Goal: Feedback & Contribution: Contribute content

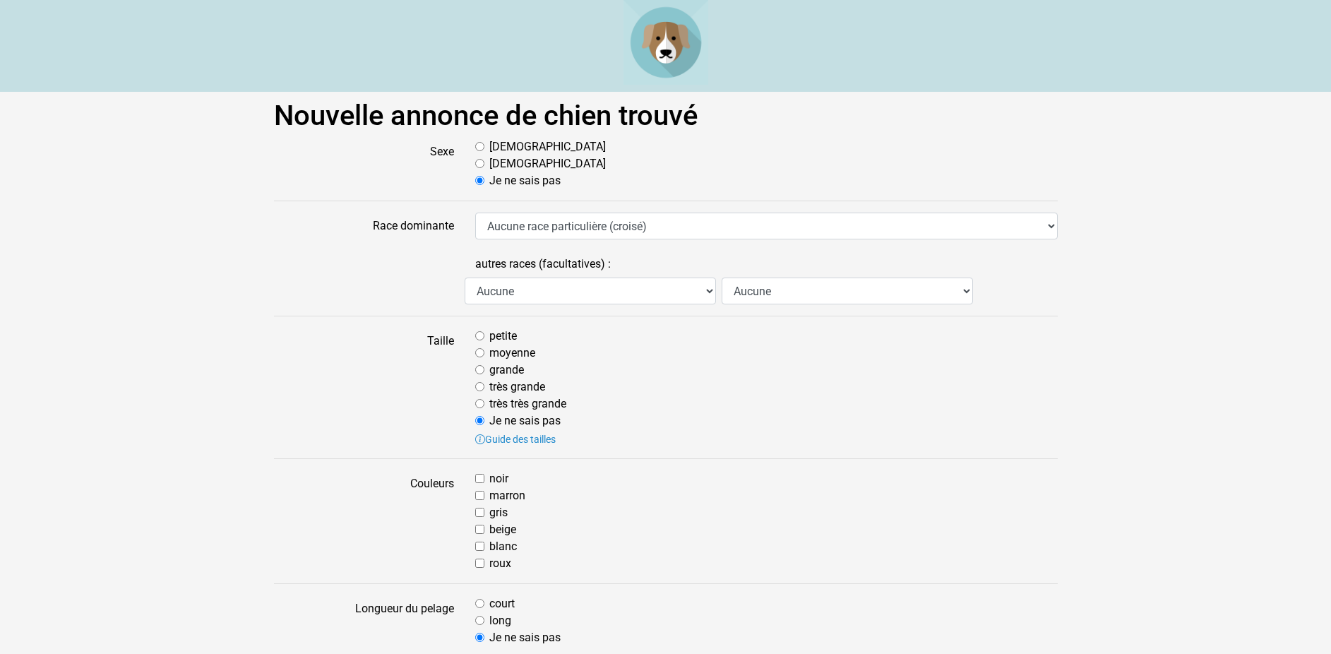
click at [482, 144] on input "Mâle" at bounding box center [479, 146] width 9 height 9
radio input "true"
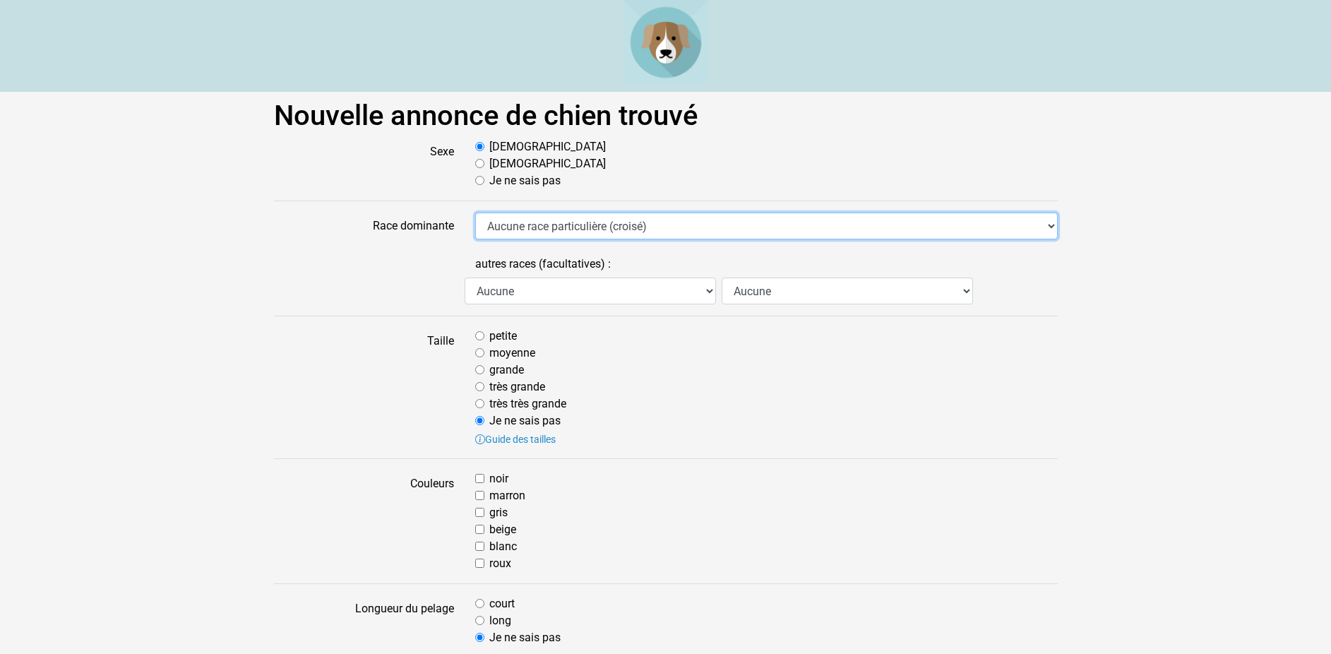
click at [475, 212] on select "Aucune race particulière (croisé) Affenpinscher Airedale Terrier Akita Akita Am…" at bounding box center [766, 225] width 582 height 27
select select "306"
click option "Labrador - Retriever du Labrador" at bounding box center [0, 0] width 0 height 0
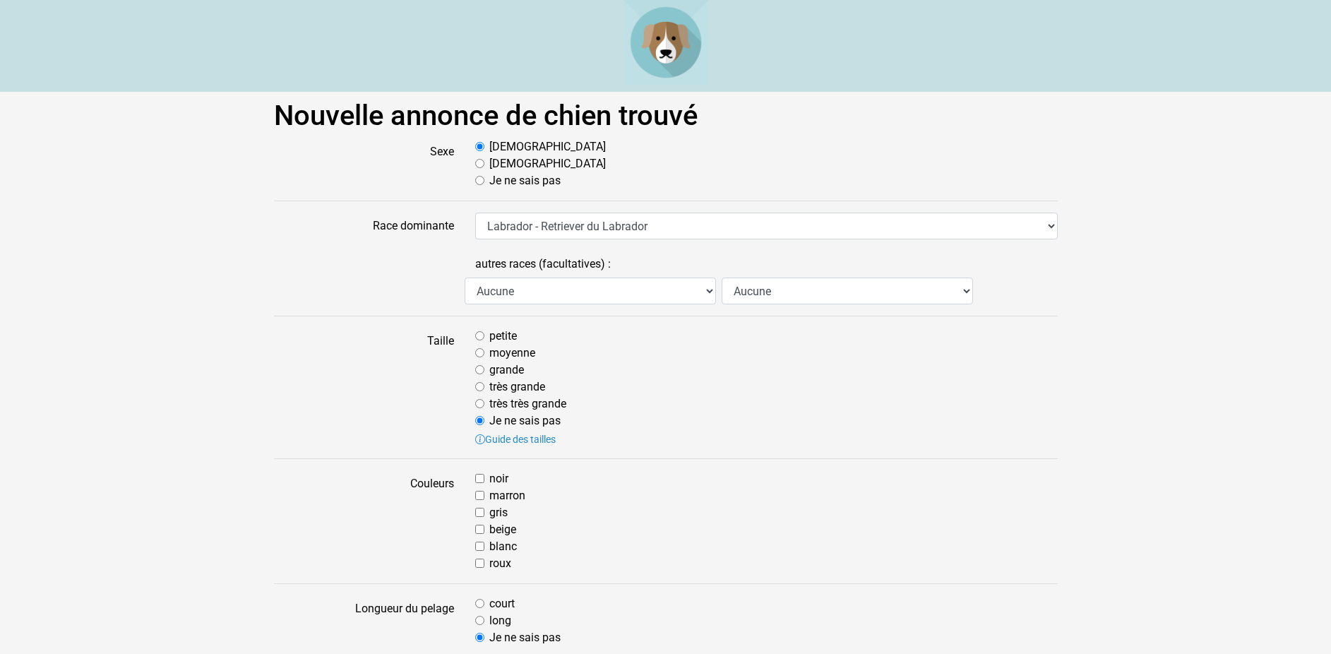
click at [481, 354] on input "moyenne" at bounding box center [479, 352] width 9 height 9
radio input "true"
click at [481, 496] on input "marron" at bounding box center [479, 495] width 9 height 9
checkbox input "true"
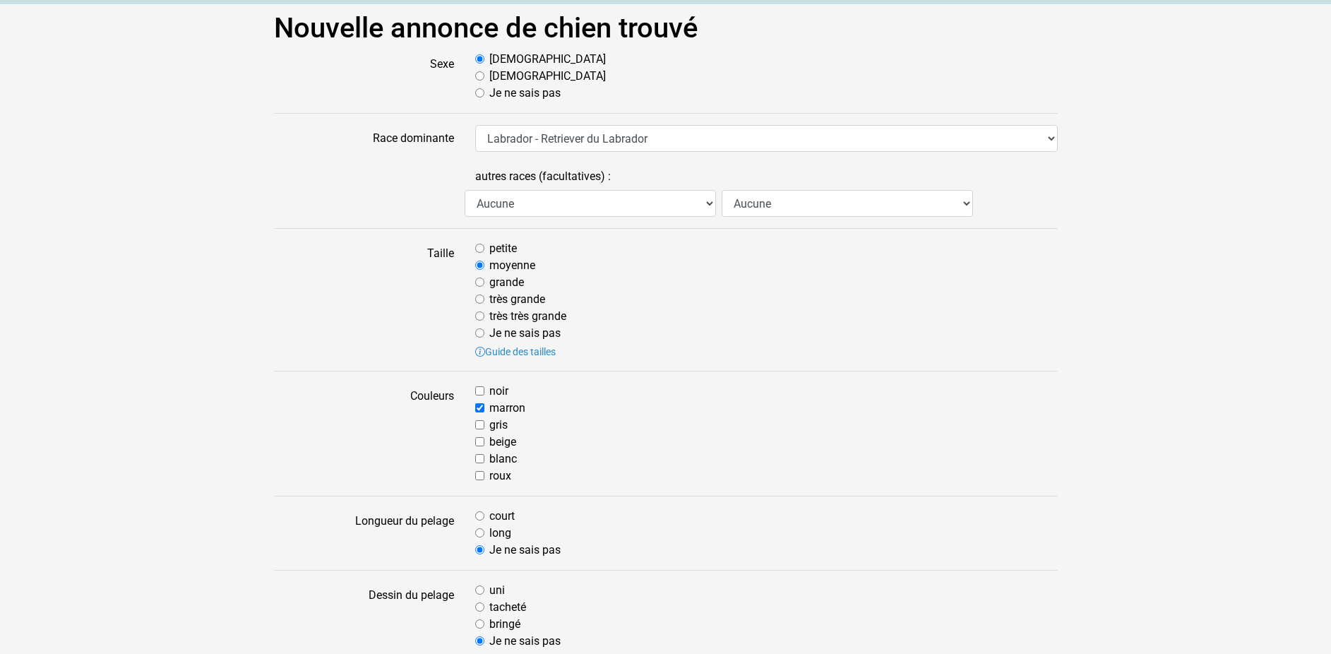
scroll to position [216, 0]
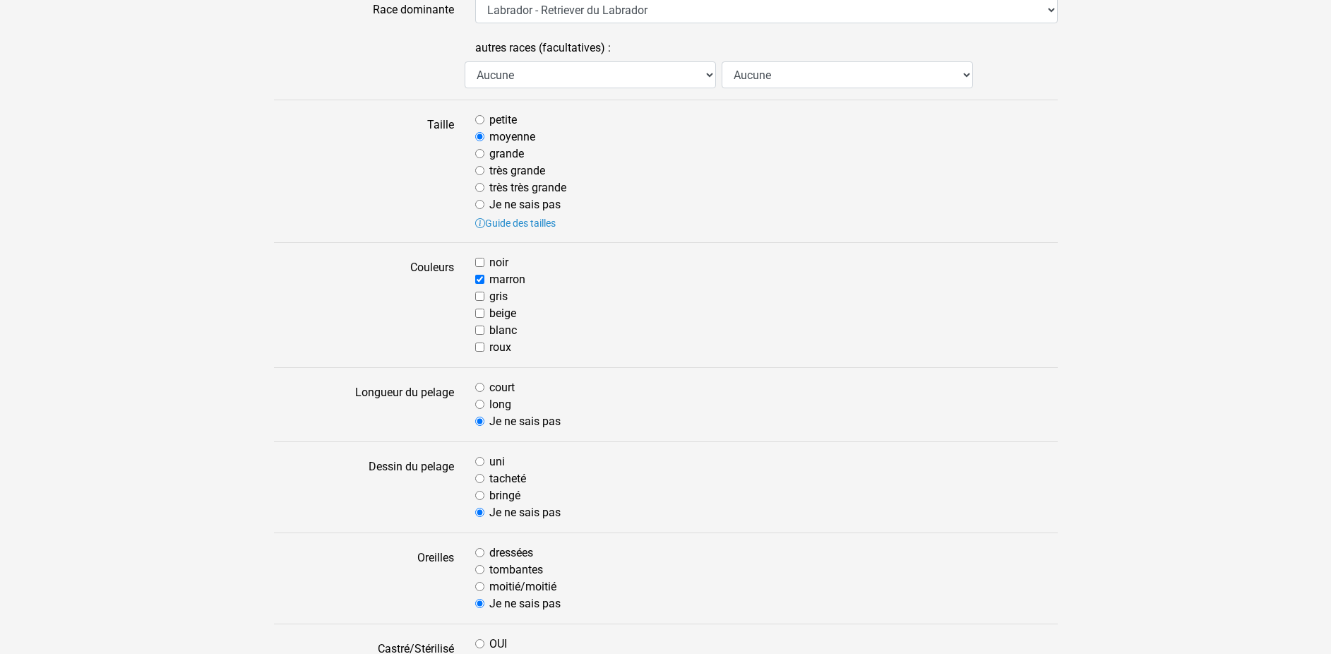
click at [479, 390] on input "court" at bounding box center [479, 387] width 9 height 9
radio input "true"
click at [480, 462] on input "uni" at bounding box center [479, 461] width 9 height 9
radio input "true"
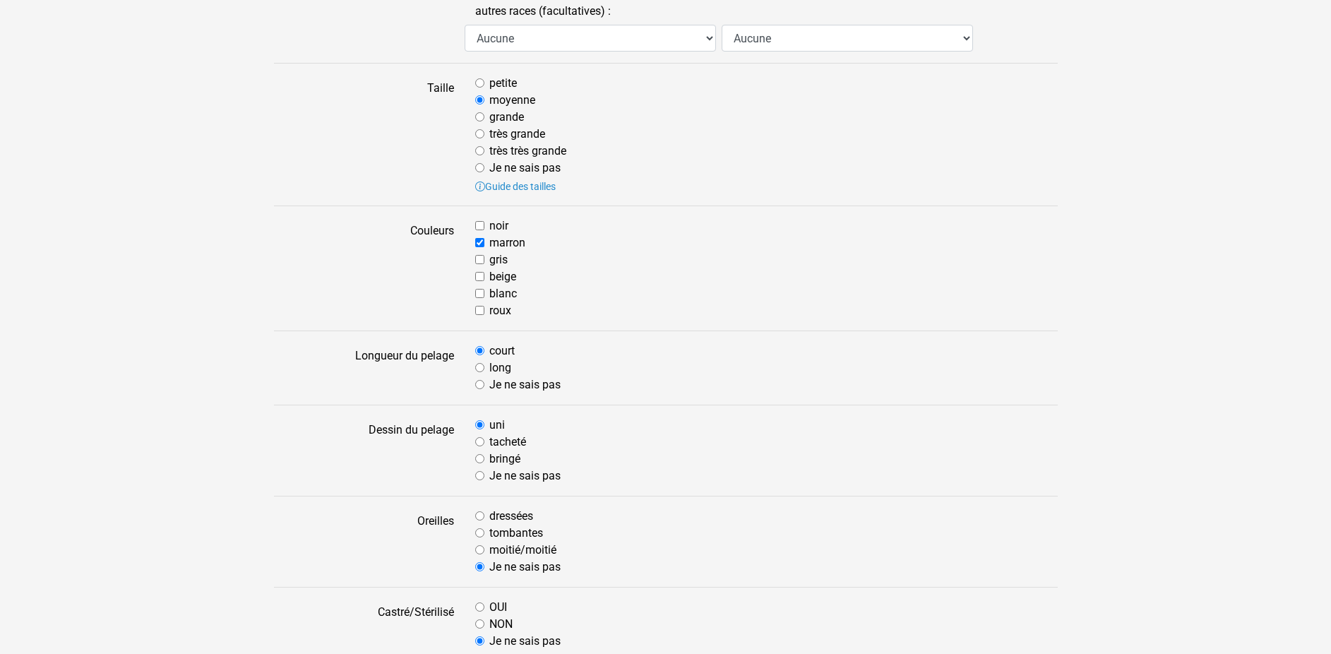
scroll to position [288, 0]
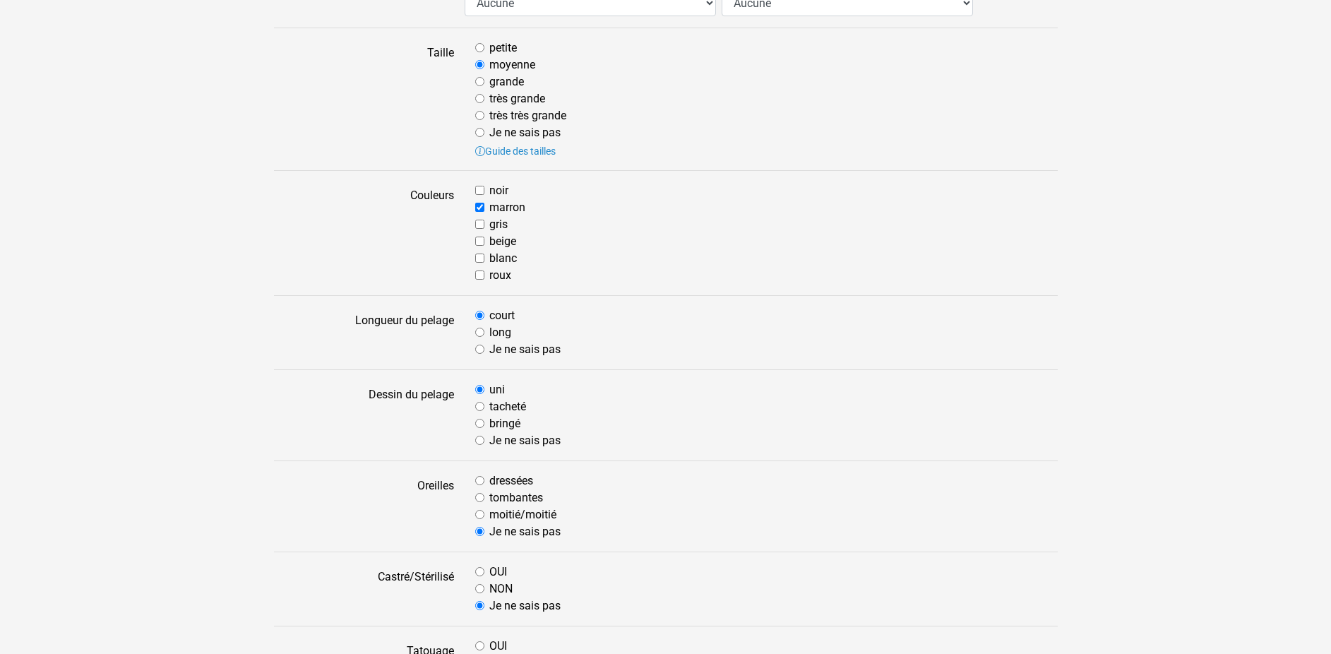
click at [481, 496] on input "tombantes" at bounding box center [479, 497] width 9 height 9
radio input "true"
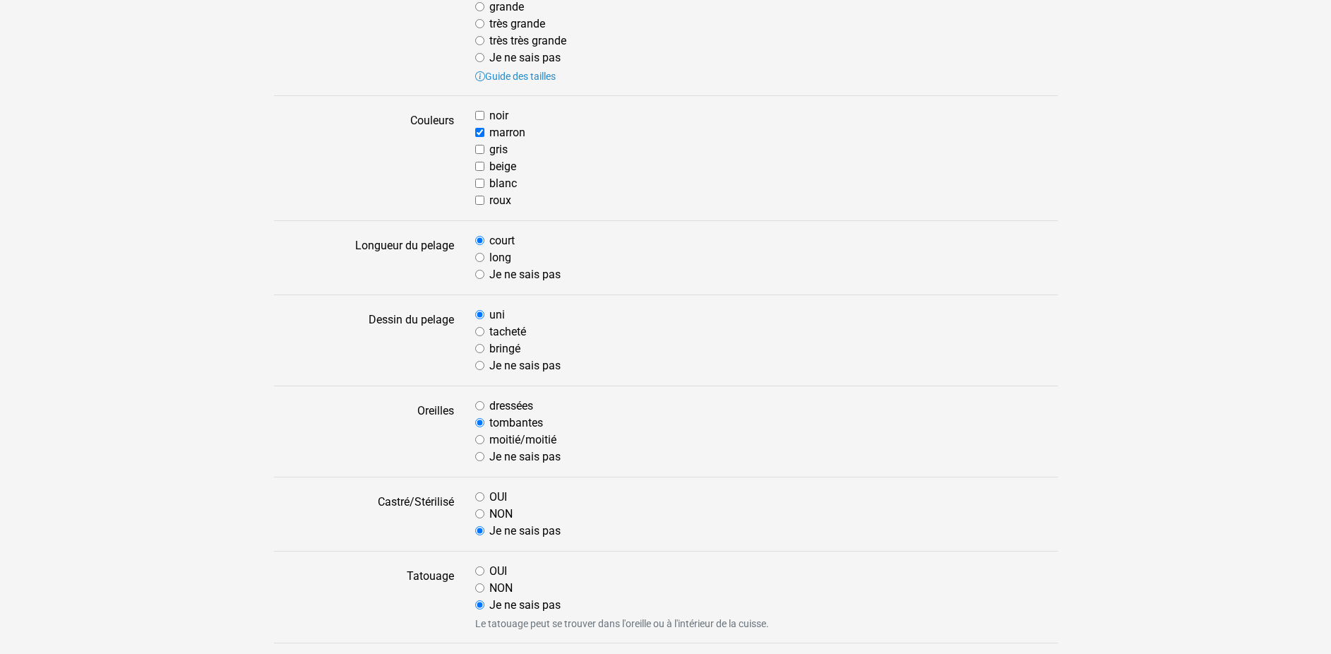
scroll to position [432, 0]
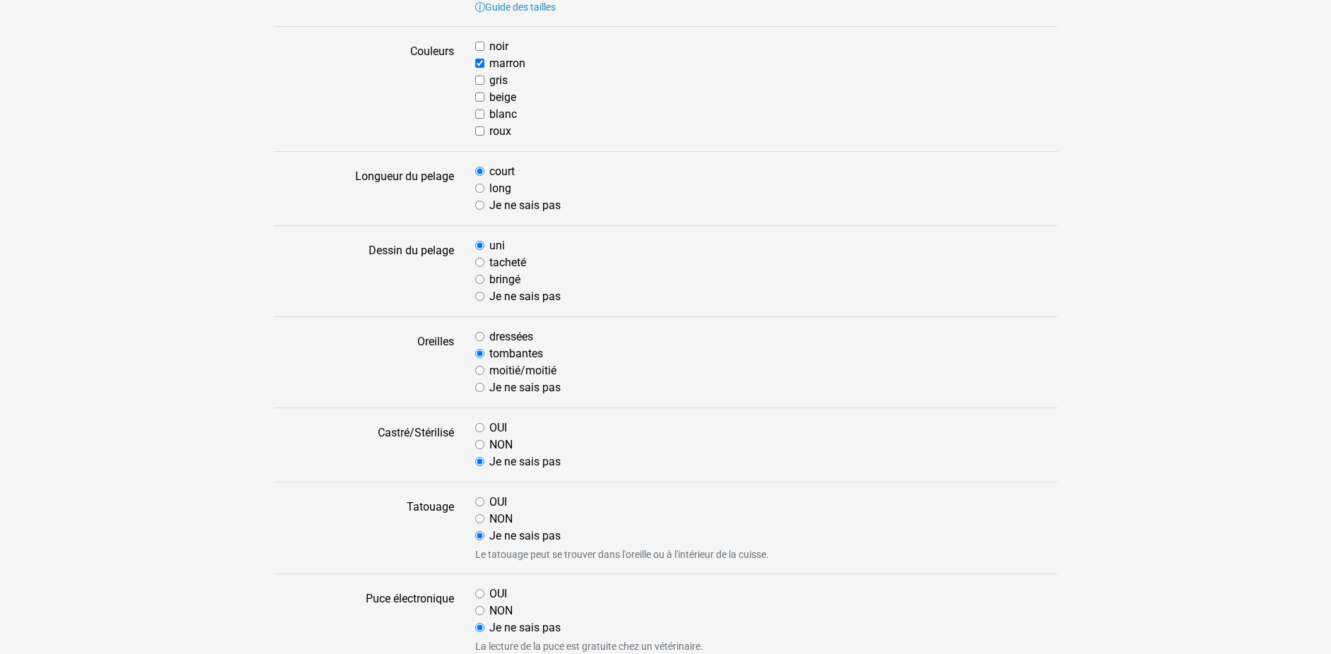
click at [480, 502] on input "OUI" at bounding box center [479, 501] width 9 height 9
radio input "true"
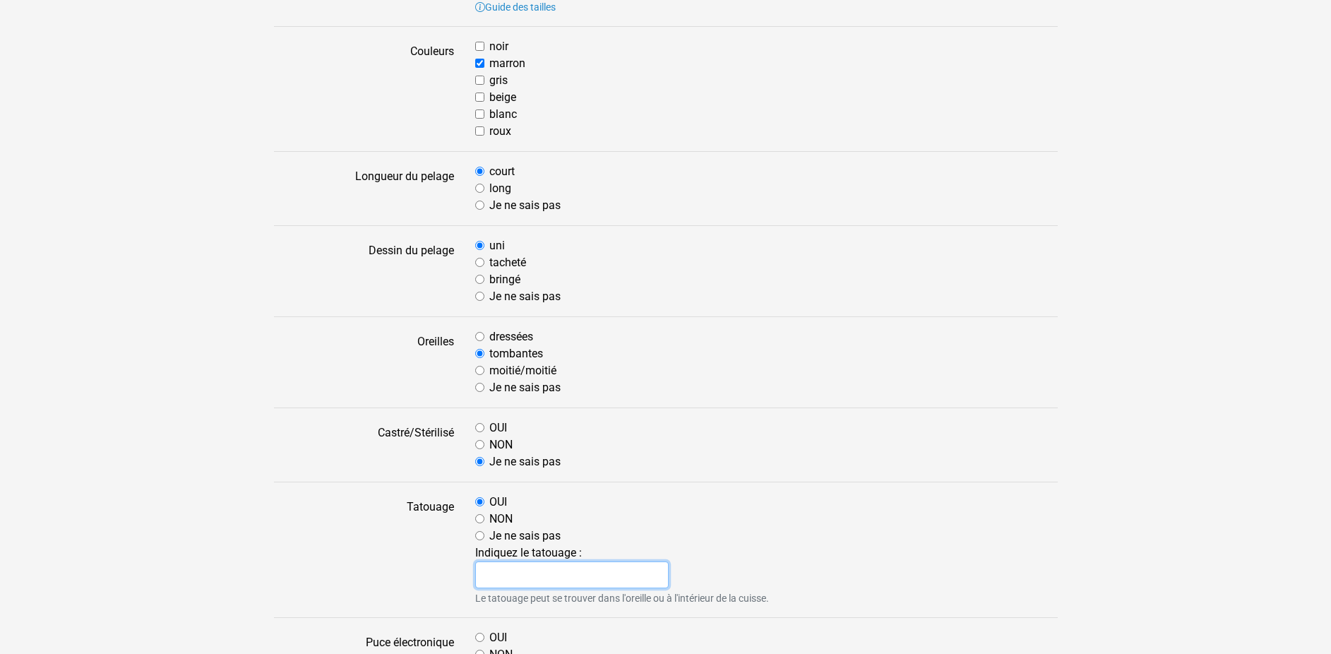
click at [493, 572] on input "text" at bounding box center [572, 574] width 194 height 27
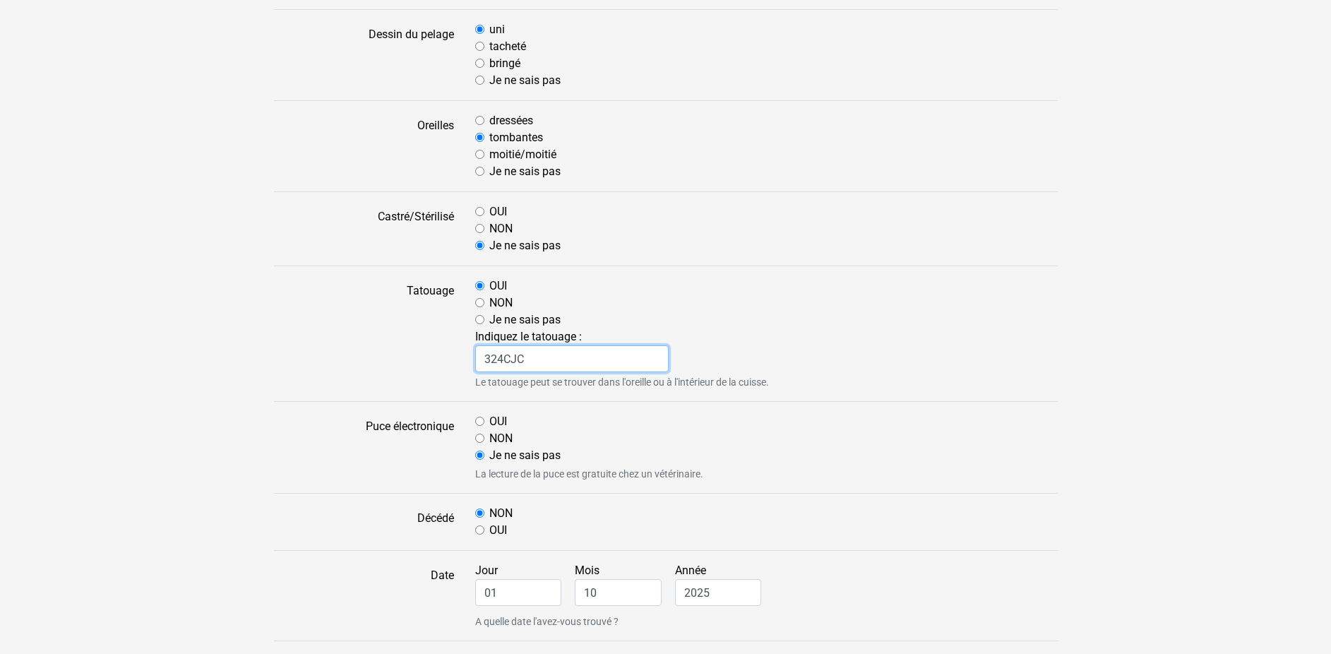
type input "324CJC"
click at [480, 438] on input "NON" at bounding box center [479, 437] width 9 height 9
radio input "true"
drag, startPoint x: 500, startPoint y: 591, endPoint x: 413, endPoint y: 582, distance: 87.3
click at [475, 582] on input "01" at bounding box center [518, 592] width 87 height 27
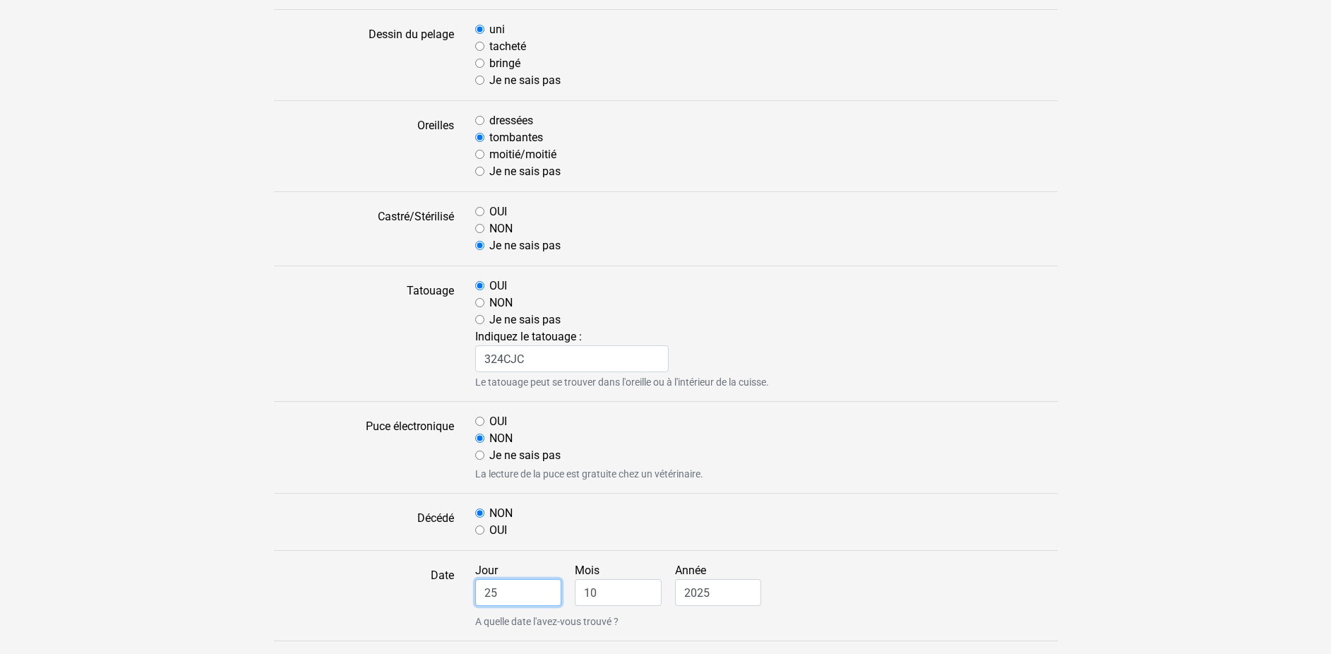
type input "25"
drag, startPoint x: 604, startPoint y: 592, endPoint x: 511, endPoint y: 591, distance: 92.5
click at [575, 580] on input "10" at bounding box center [618, 592] width 87 height 27
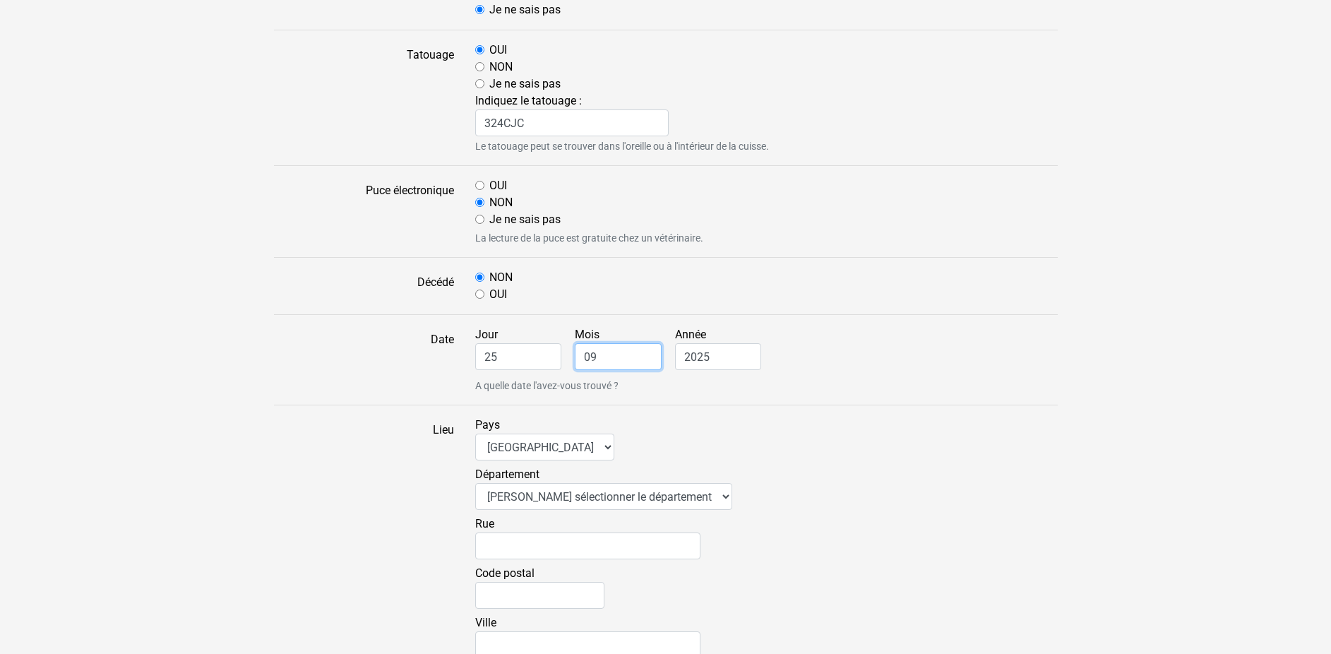
scroll to position [936, 0]
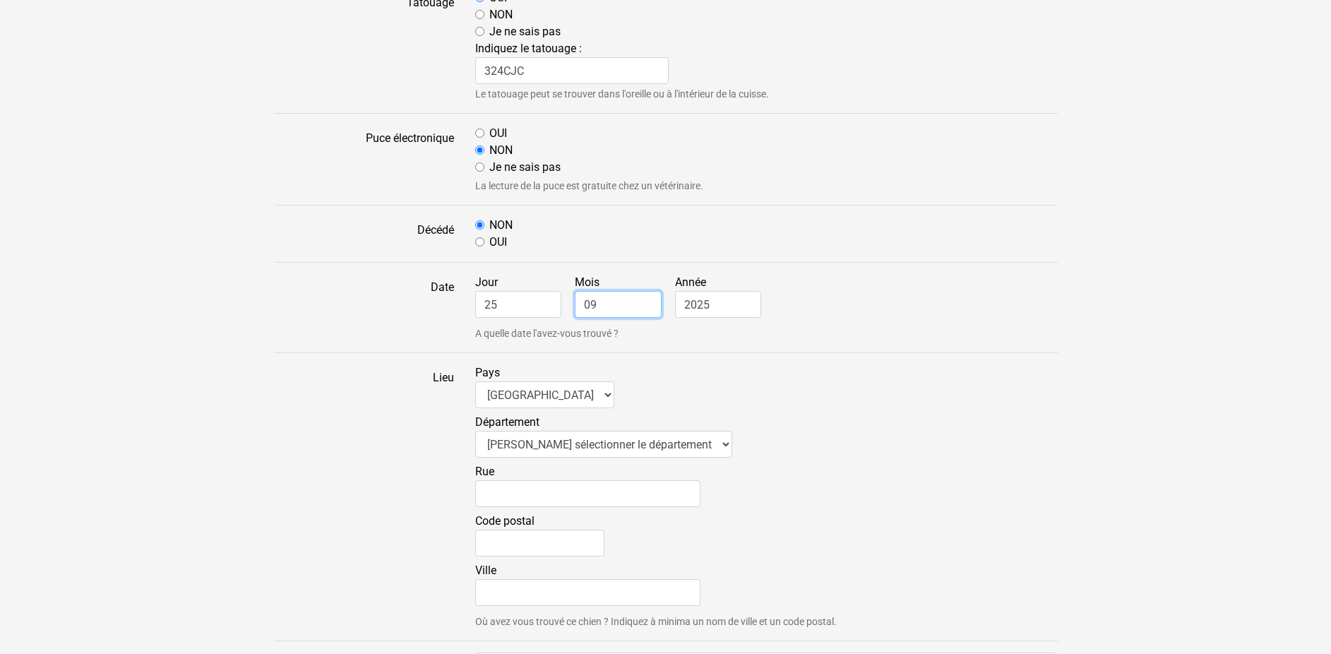
type input "09"
click at [475, 431] on select "Veuillez sélectionner le département 01 - Ain 02 - Aisne 03 - Allier 04 - Alpes…" at bounding box center [603, 444] width 257 height 27
select select "79"
click option "79 - Deux-Sèvres" at bounding box center [0, 0] width 0 height 0
click at [498, 541] on input "Code postal" at bounding box center [539, 542] width 129 height 27
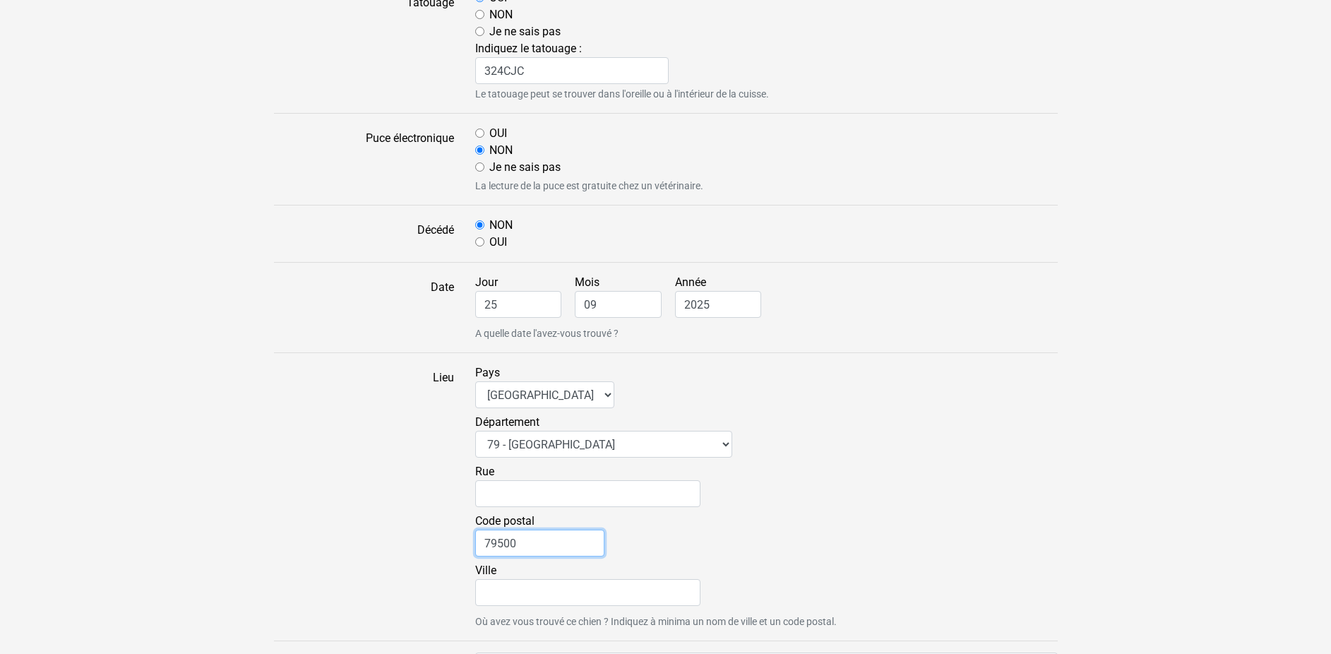
type input "79500"
click at [511, 599] on input "Ville" at bounding box center [587, 592] width 225 height 27
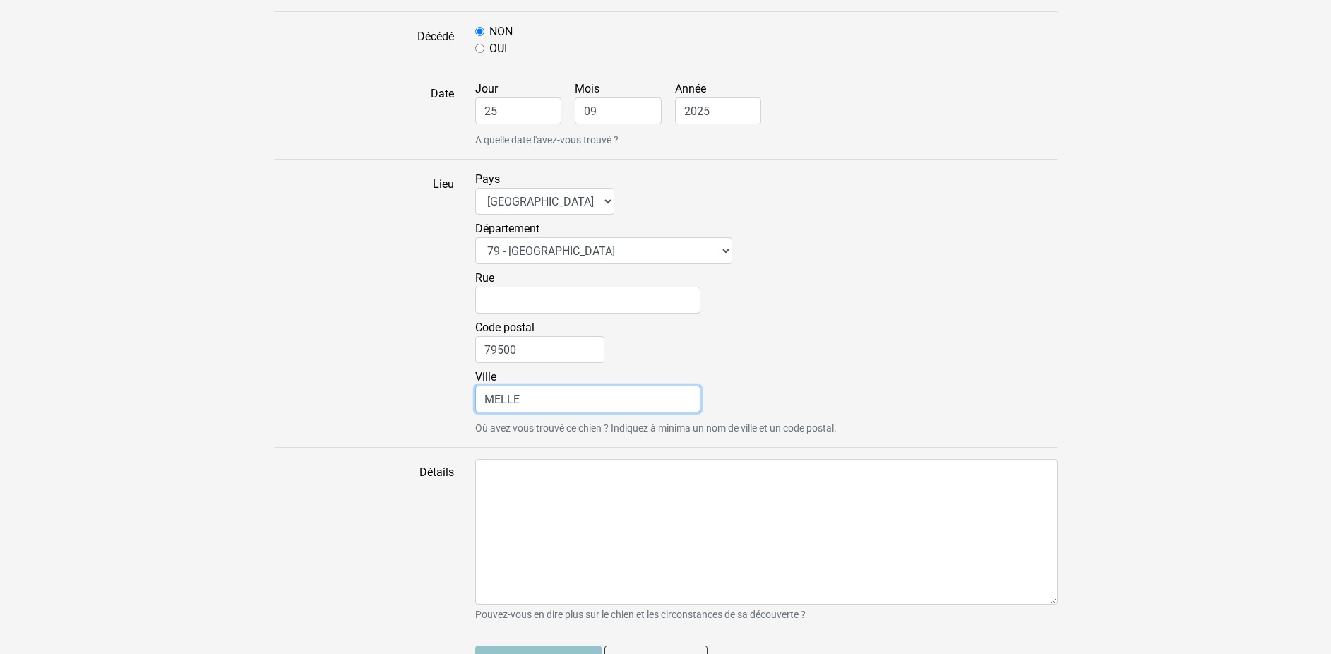
scroll to position [1159, 0]
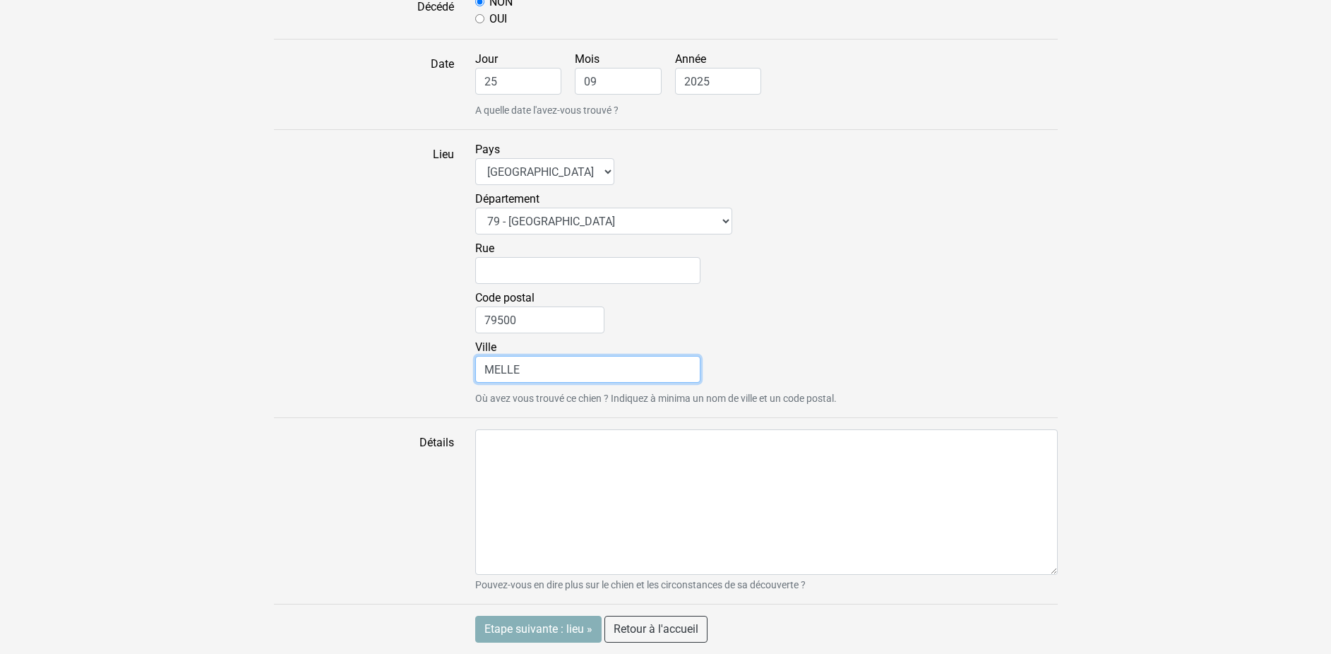
type input "MELLE"
click at [497, 630] on input "Etape suivante : lieu »" at bounding box center [538, 629] width 126 height 27
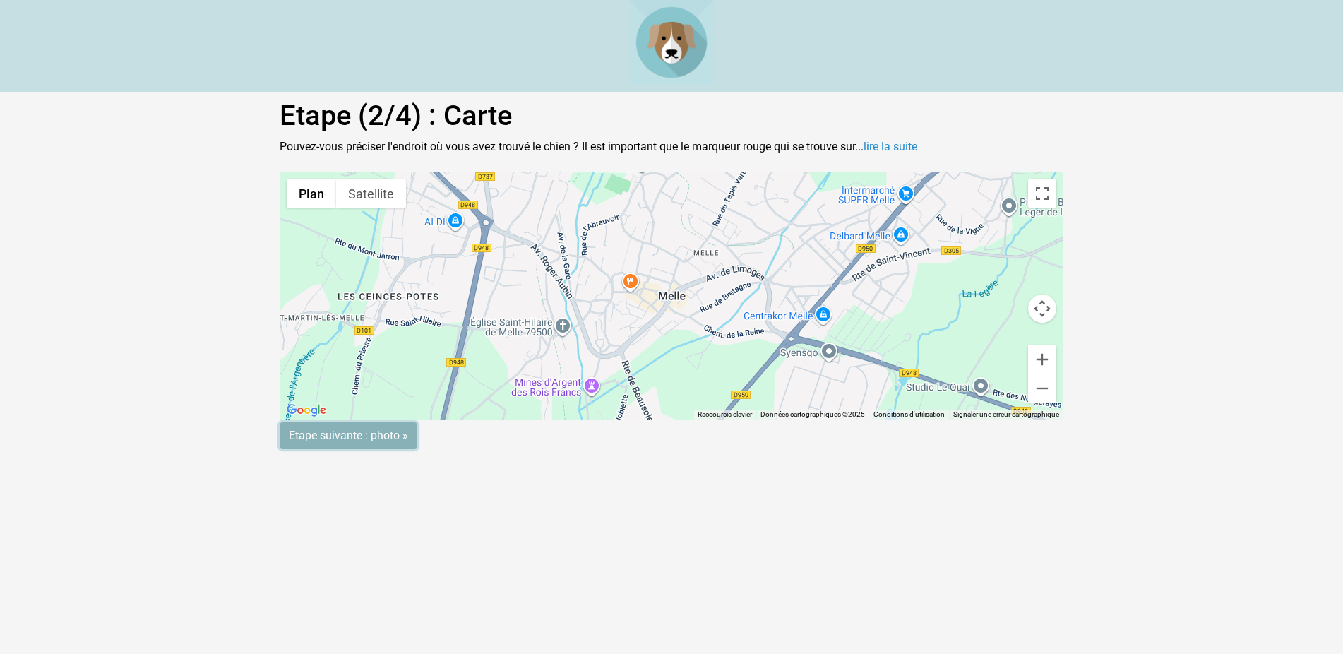
click at [345, 430] on input "Etape suivante : photo »" at bounding box center [349, 435] width 138 height 27
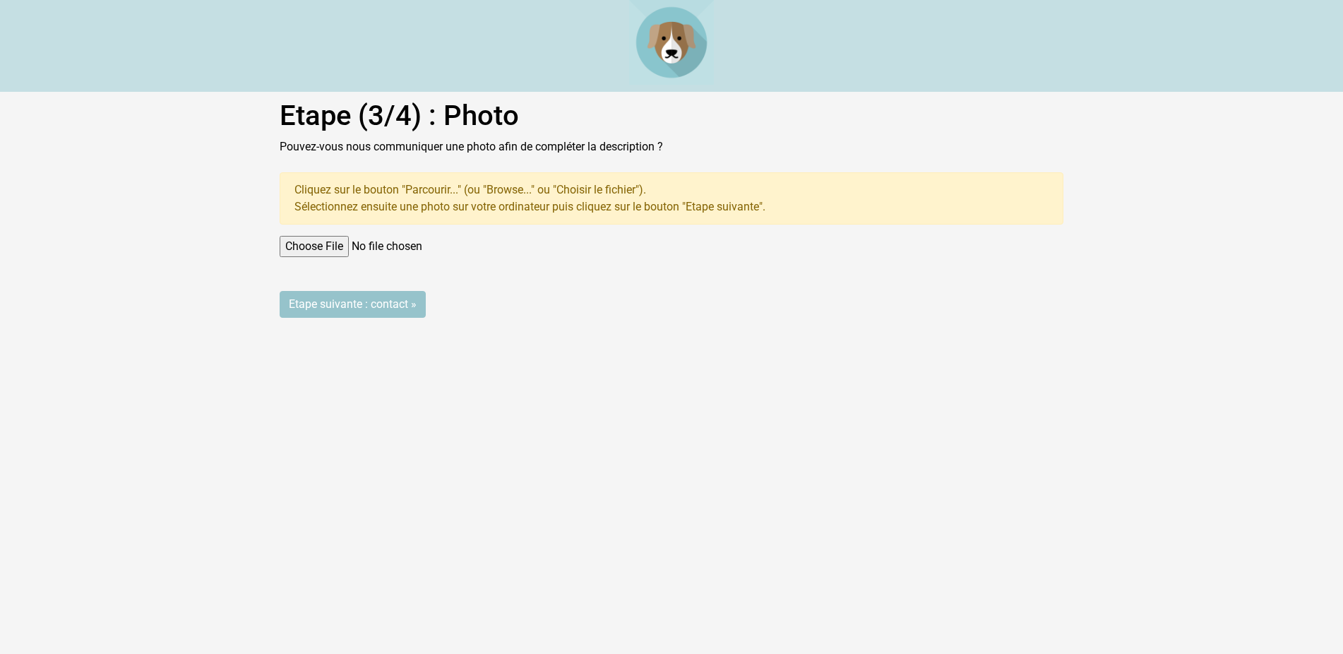
click at [299, 247] on input "file" at bounding box center [672, 246] width 784 height 21
type input "C:\fakepath\10827758118830774.jpg"
click at [320, 299] on input "Etape suivante : contact »" at bounding box center [353, 304] width 146 height 27
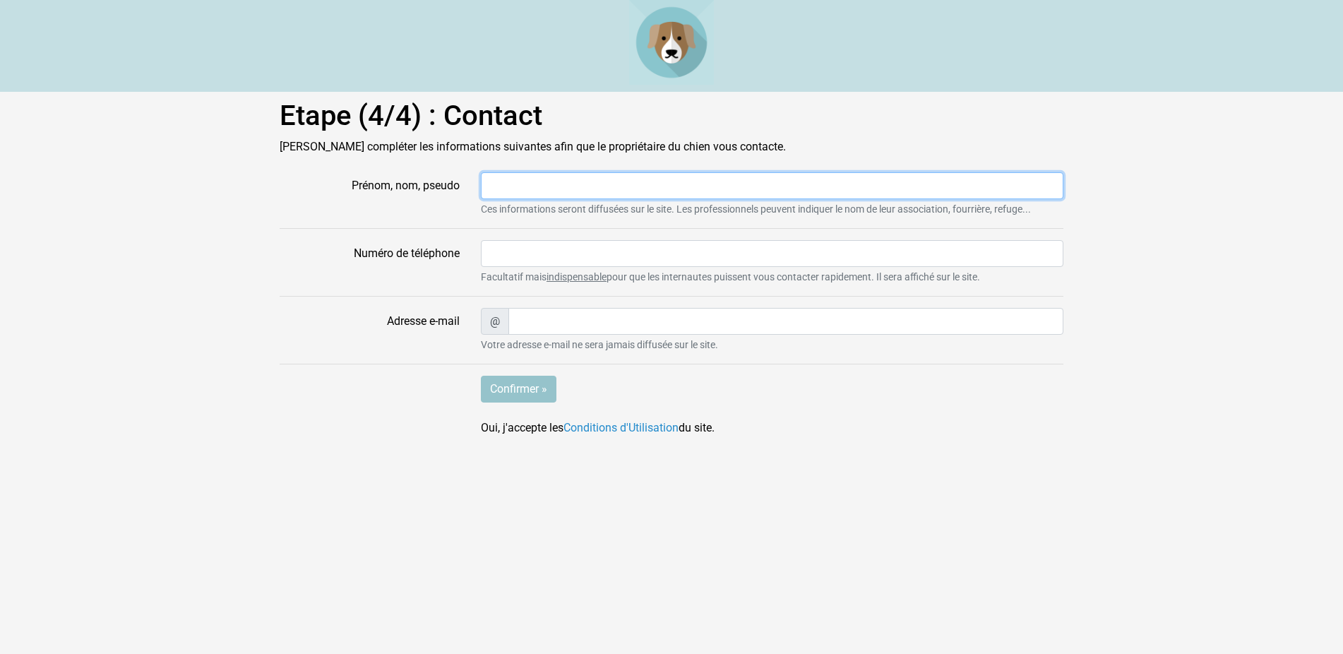
click at [493, 186] on input "Prénom, nom, pseudo" at bounding box center [772, 185] width 582 height 27
type input "MAN"
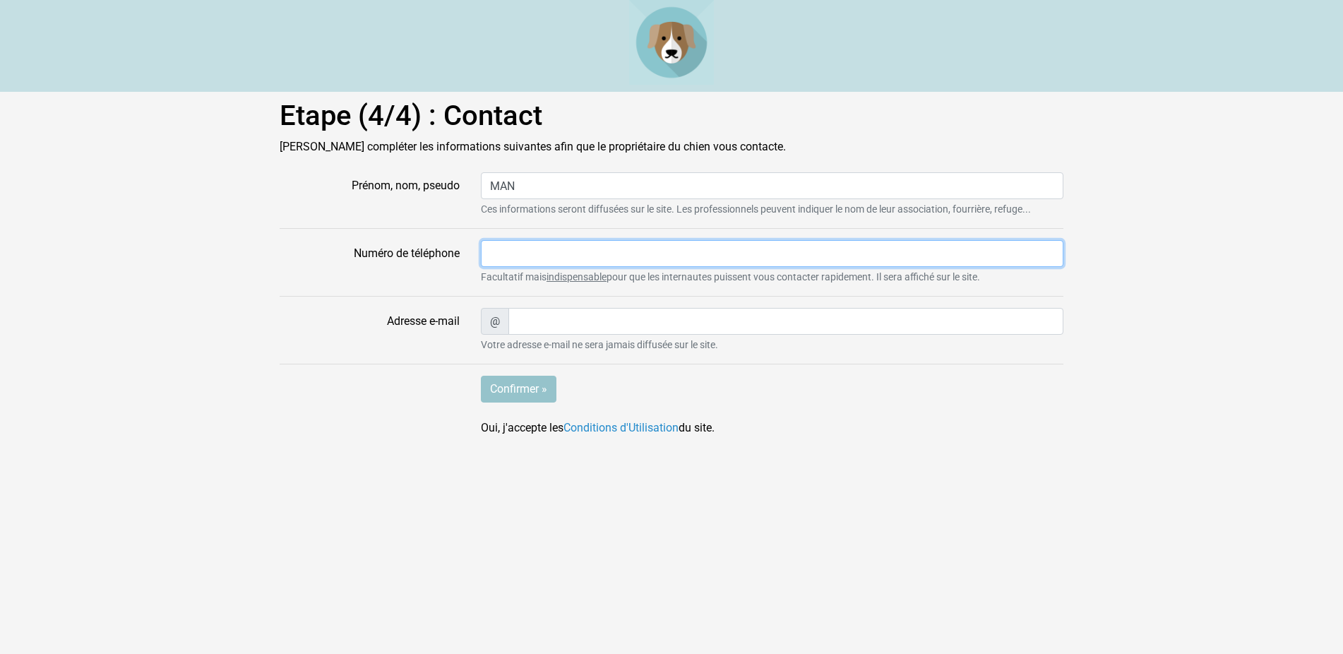
click at [514, 254] on input "Numéro de téléphone" at bounding box center [772, 253] width 582 height 27
type input "0549293801"
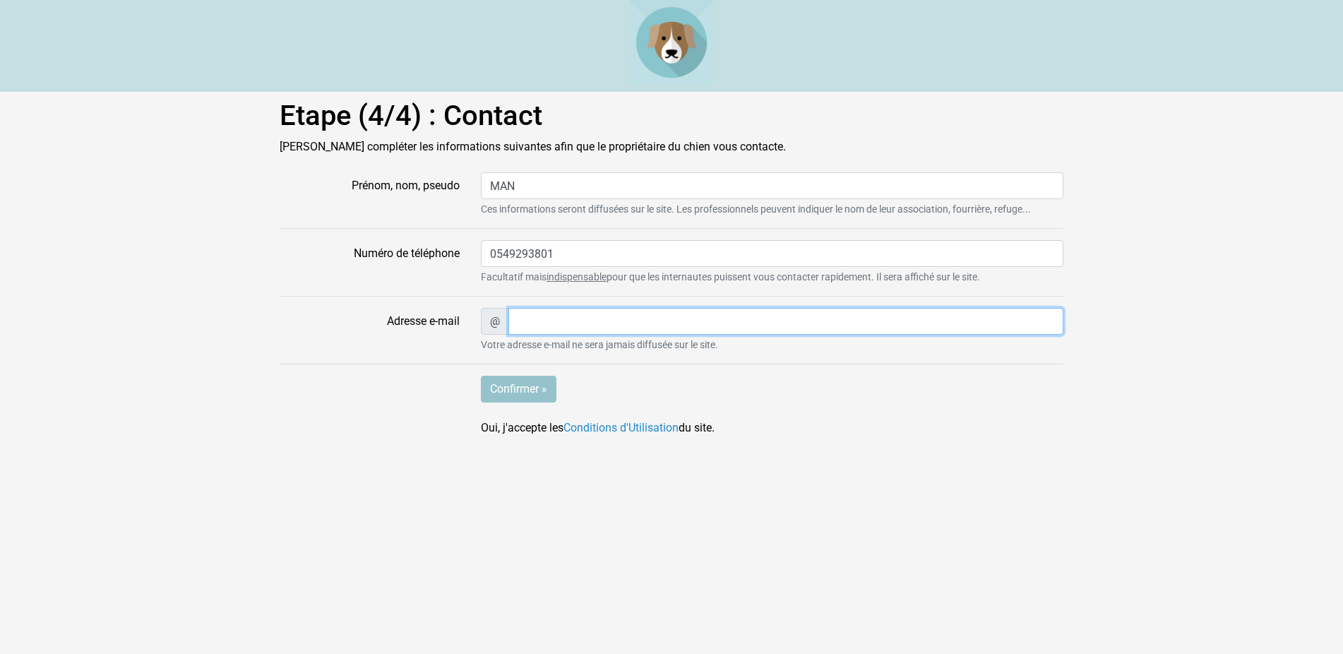
type input "angouraud@wanadoo.fr"
click at [517, 388] on input "Confirmer »" at bounding box center [519, 389] width 76 height 27
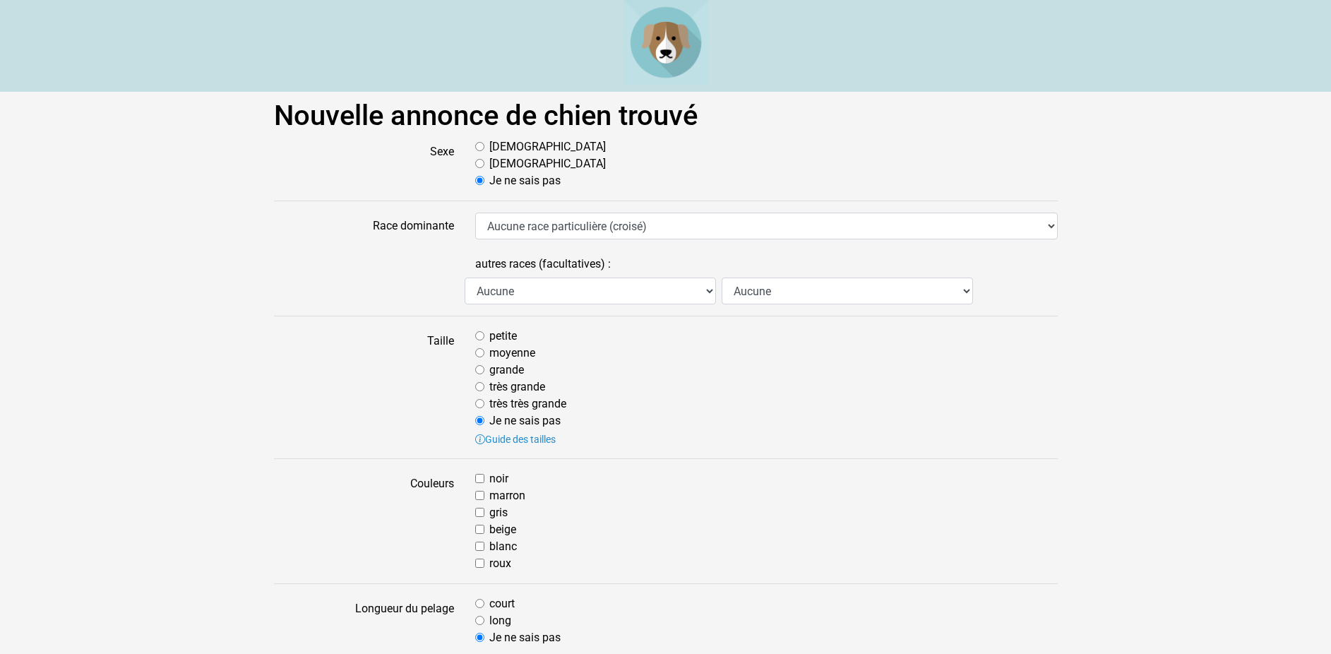
click at [483, 147] on input "Mâle" at bounding box center [479, 146] width 9 height 9
radio input "true"
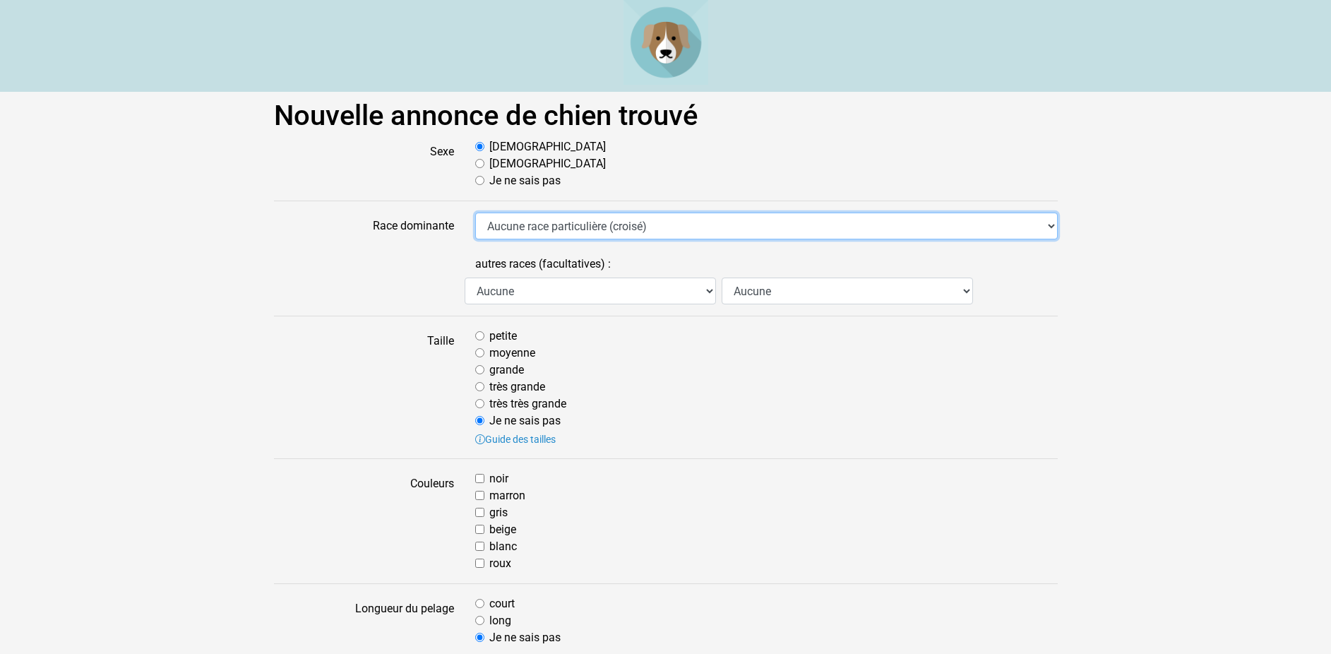
click at [475, 212] on select "Aucune race particulière (croisé) Affenpinscher Airedale Terrier Akita Akita Am…" at bounding box center [766, 225] width 582 height 27
select select "306"
click option "Labrador - Retriever du Labrador" at bounding box center [0, 0] width 0 height 0
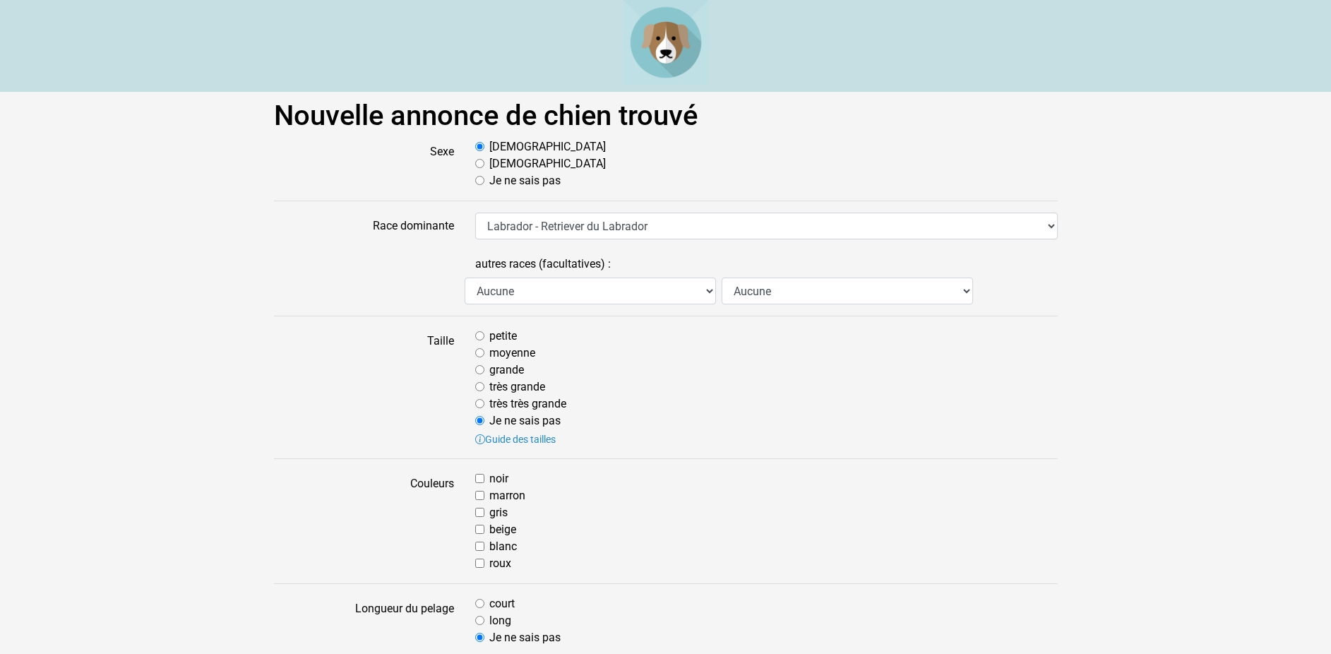
click at [481, 354] on input "moyenne" at bounding box center [479, 352] width 9 height 9
radio input "true"
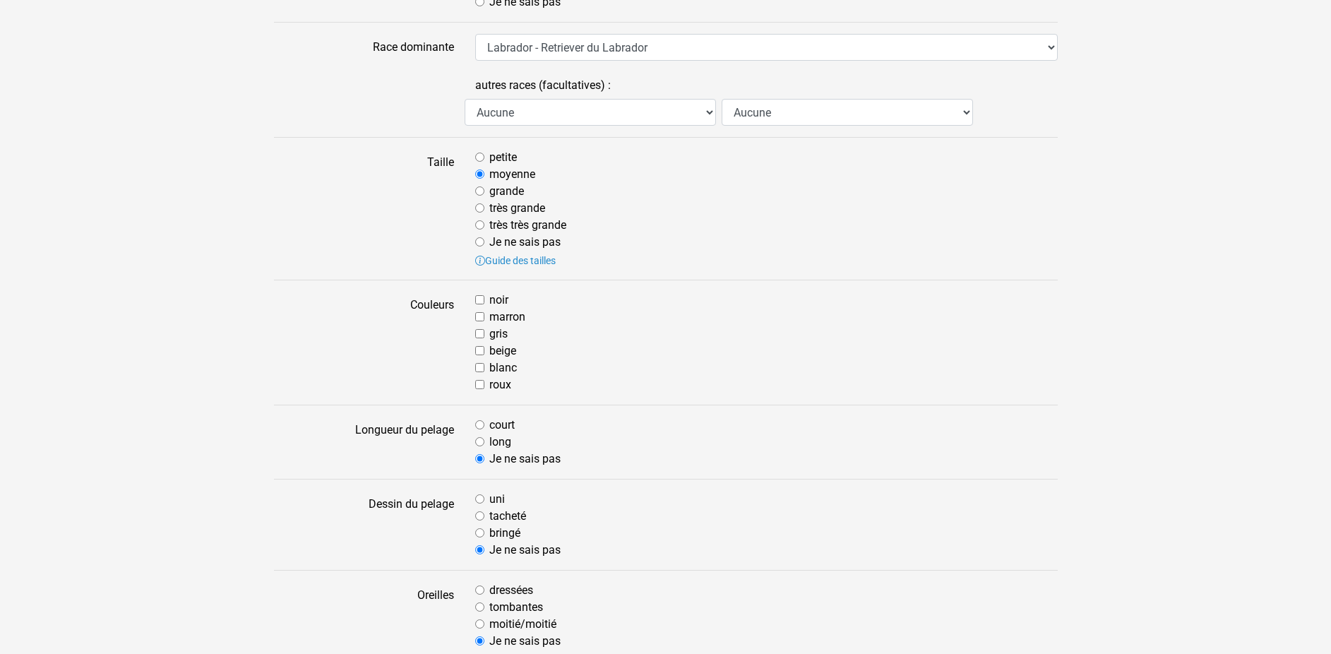
scroll to position [216, 0]
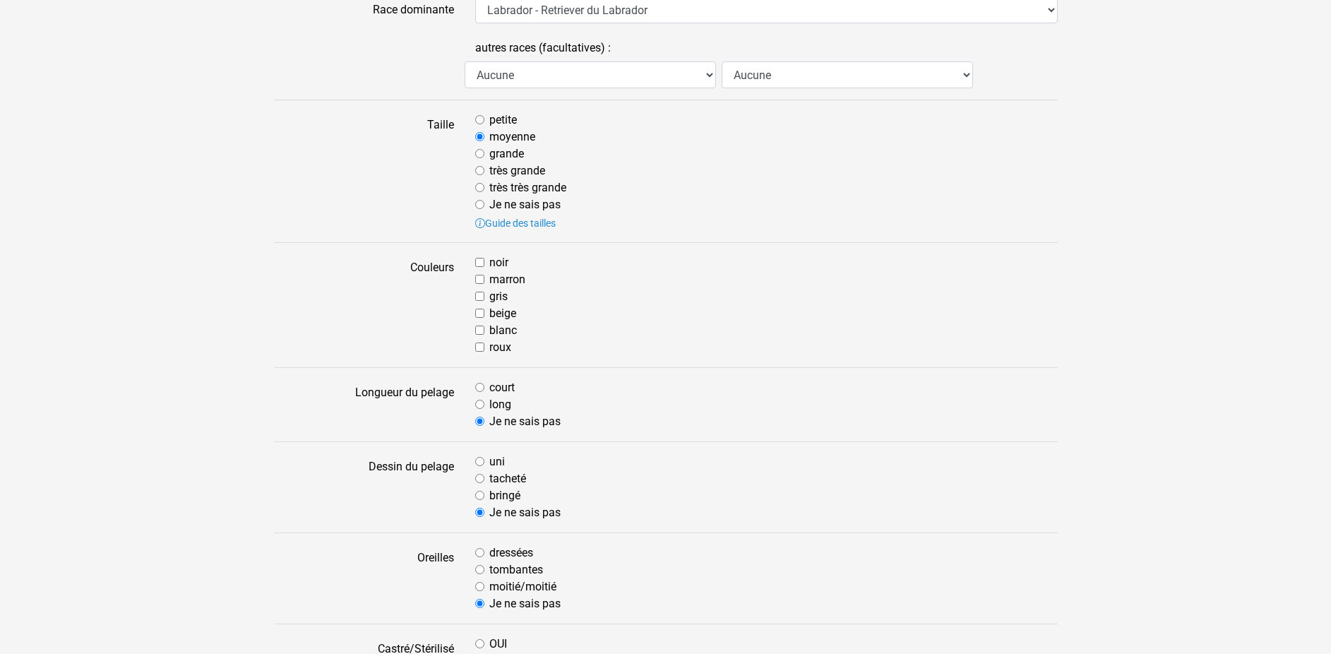
click at [479, 279] on input "marron" at bounding box center [479, 279] width 9 height 9
checkbox input "true"
click at [481, 390] on input "court" at bounding box center [479, 387] width 9 height 9
radio input "true"
click at [484, 462] on input "uni" at bounding box center [479, 461] width 9 height 9
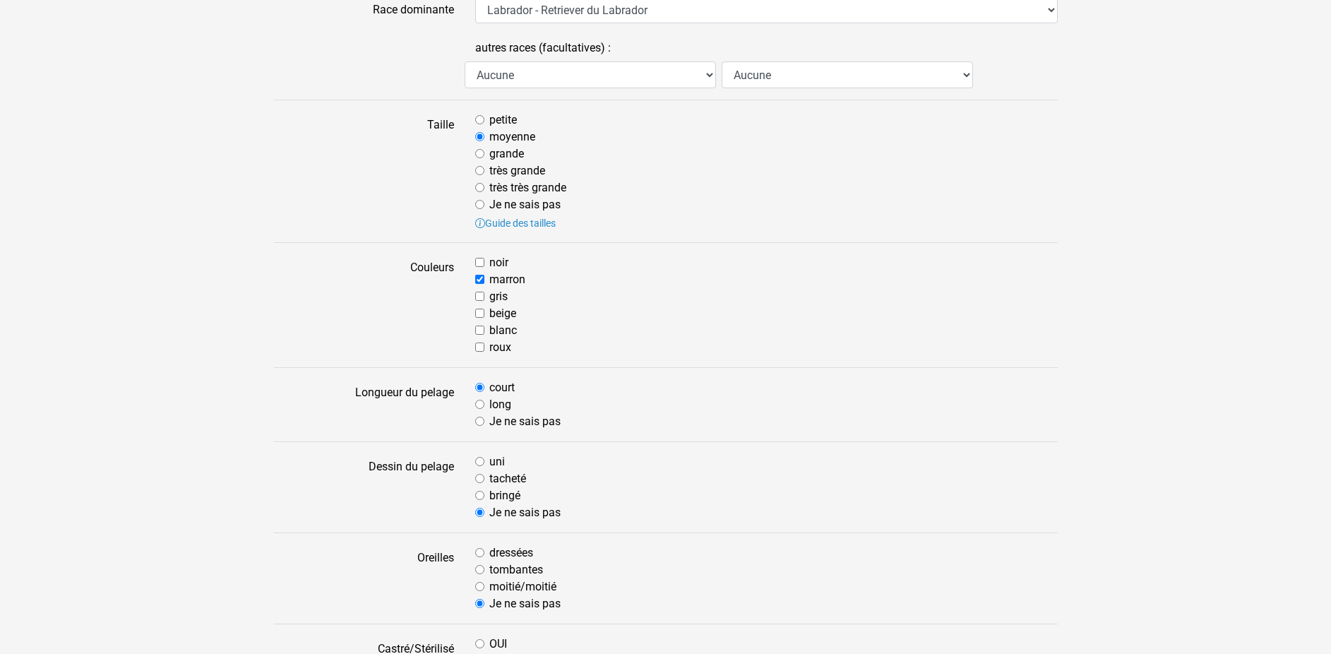
radio input "true"
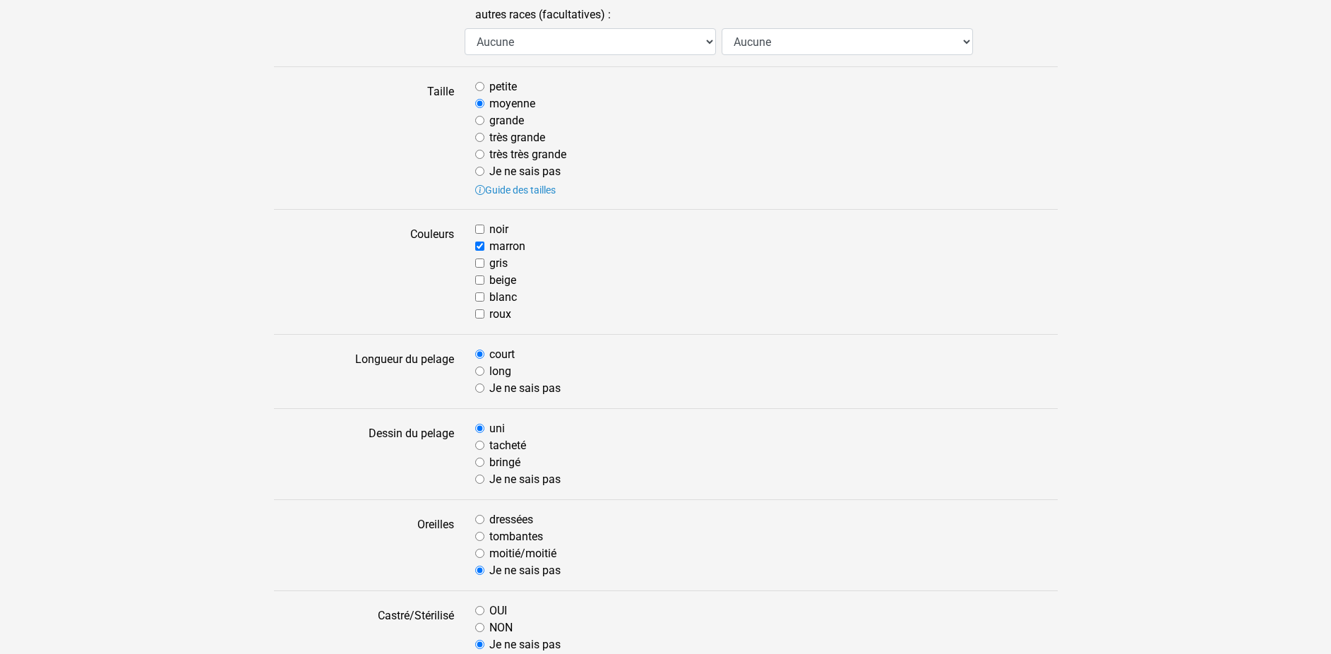
scroll to position [432, 0]
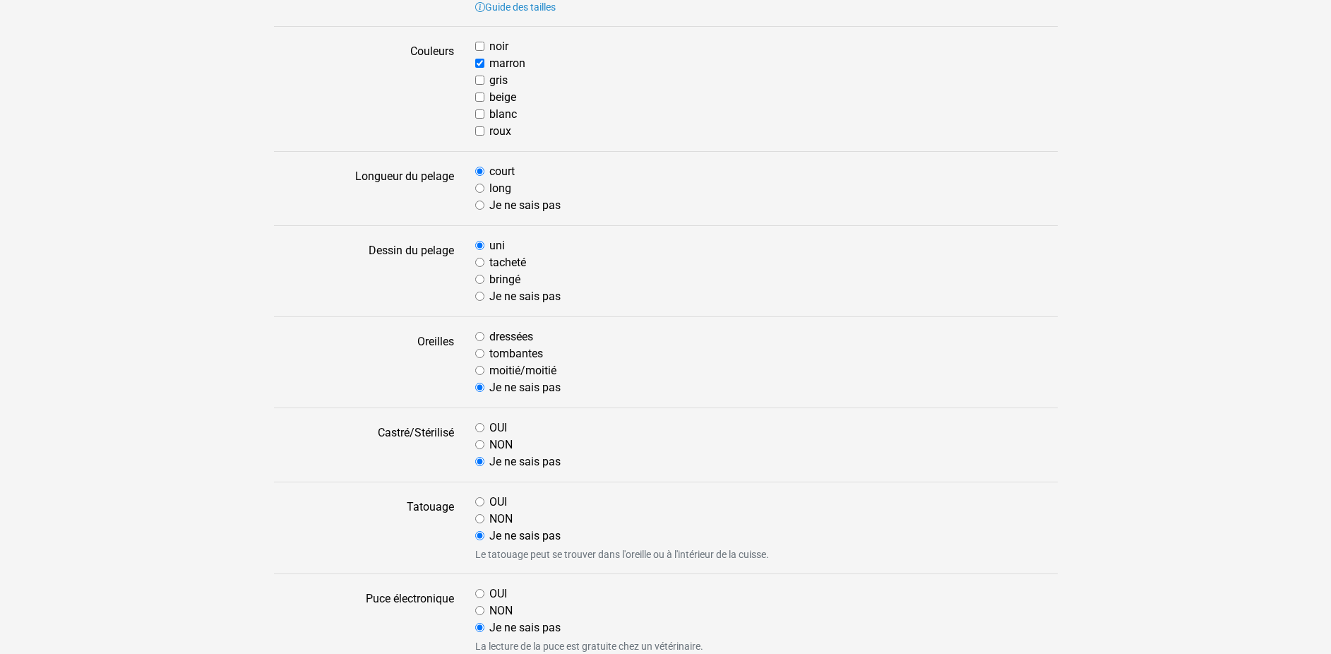
click at [480, 353] on input "tombantes" at bounding box center [479, 353] width 9 height 9
radio input "true"
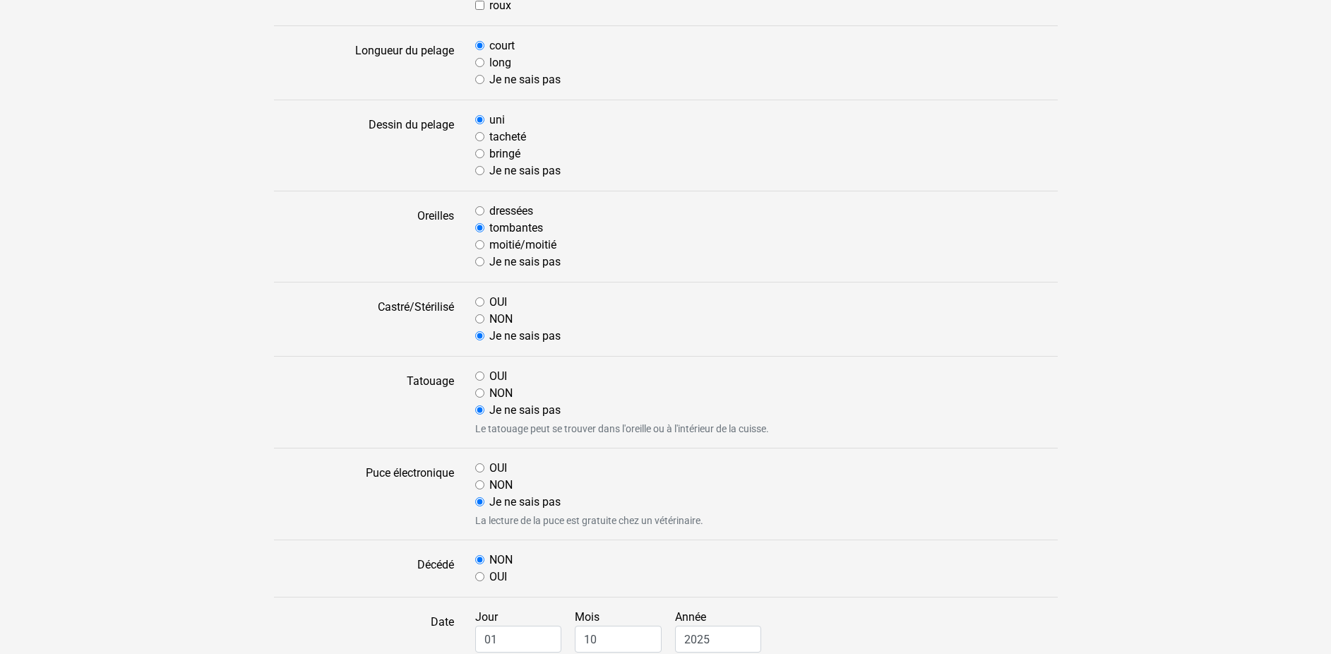
scroll to position [576, 0]
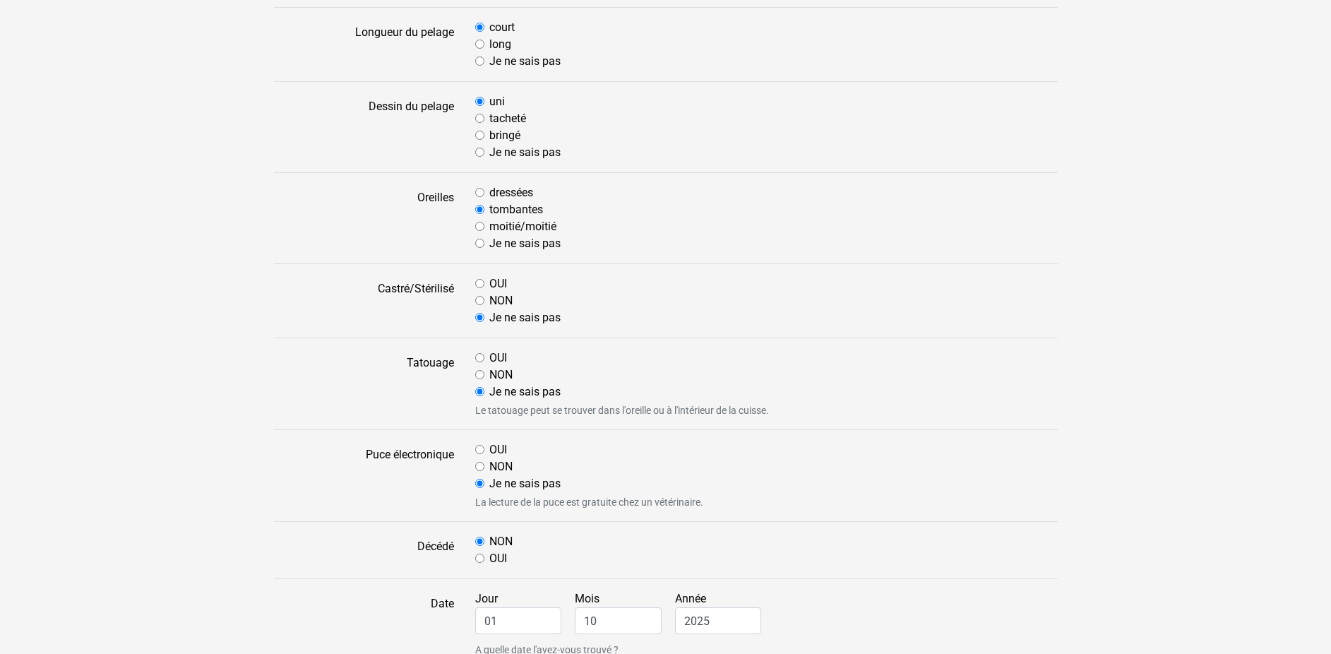
click at [479, 359] on input "OUI" at bounding box center [479, 357] width 9 height 9
radio input "true"
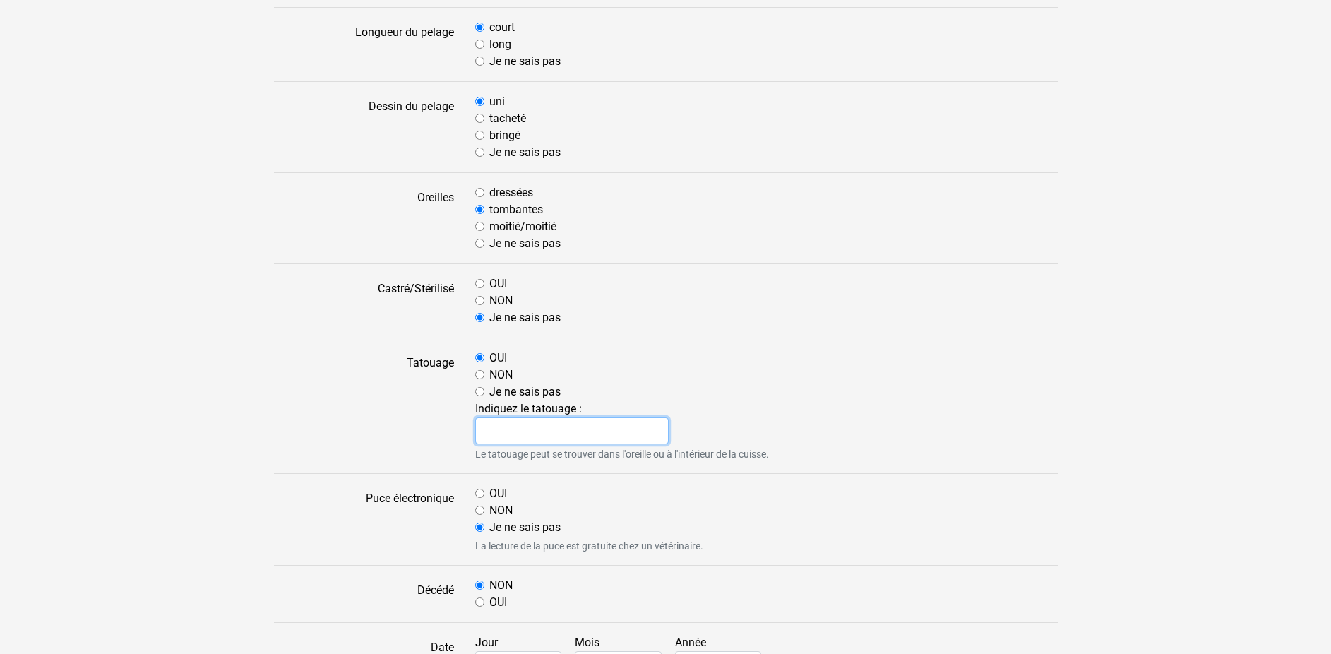
click at [508, 429] on input "text" at bounding box center [572, 430] width 194 height 27
type input "324CJC"
click at [479, 508] on input "NON" at bounding box center [479, 509] width 9 height 9
radio input "true"
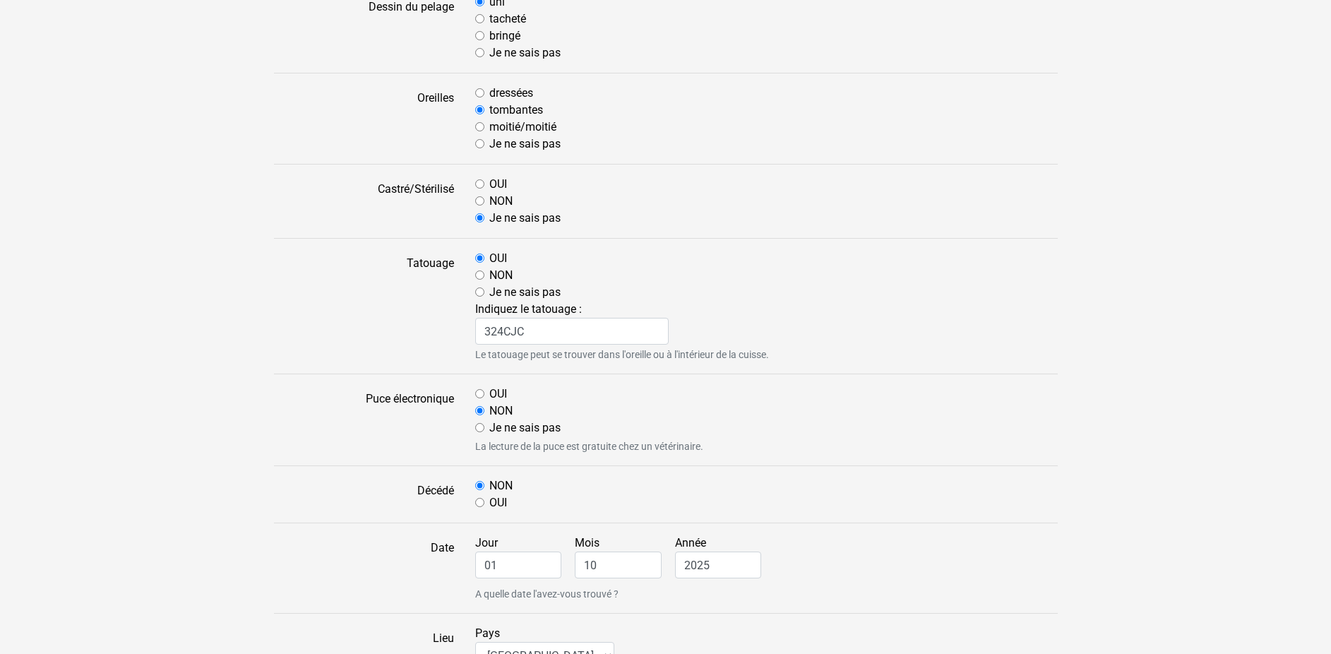
scroll to position [792, 0]
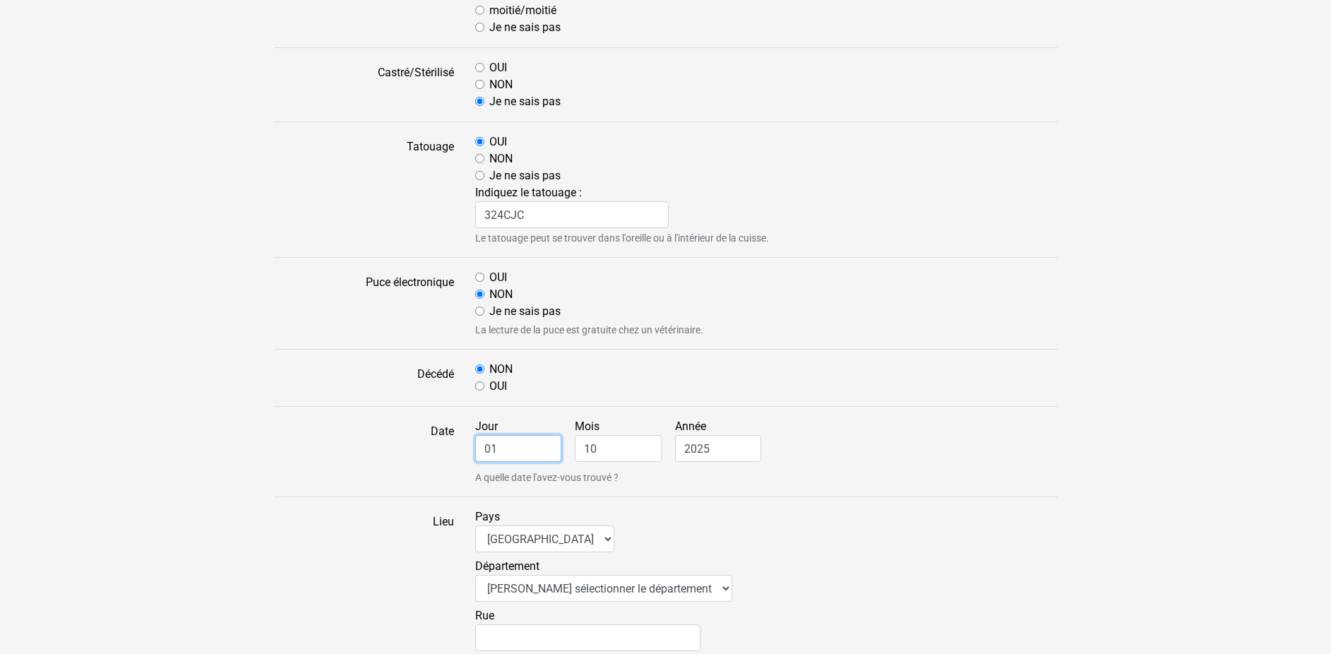
drag, startPoint x: 501, startPoint y: 448, endPoint x: 463, endPoint y: 448, distance: 38.1
click at [475, 448] on input "01" at bounding box center [518, 448] width 87 height 27
type input "29"
drag, startPoint x: 603, startPoint y: 445, endPoint x: 533, endPoint y: 461, distance: 71.6
click at [575, 461] on input "10" at bounding box center [618, 448] width 87 height 27
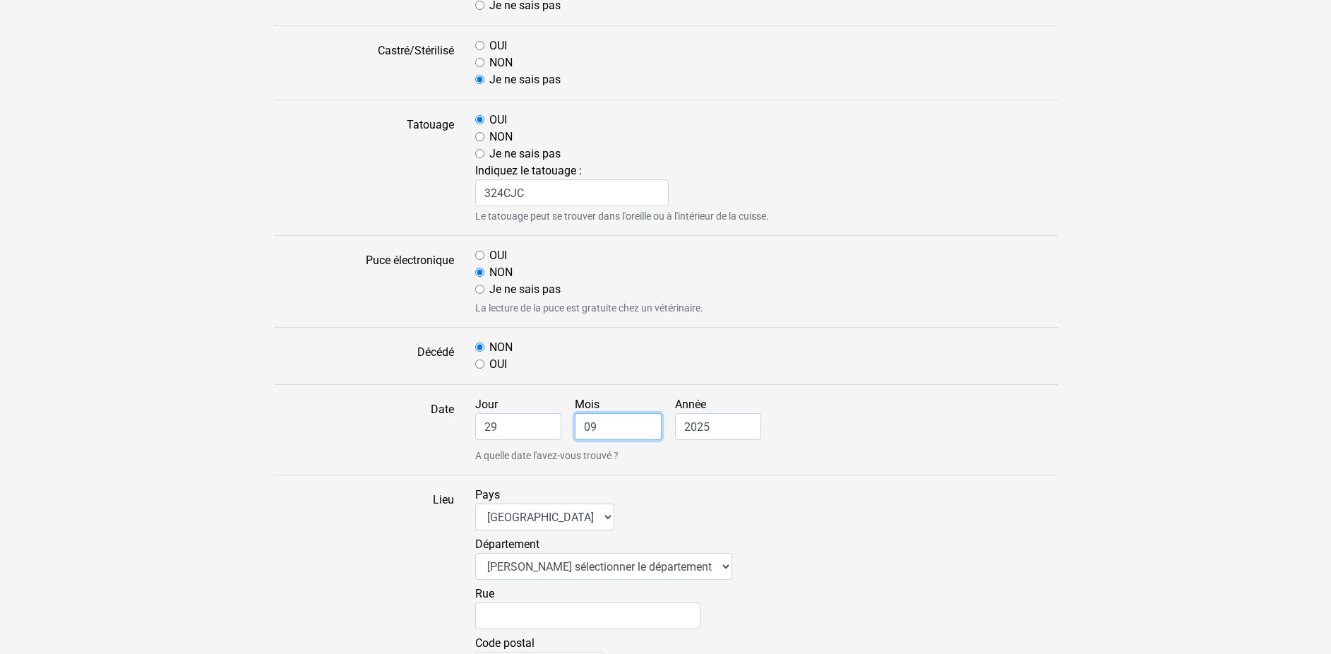
scroll to position [1080, 0]
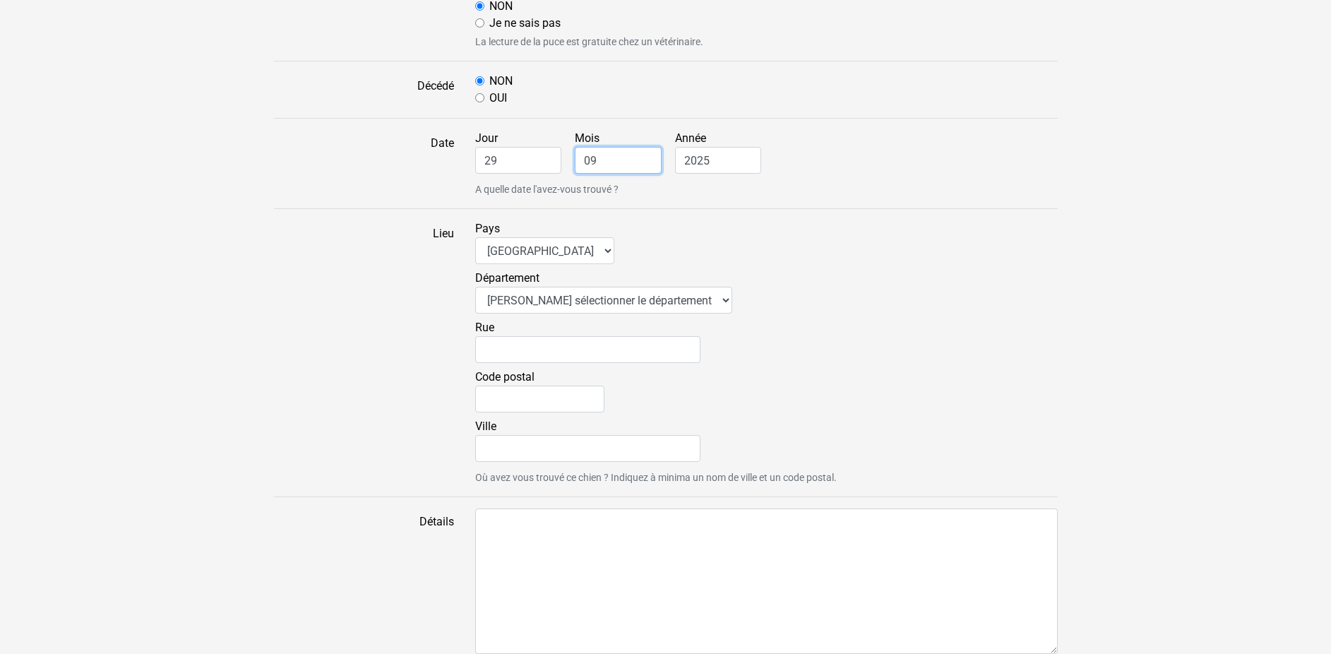
type input "09"
click at [475, 287] on select "Veuillez sélectionner le département 01 - Ain 02 - Aisne 03 - Allier 04 - Alpes…" at bounding box center [603, 300] width 257 height 27
select select "79"
click option "79 - Deux-Sèvres" at bounding box center [0, 0] width 0 height 0
click at [514, 445] on input "Ville" at bounding box center [587, 448] width 225 height 27
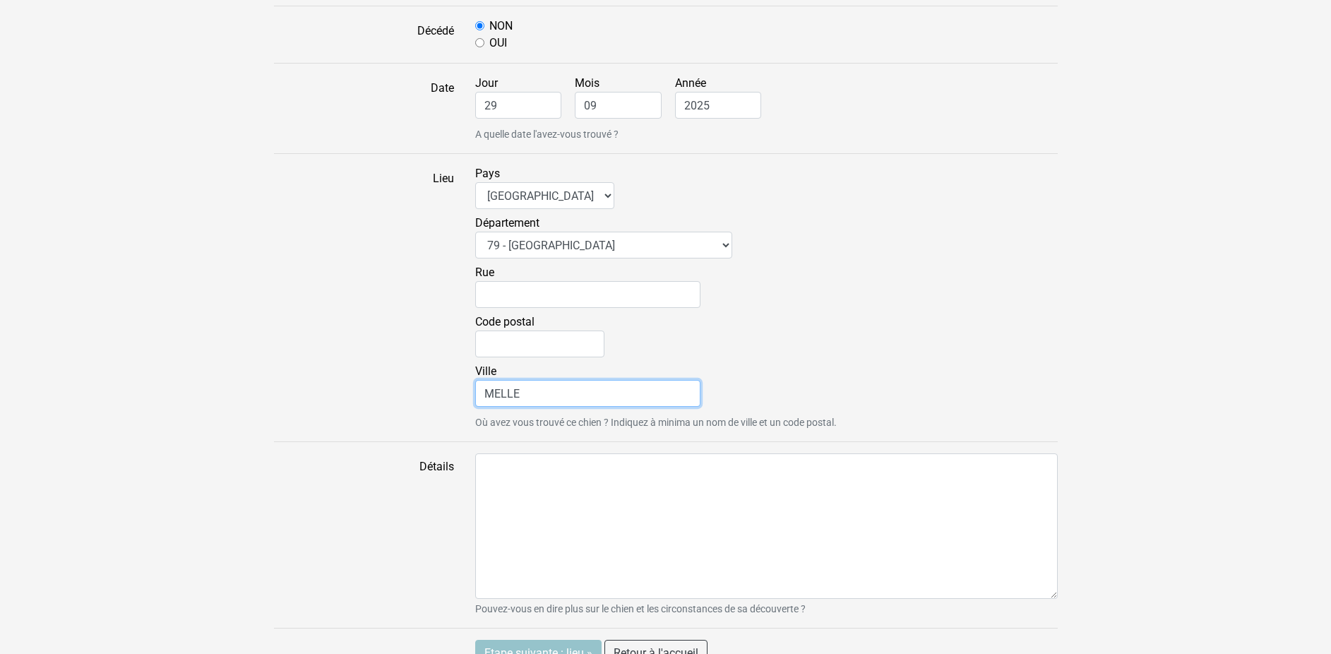
scroll to position [1159, 0]
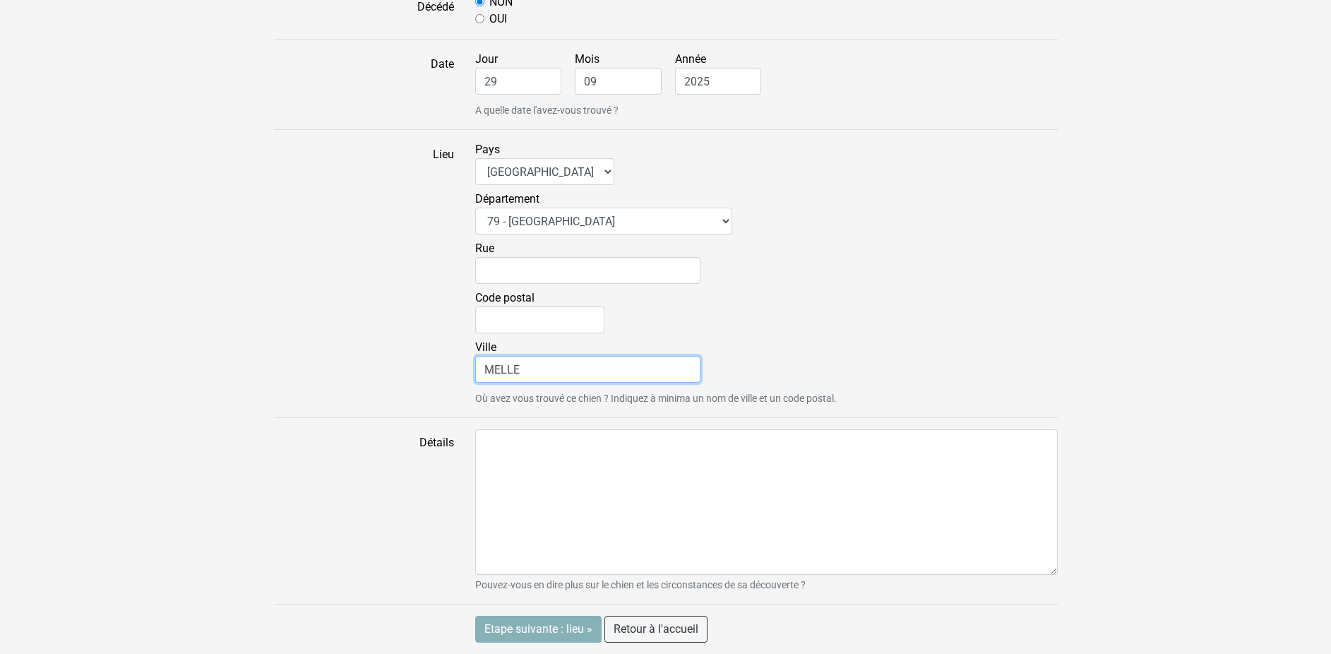
type input "MELLE"
click at [537, 627] on input "Etape suivante : lieu »" at bounding box center [538, 629] width 126 height 27
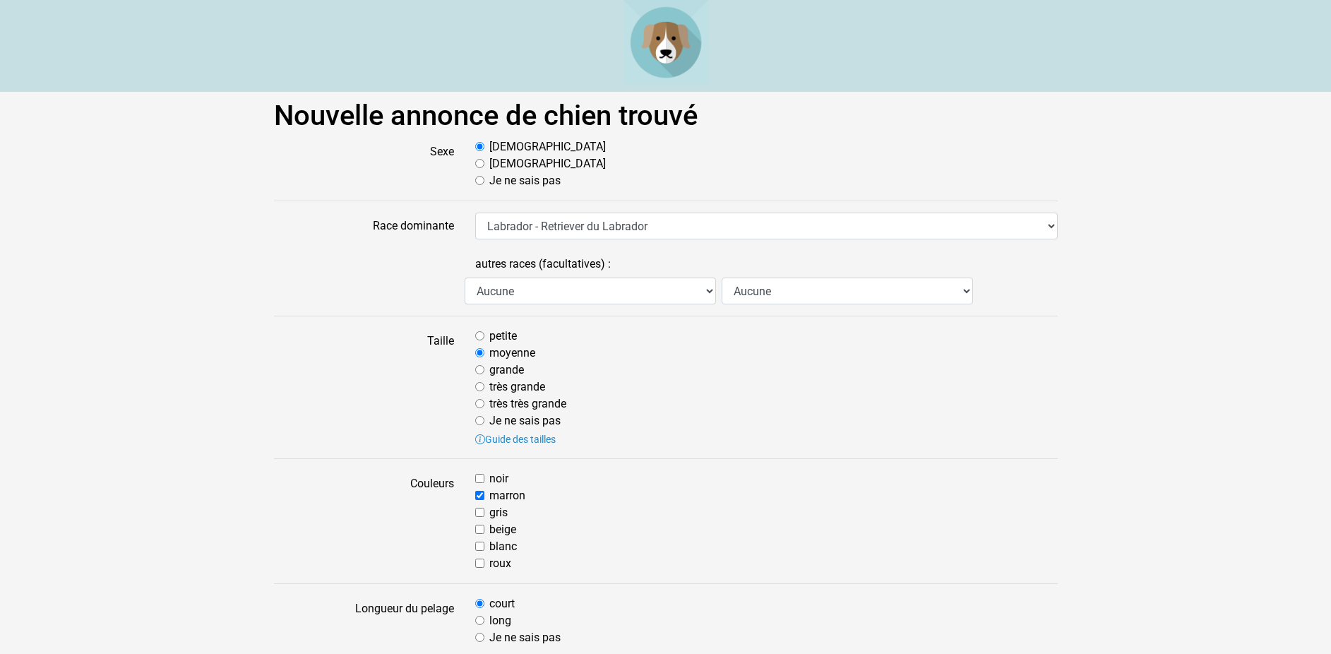
scroll to position [1177, 0]
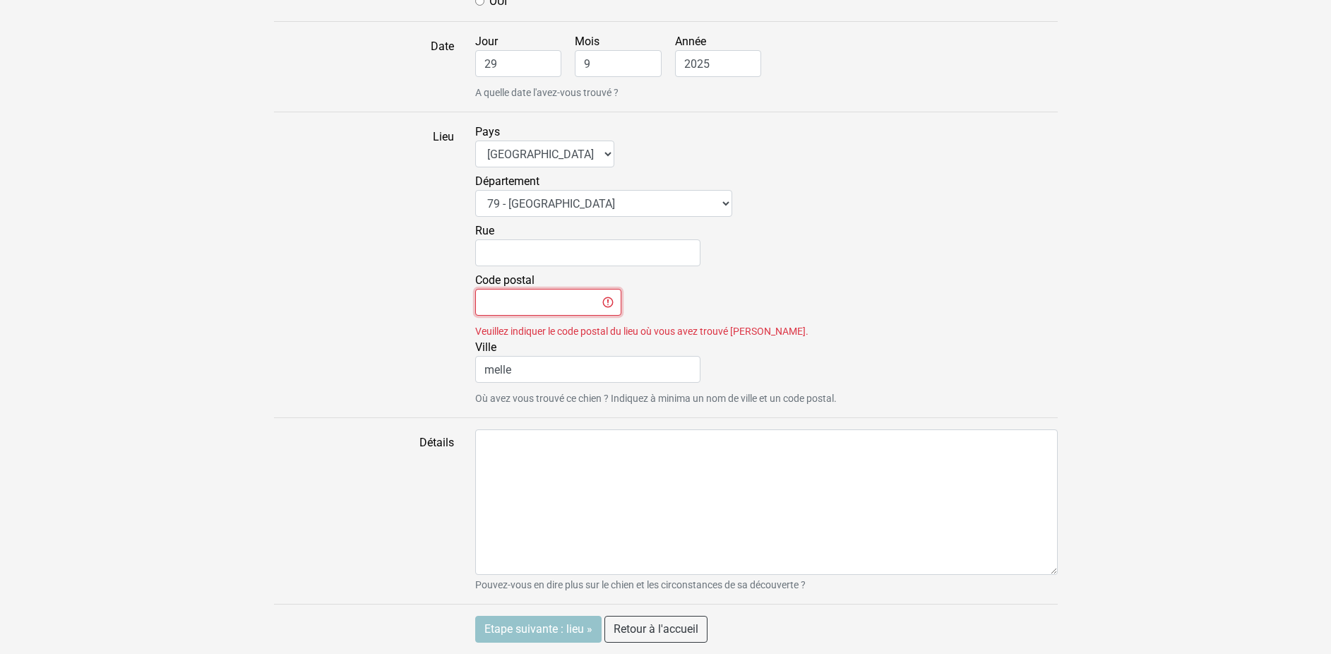
click at [516, 304] on input "Code postal" at bounding box center [548, 302] width 146 height 27
type input "79500"
click at [549, 634] on input "Etape suivante : lieu »" at bounding box center [538, 629] width 126 height 27
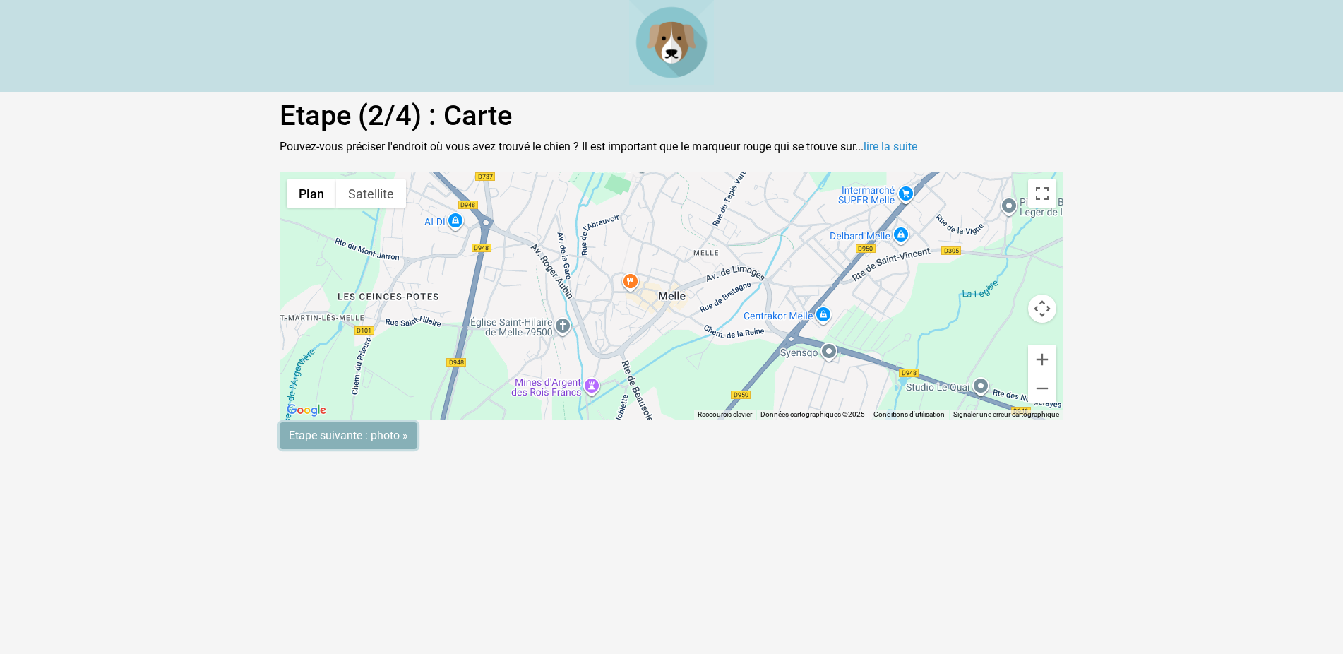
click at [339, 441] on input "Etape suivante : photo »" at bounding box center [349, 435] width 138 height 27
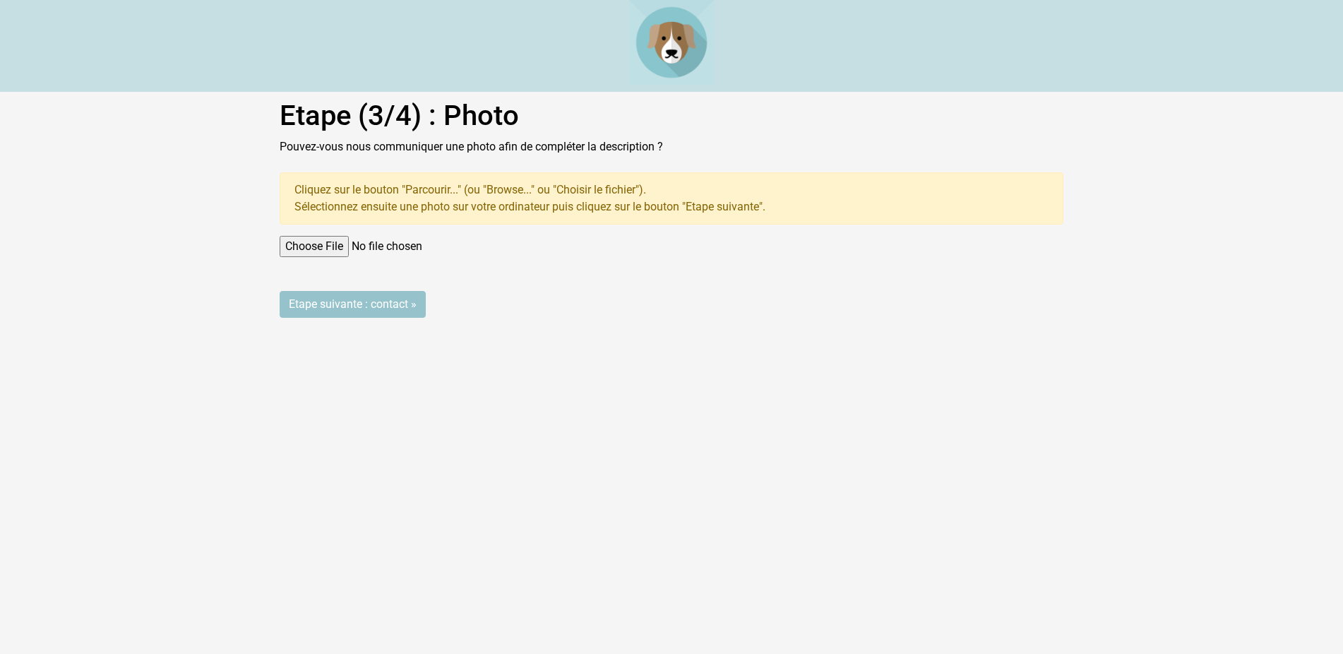
click at [295, 244] on input "file" at bounding box center [672, 246] width 784 height 21
click at [316, 241] on input "file" at bounding box center [672, 246] width 784 height 21
type input "C:\fakepath\IMG_3113.jpg"
click at [313, 305] on input "Etape suivante : contact »" at bounding box center [353, 304] width 146 height 27
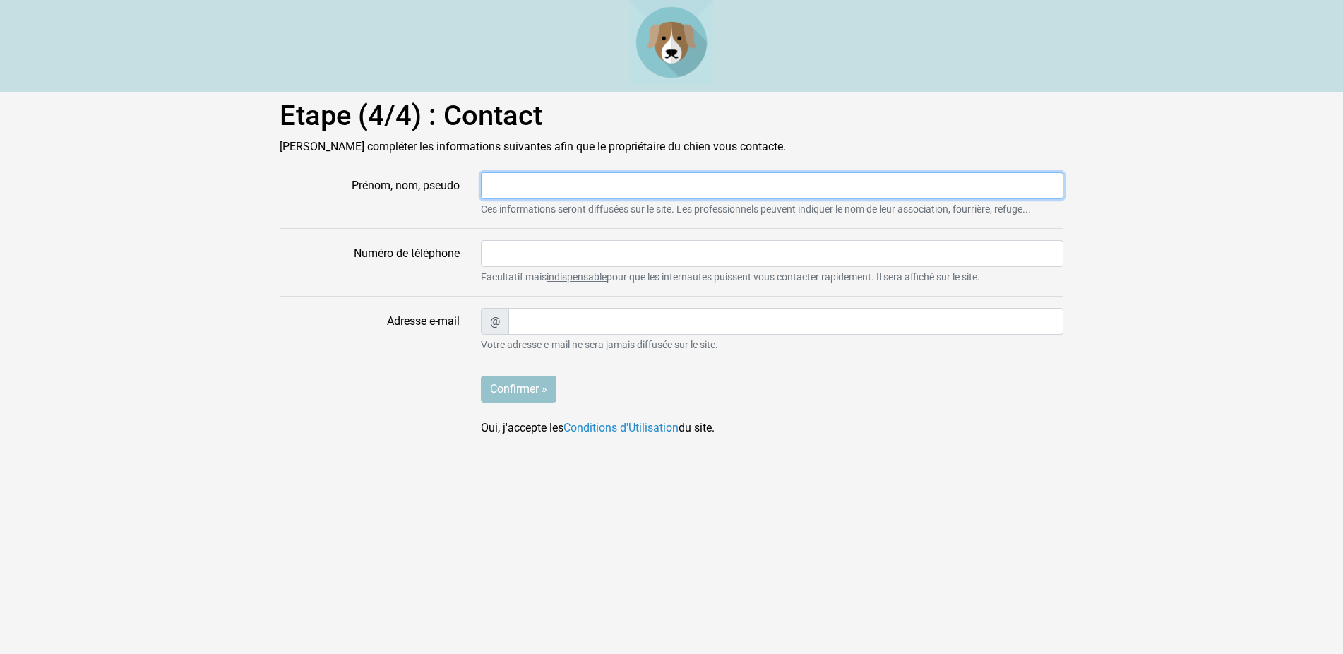
click at [529, 191] on input "Prénom, nom, pseudo" at bounding box center [772, 185] width 582 height 27
type input "QES"
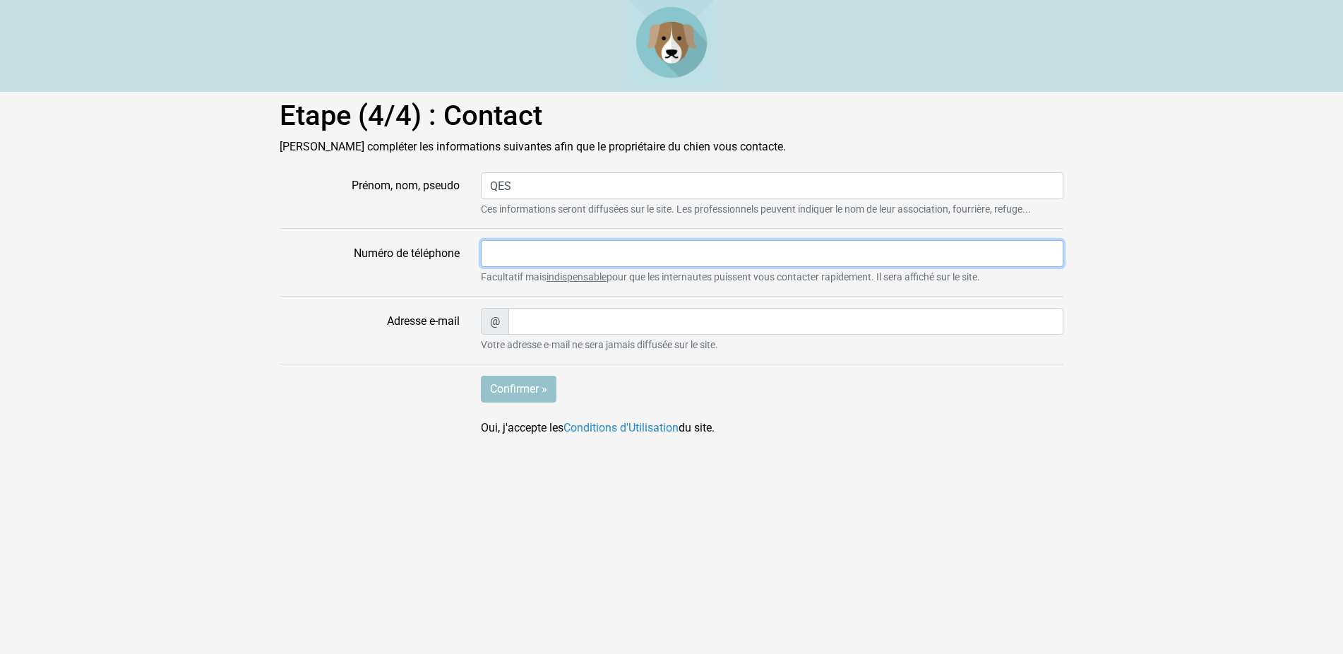
click at [499, 247] on input "Numéro de téléphone" at bounding box center [772, 253] width 582 height 27
type input "0549293801"
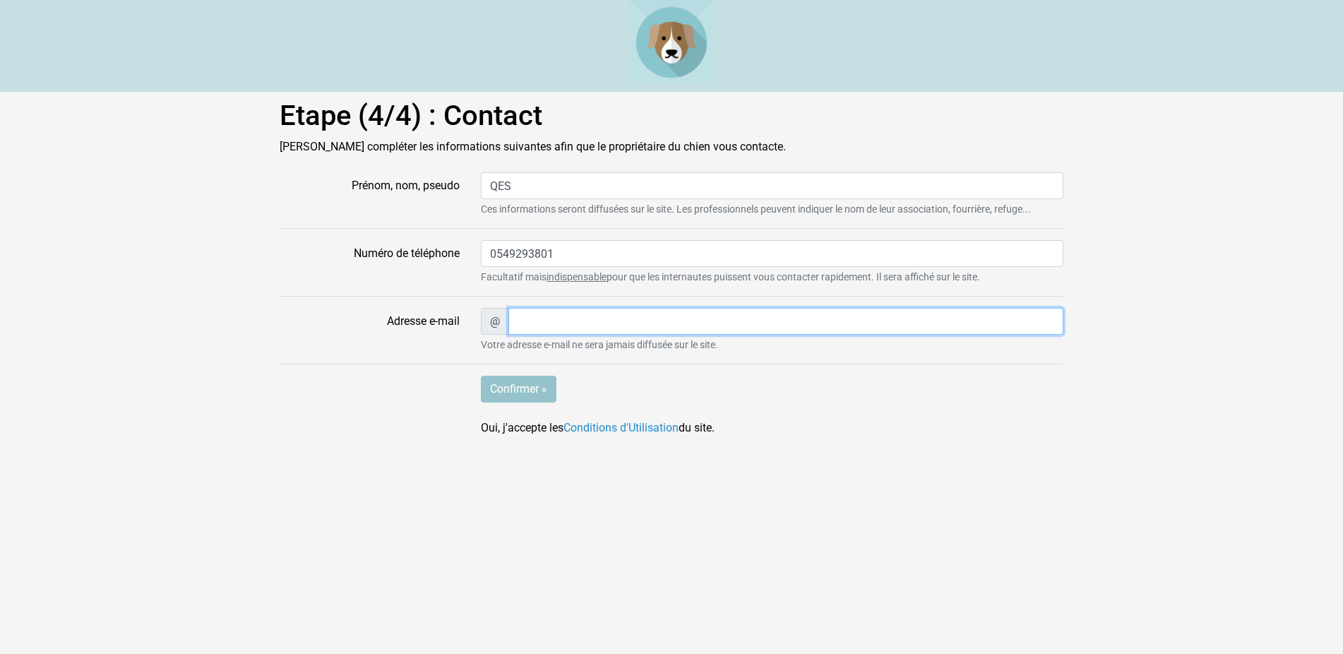
type input "[EMAIL_ADDRESS][DOMAIN_NAME]"
click at [514, 396] on input "Confirmer »" at bounding box center [519, 389] width 76 height 27
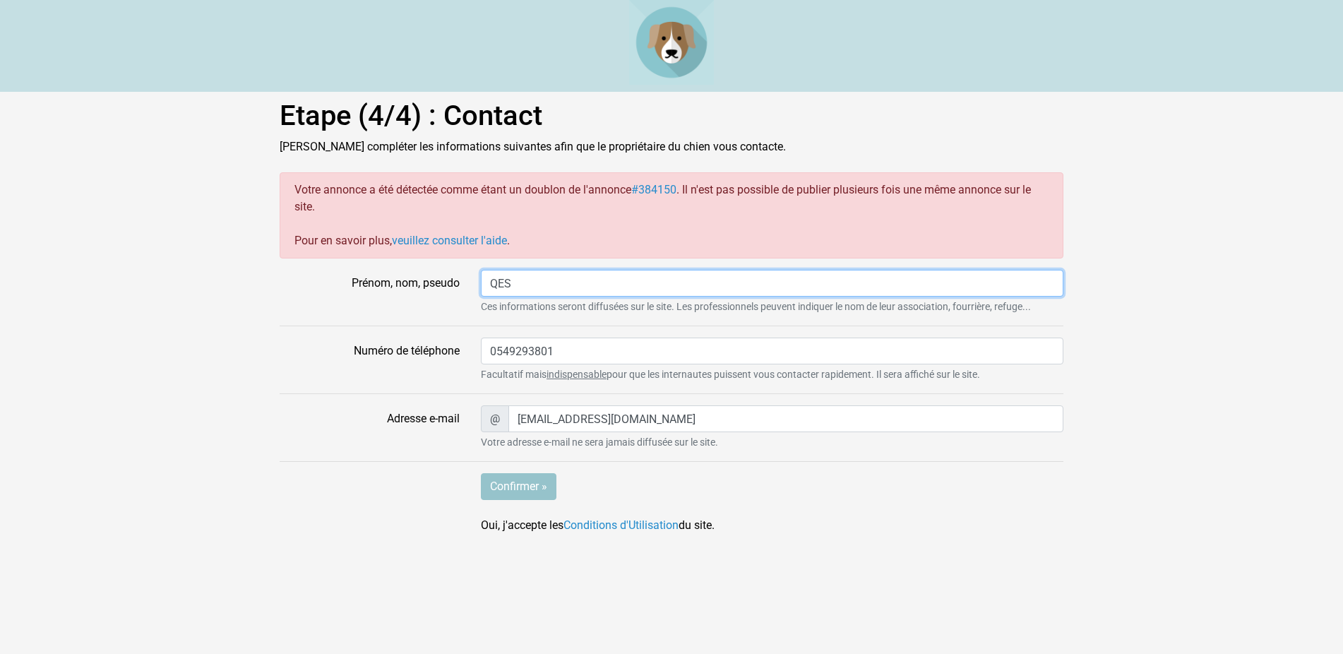
drag, startPoint x: 512, startPoint y: 281, endPoint x: 412, endPoint y: 271, distance: 100.7
click at [412, 271] on div "Prénom, nom, pseudo QES Ces informations seront diffusées sur le site. Les prof…" at bounding box center [671, 292] width 805 height 44
type input "Q"
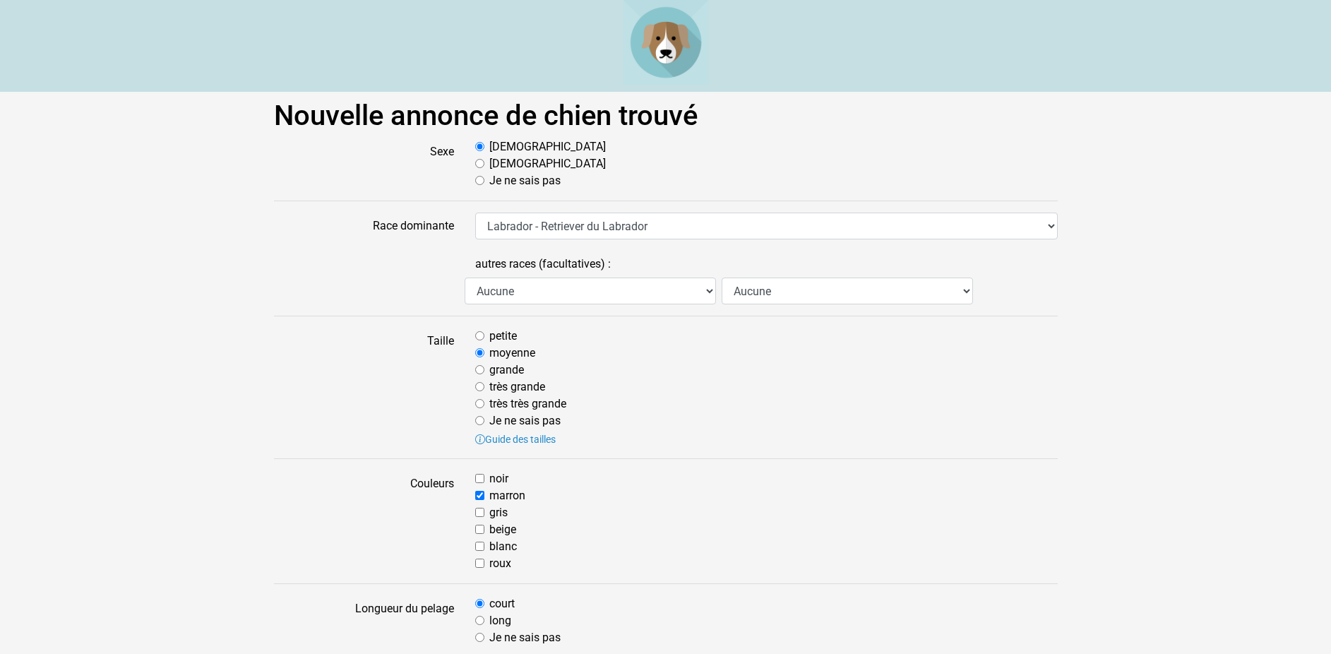
scroll to position [1177, 0]
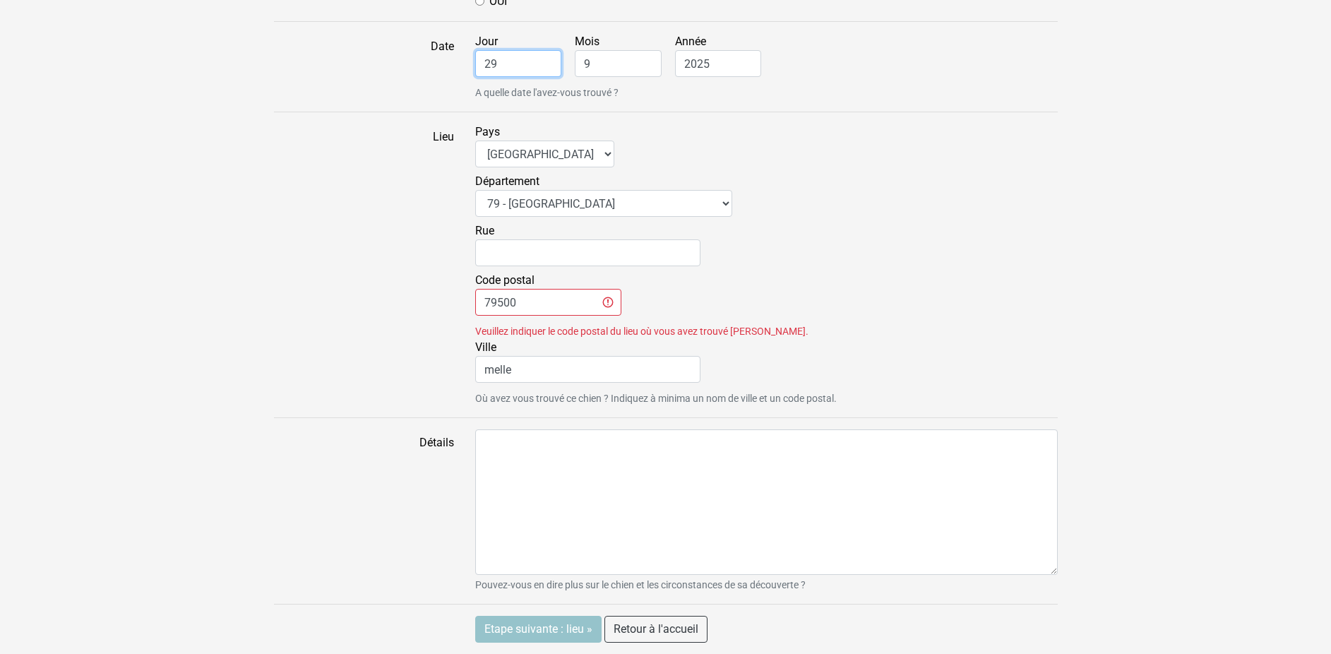
drag, startPoint x: 506, startPoint y: 59, endPoint x: 472, endPoint y: 70, distance: 35.5
click at [475, 70] on input "29" at bounding box center [518, 63] width 87 height 27
type input "28"
click at [527, 628] on input "Etape suivante : lieu »" at bounding box center [538, 629] width 126 height 27
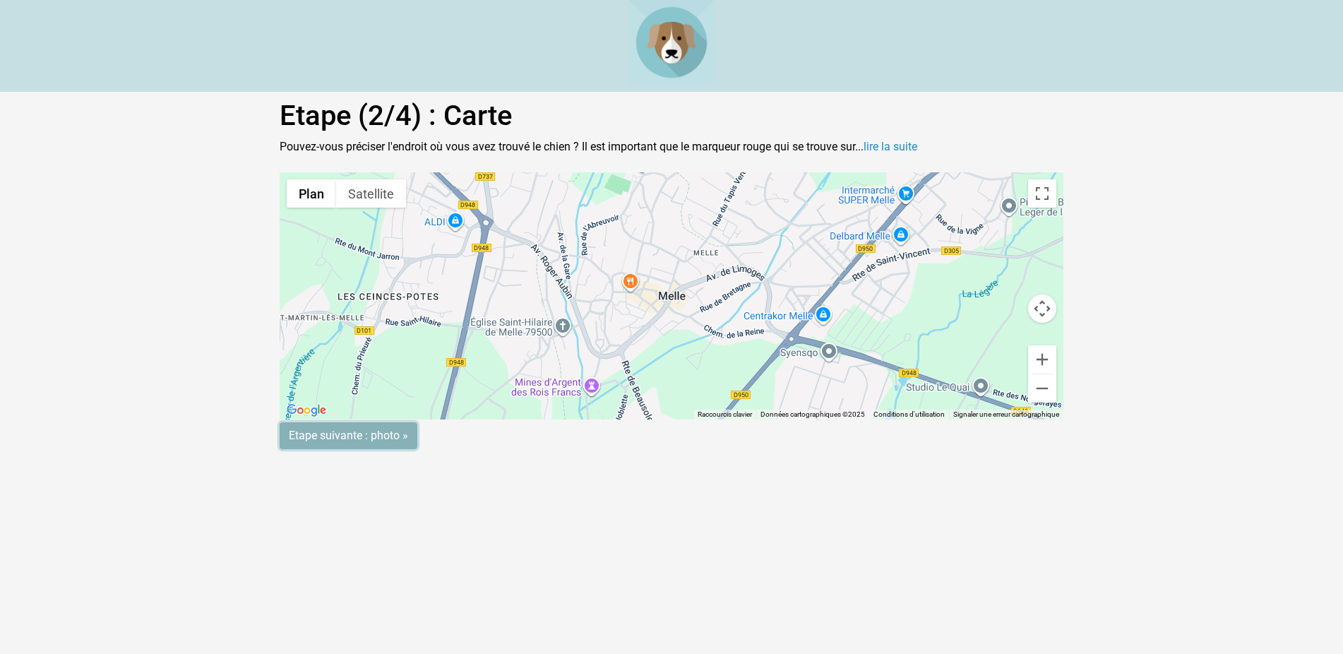
click at [358, 439] on input "Etape suivante : photo »" at bounding box center [349, 435] width 138 height 27
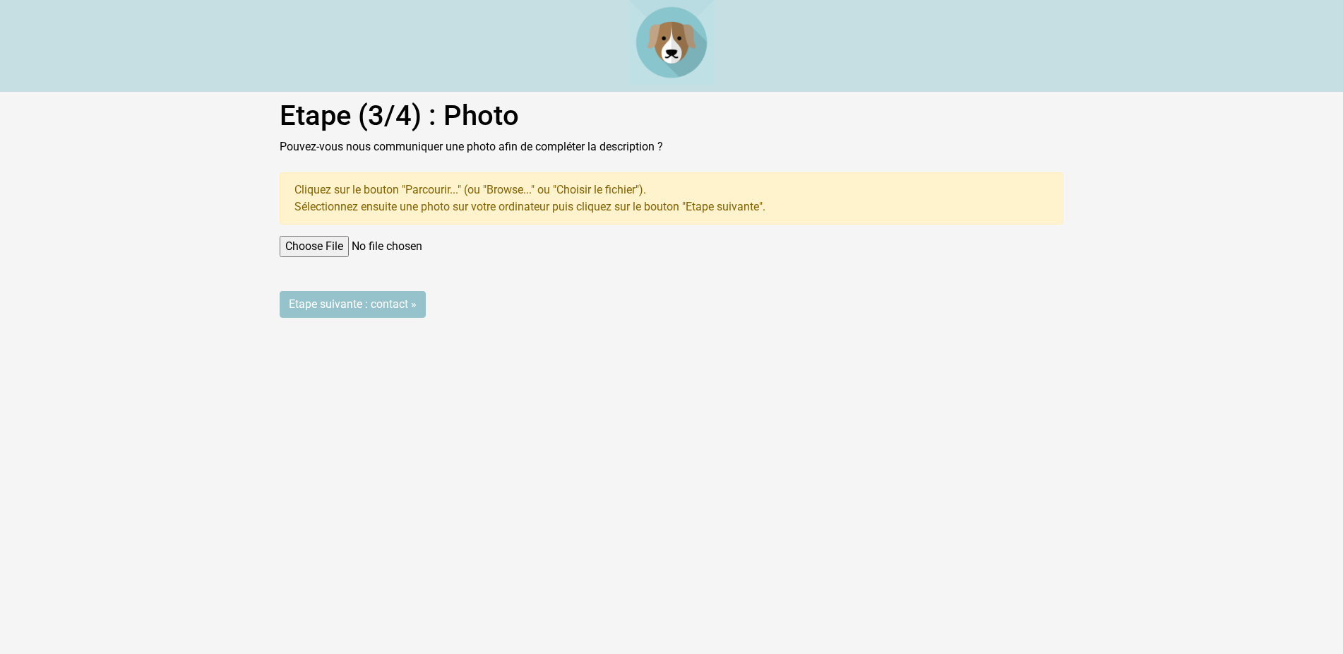
click at [321, 238] on input "file" at bounding box center [672, 246] width 784 height 21
type input "C:\fakepath\IMG_3113.jpg"
click at [352, 300] on input "Etape suivante : contact »" at bounding box center [353, 304] width 146 height 27
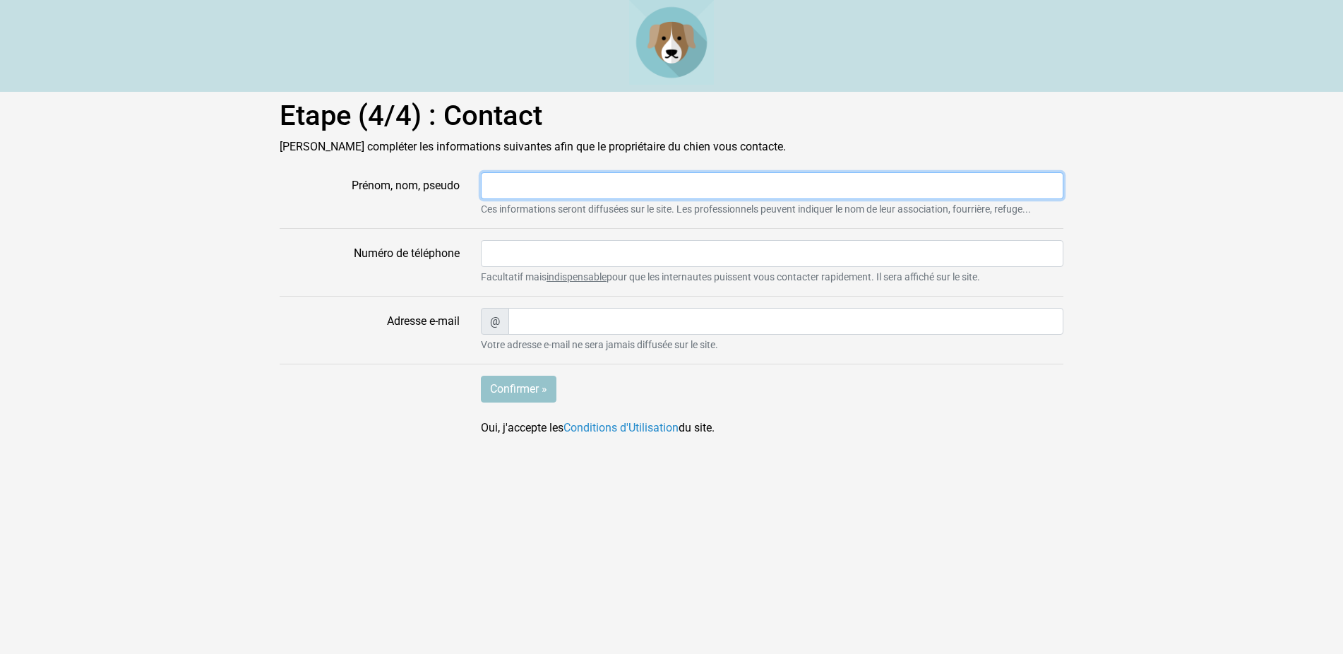
click at [504, 188] on input "Prénom, nom, pseudo" at bounding box center [772, 185] width 582 height 27
type input "LES"
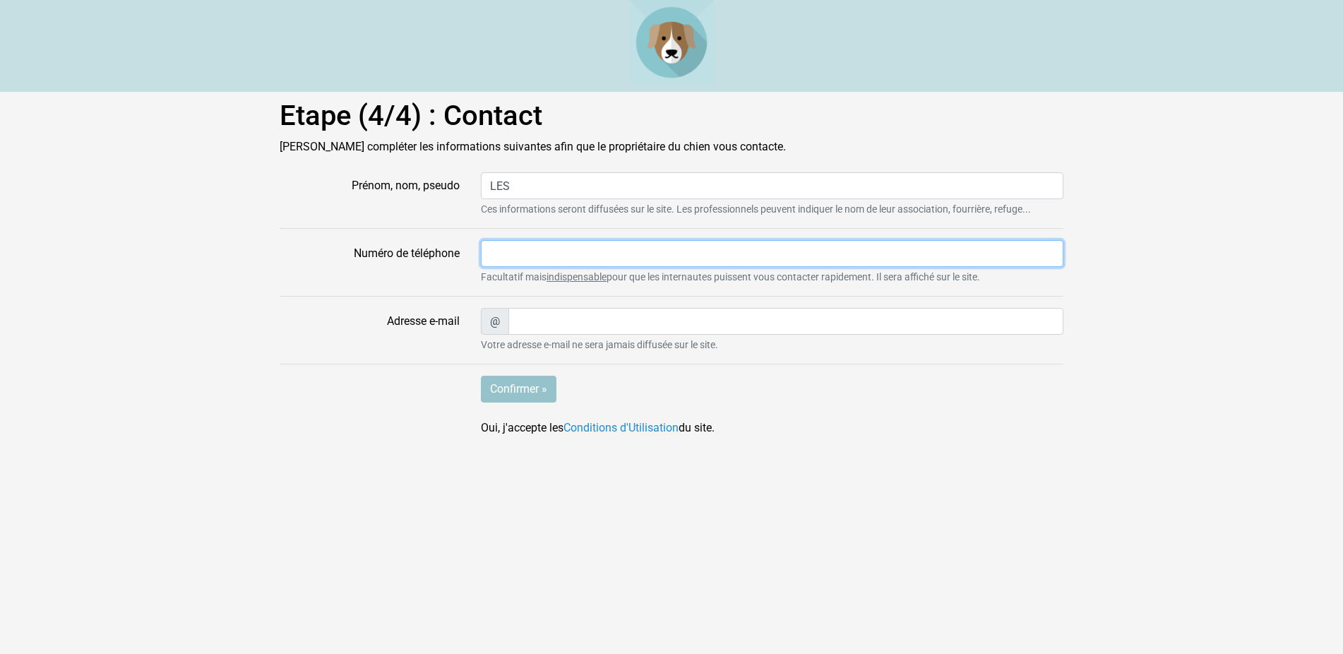
click at [503, 255] on input "Numéro de téléphone" at bounding box center [772, 253] width 582 height 27
click at [503, 251] on input "Numéro de téléphone" at bounding box center [772, 253] width 582 height 27
type input "0549293801"
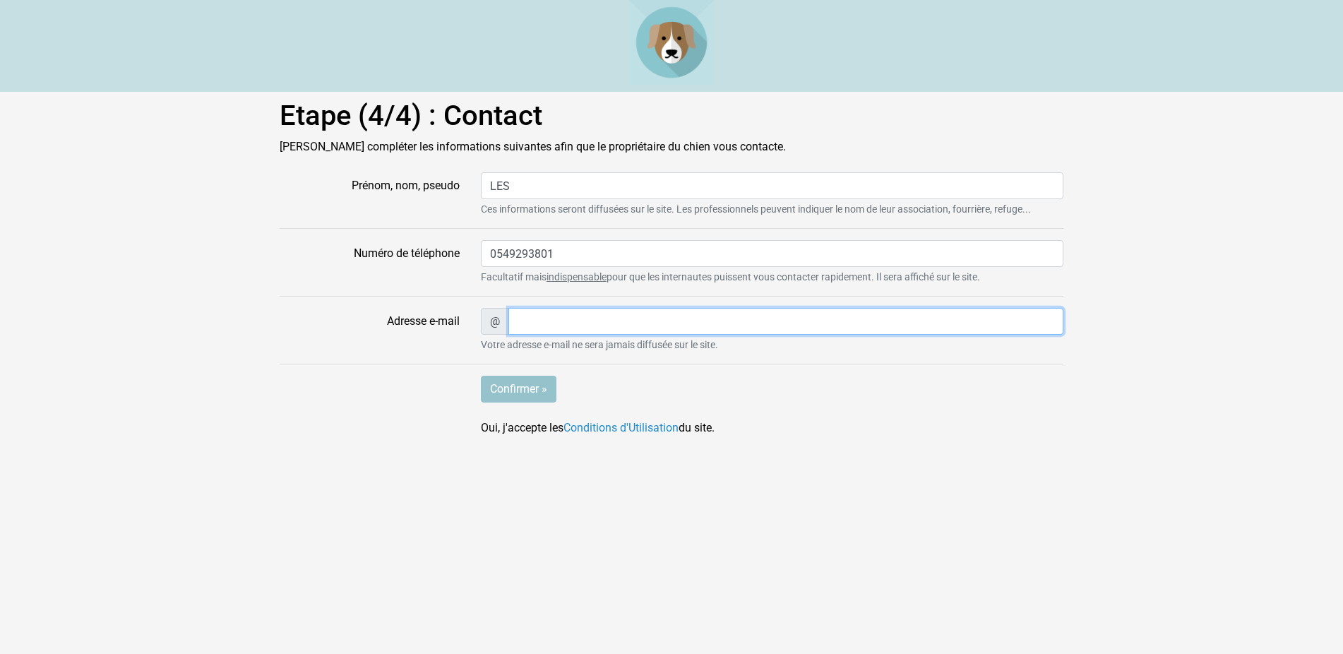
type input "[EMAIL_ADDRESS][DOMAIN_NAME]"
click at [520, 383] on input "Confirmer »" at bounding box center [519, 389] width 76 height 27
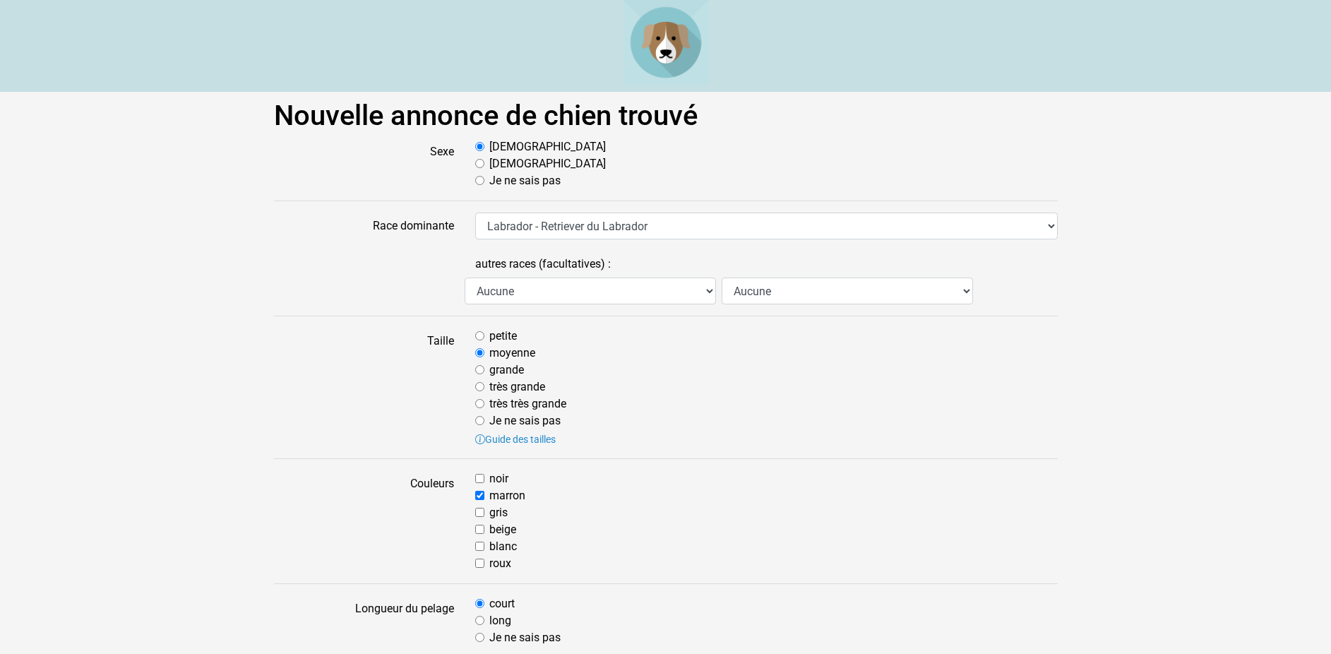
click at [481, 181] on input "Je ne sais pas" at bounding box center [479, 180] width 9 height 9
radio input "true"
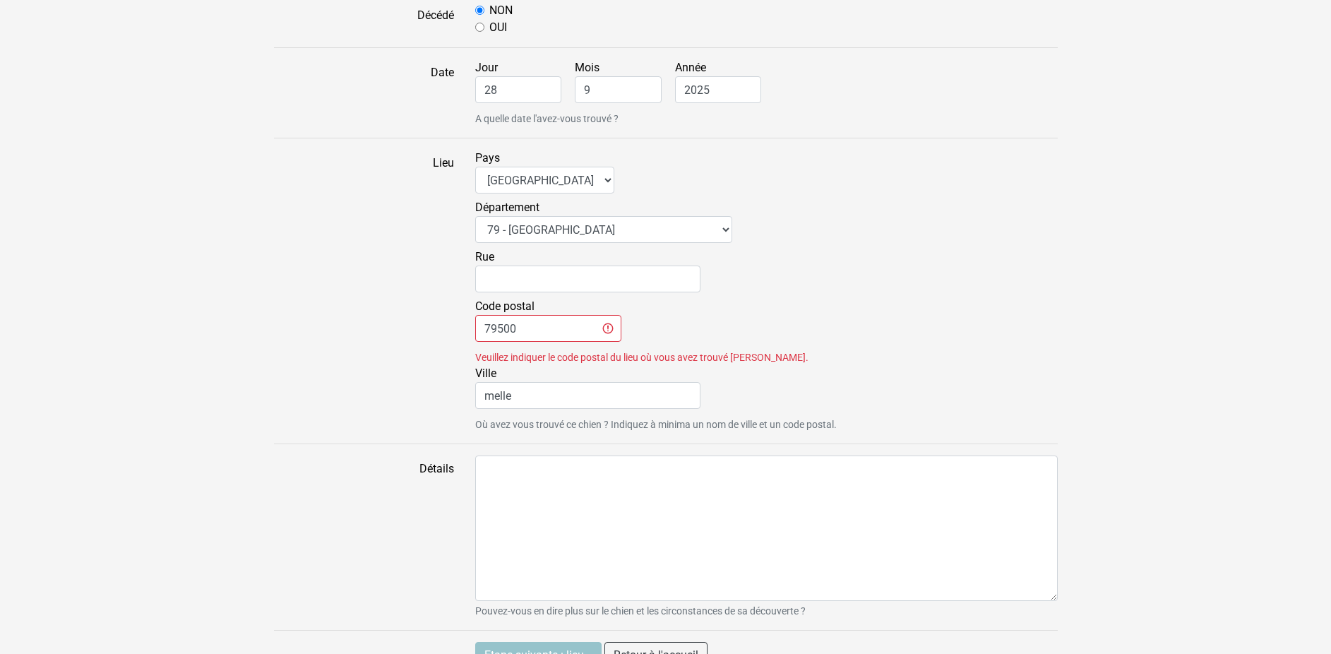
scroll to position [1177, 0]
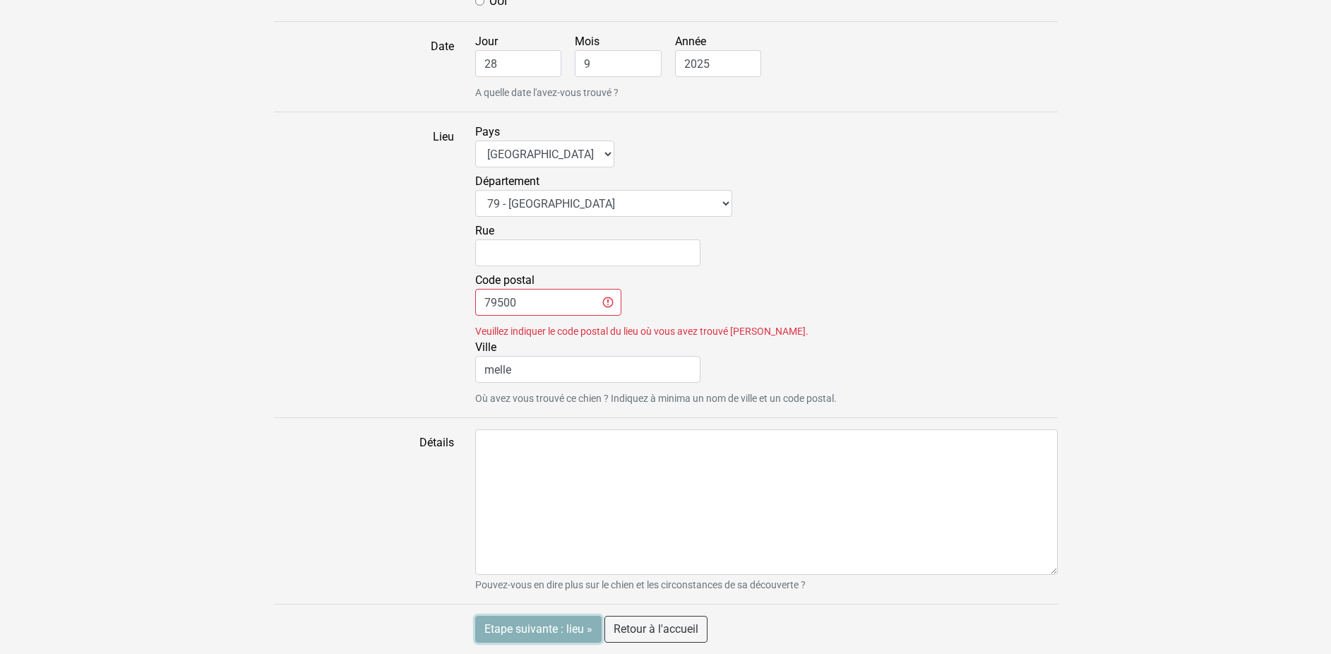
click at [519, 632] on input "Etape suivante : lieu »" at bounding box center [538, 629] width 126 height 27
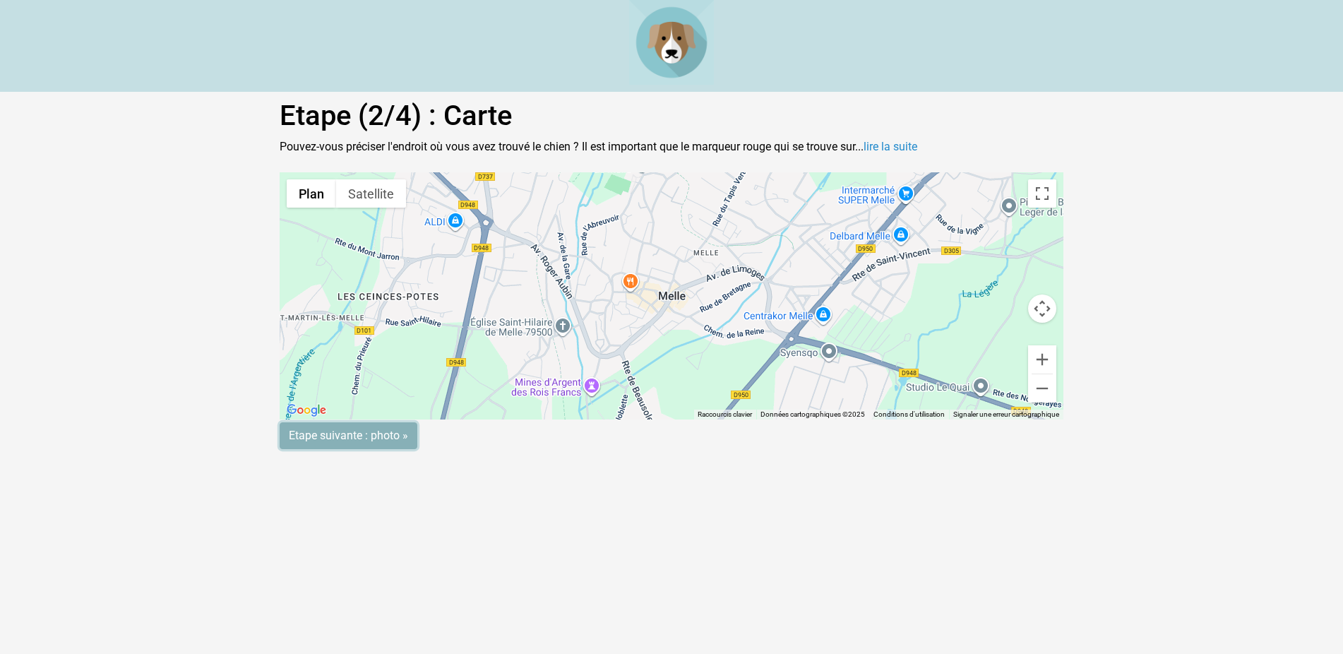
click at [367, 434] on input "Etape suivante : photo »" at bounding box center [349, 435] width 138 height 27
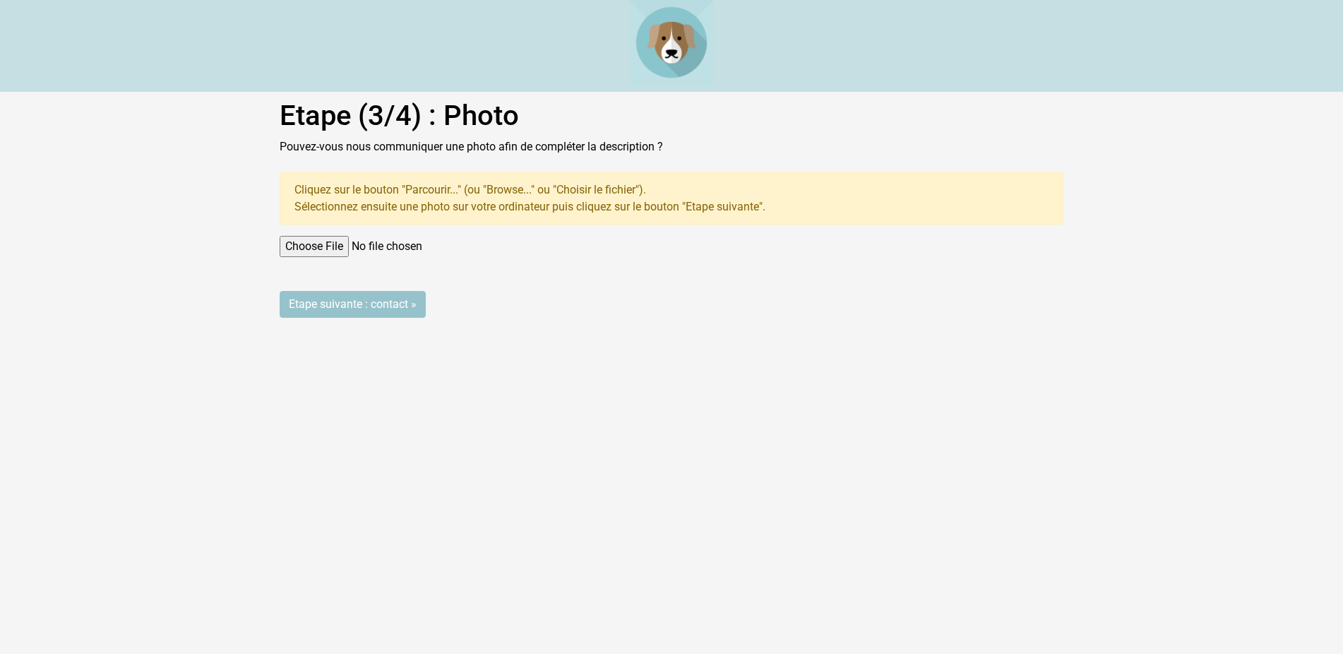
click at [285, 241] on input "file" at bounding box center [672, 246] width 784 height 21
type input "C:\fakepath\IMG_3113.jpg"
click at [332, 296] on input "Etape suivante : contact »" at bounding box center [353, 304] width 146 height 27
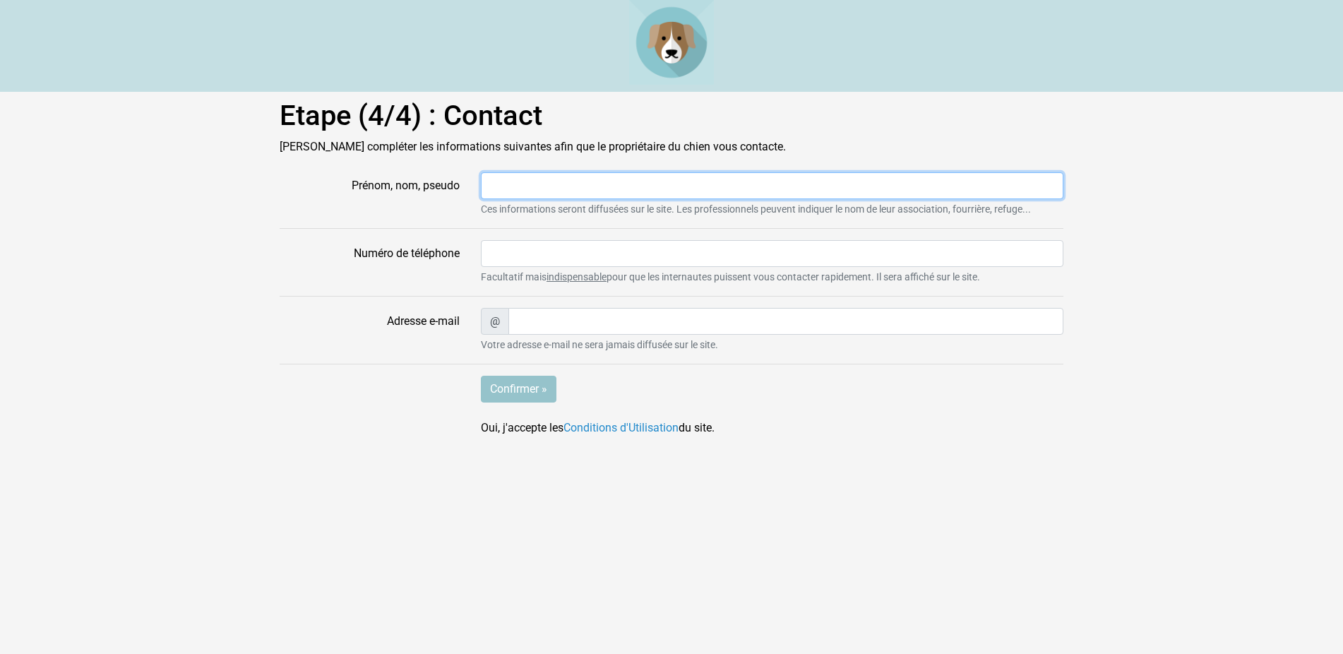
click at [510, 178] on input "Prénom, nom, pseudo" at bounding box center [772, 185] width 582 height 27
type input "LU"
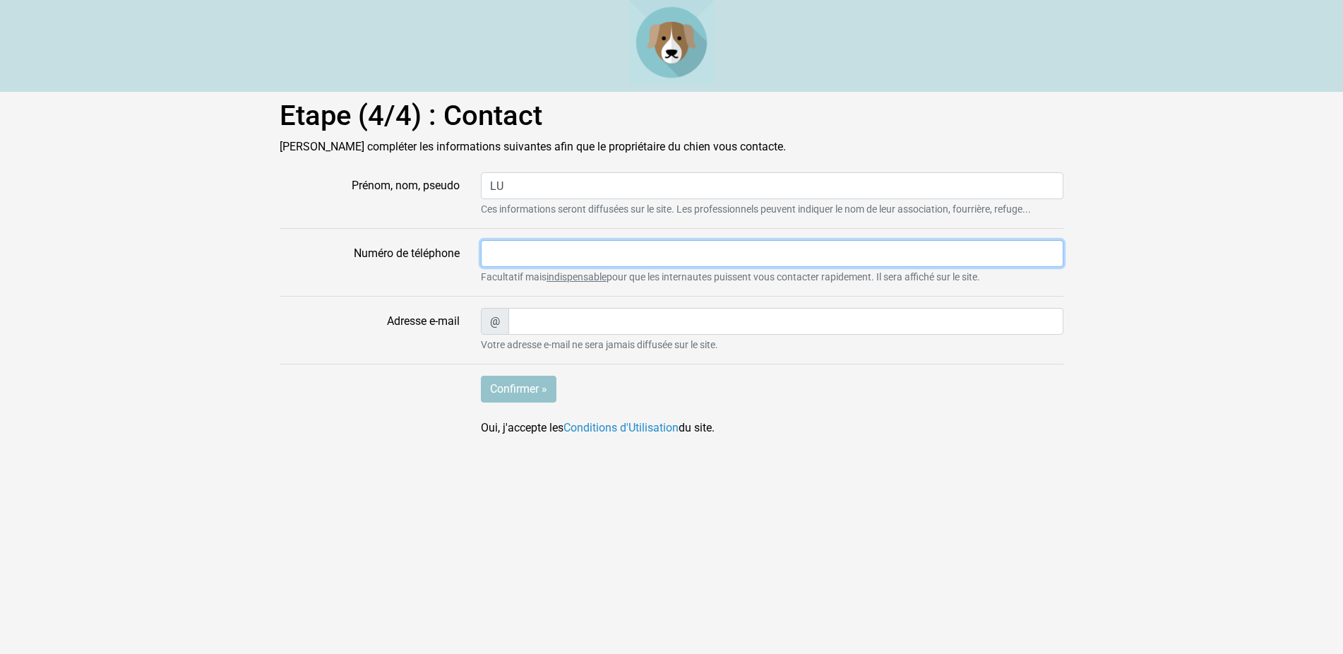
click at [506, 253] on input "Numéro de téléphone" at bounding box center [772, 253] width 582 height 27
click at [506, 252] on input "Numéro de téléphone" at bounding box center [772, 253] width 582 height 27
type input "0549293801"
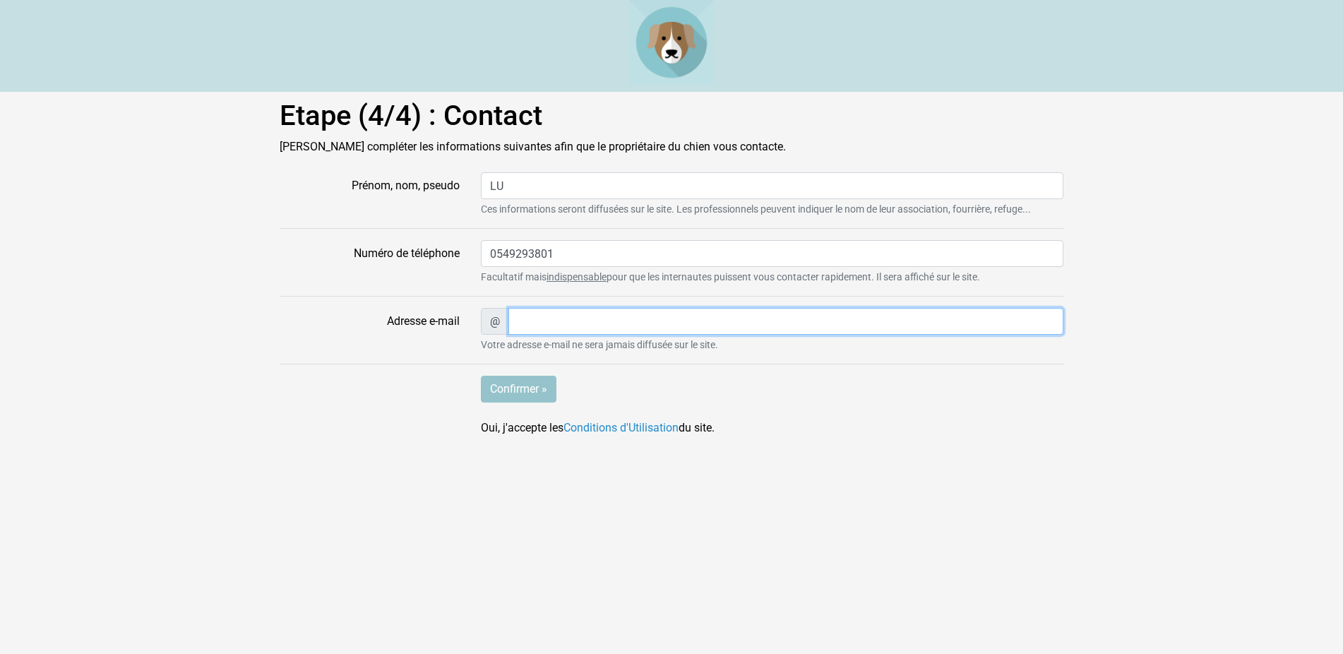
type input "[EMAIL_ADDRESS][DOMAIN_NAME]"
click at [506, 385] on input "Confirmer »" at bounding box center [519, 389] width 76 height 27
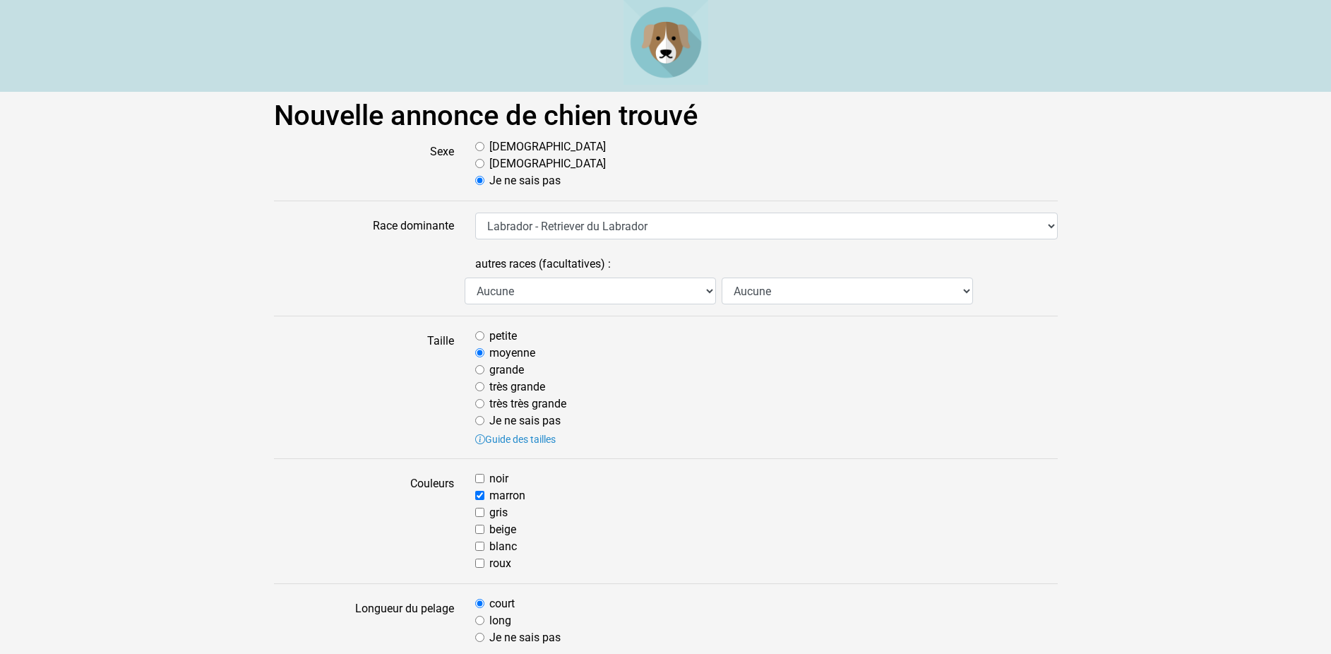
scroll to position [1177, 0]
select select "306"
select select "79"
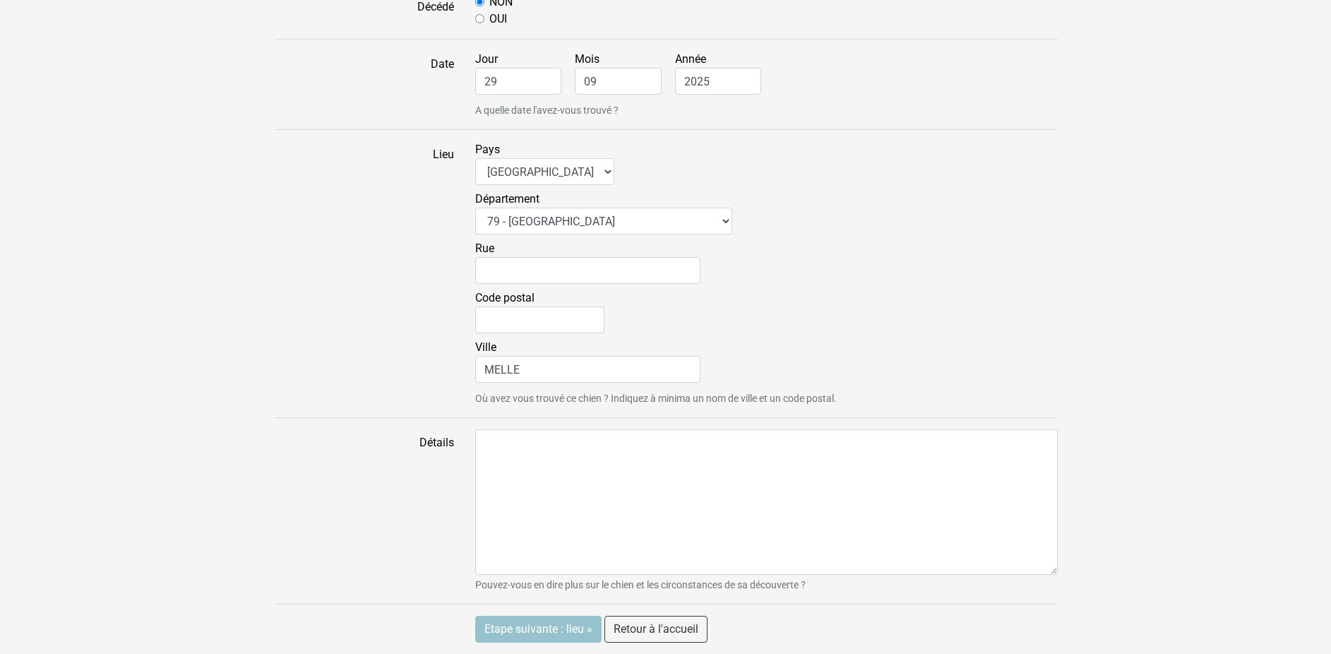
scroll to position [1115, 0]
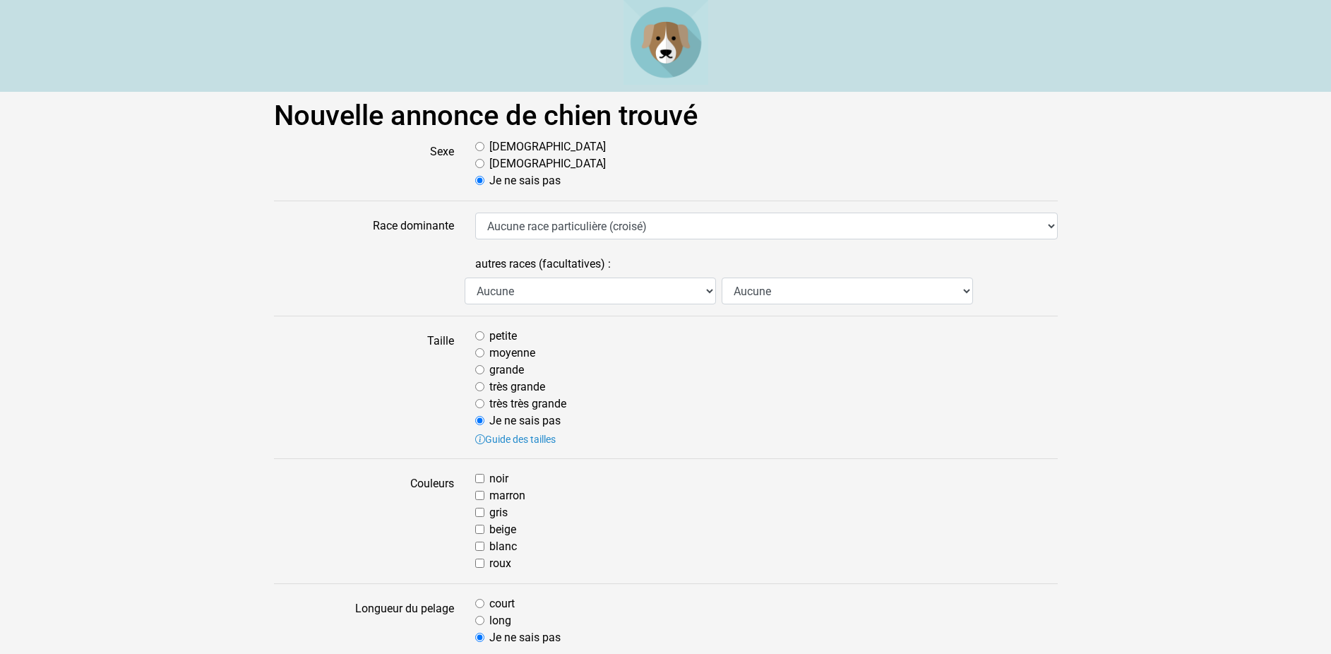
click at [477, 145] on input "[DEMOGRAPHIC_DATA]" at bounding box center [479, 146] width 9 height 9
radio input "true"
click at [479, 349] on input "moyenne" at bounding box center [479, 352] width 9 height 9
radio input "true"
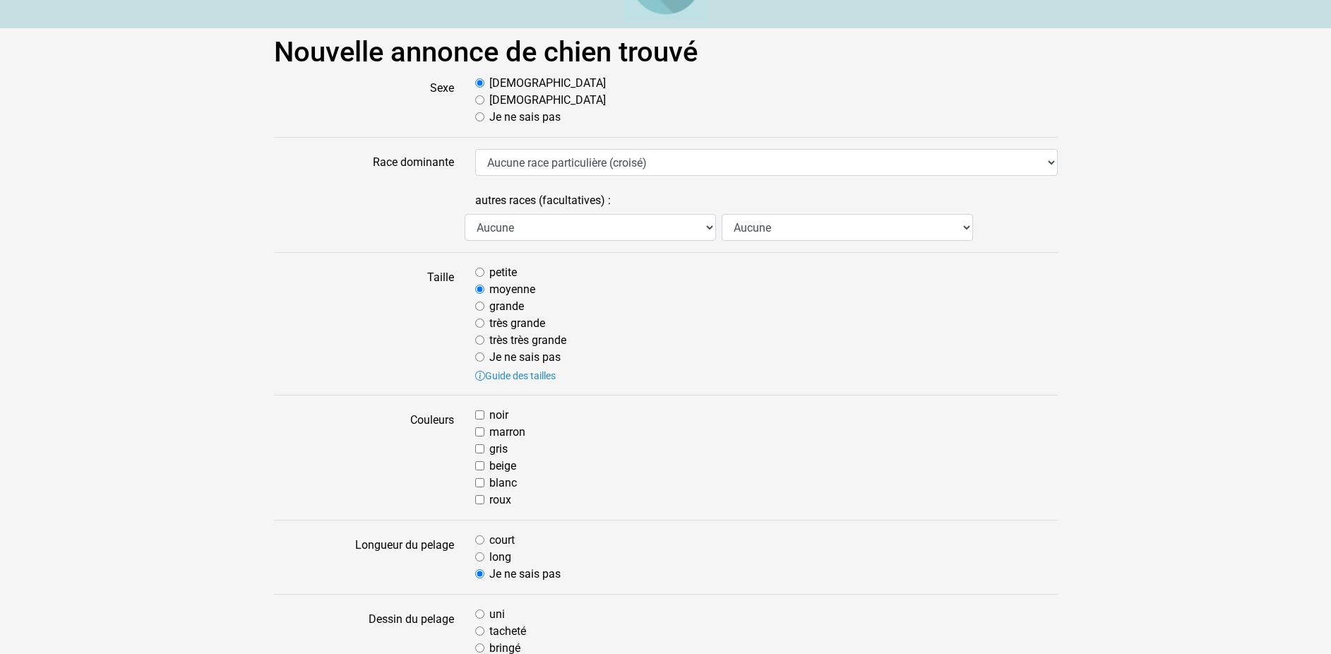
scroll to position [72, 0]
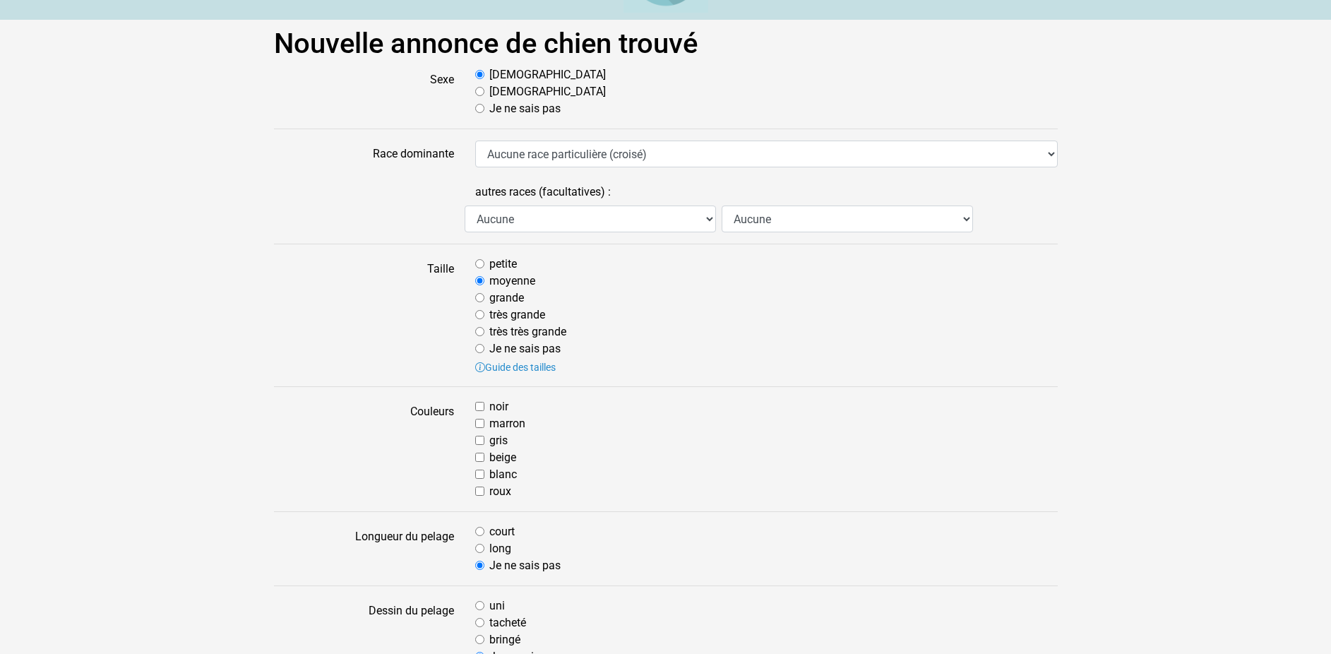
click at [478, 423] on input "marron" at bounding box center [479, 423] width 9 height 9
checkbox input "true"
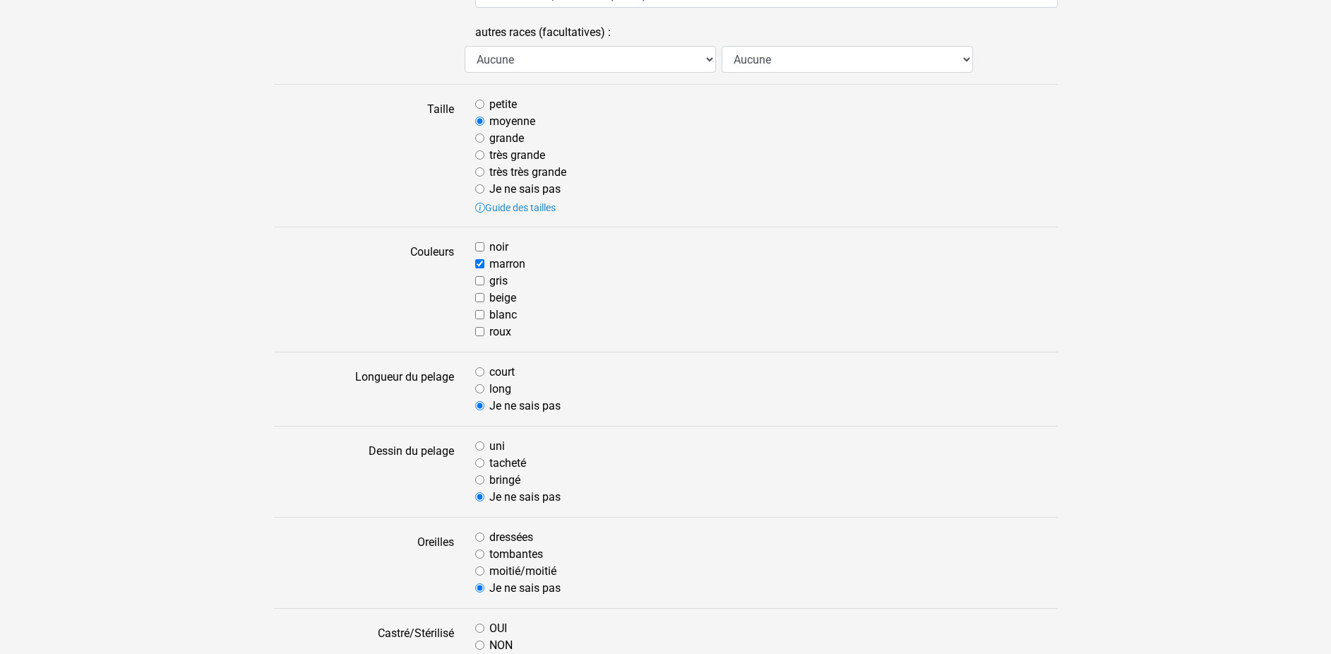
scroll to position [288, 0]
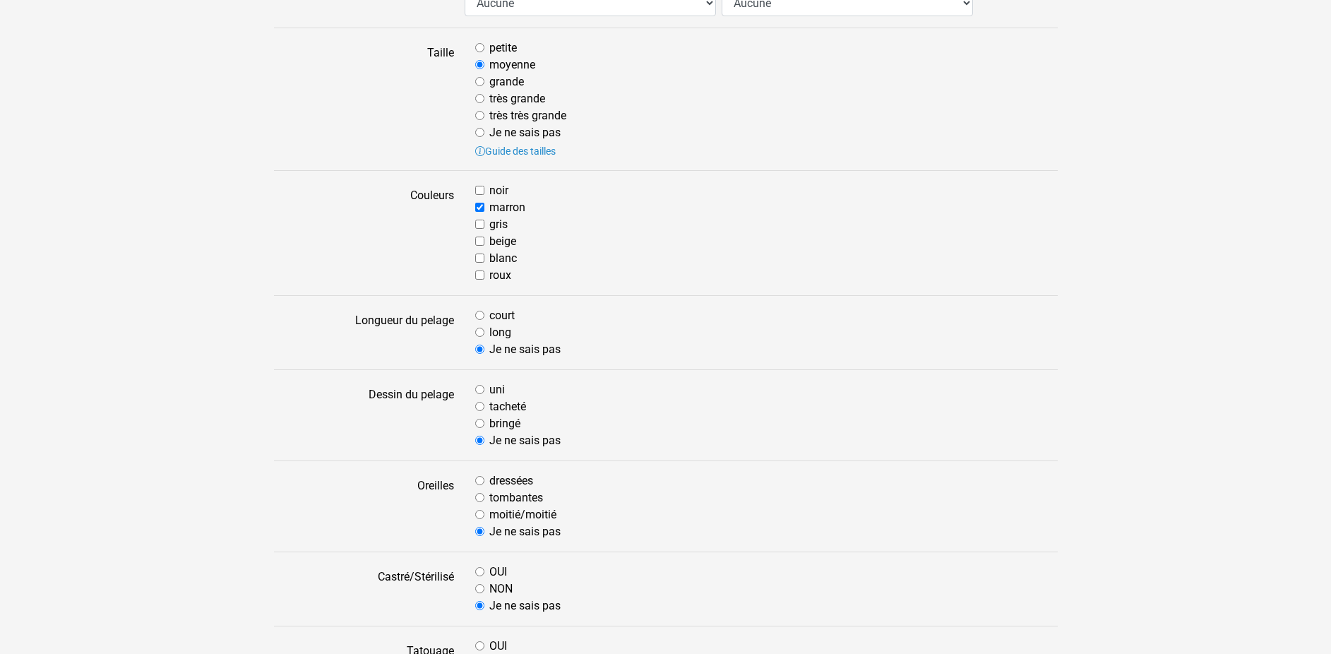
click at [476, 314] on input "court" at bounding box center [479, 315] width 9 height 9
radio input "true"
click at [479, 390] on input "uni" at bounding box center [479, 389] width 9 height 9
radio input "true"
click at [484, 494] on input "tombantes" at bounding box center [479, 497] width 9 height 9
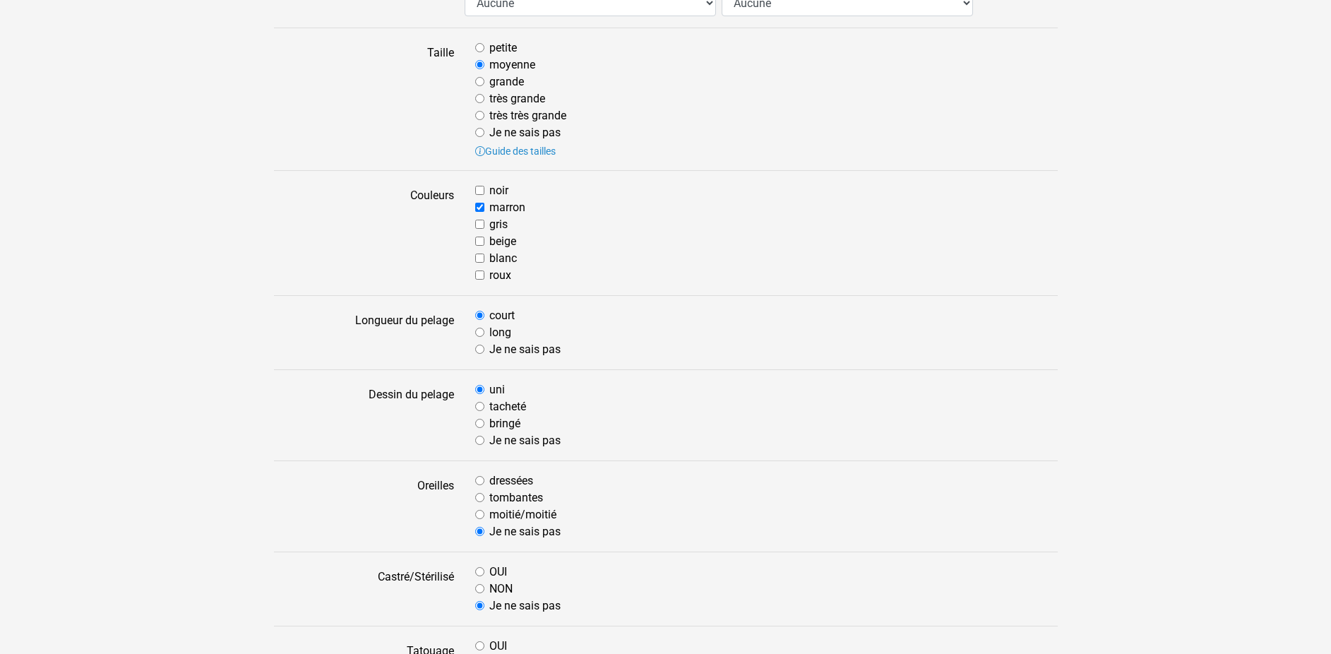
radio input "true"
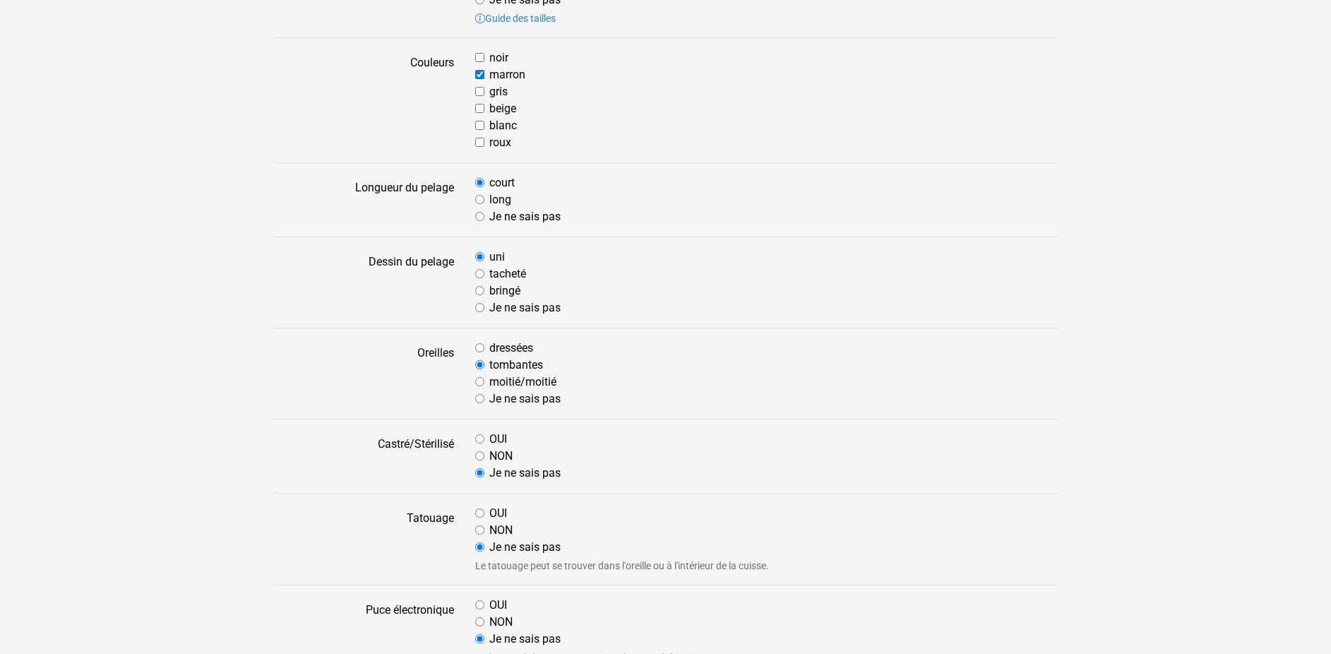
scroll to position [504, 0]
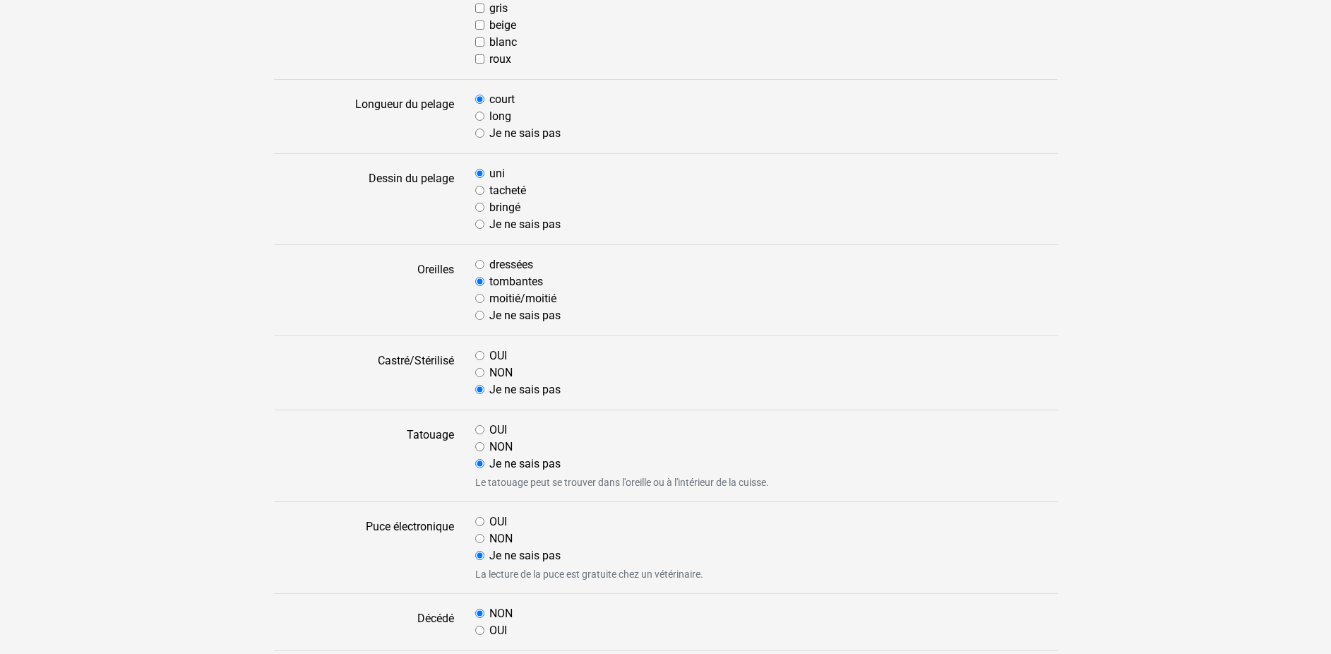
click at [482, 539] on input "NON" at bounding box center [479, 538] width 9 height 9
radio input "true"
click at [477, 431] on input "OUI" at bounding box center [479, 429] width 9 height 9
radio input "true"
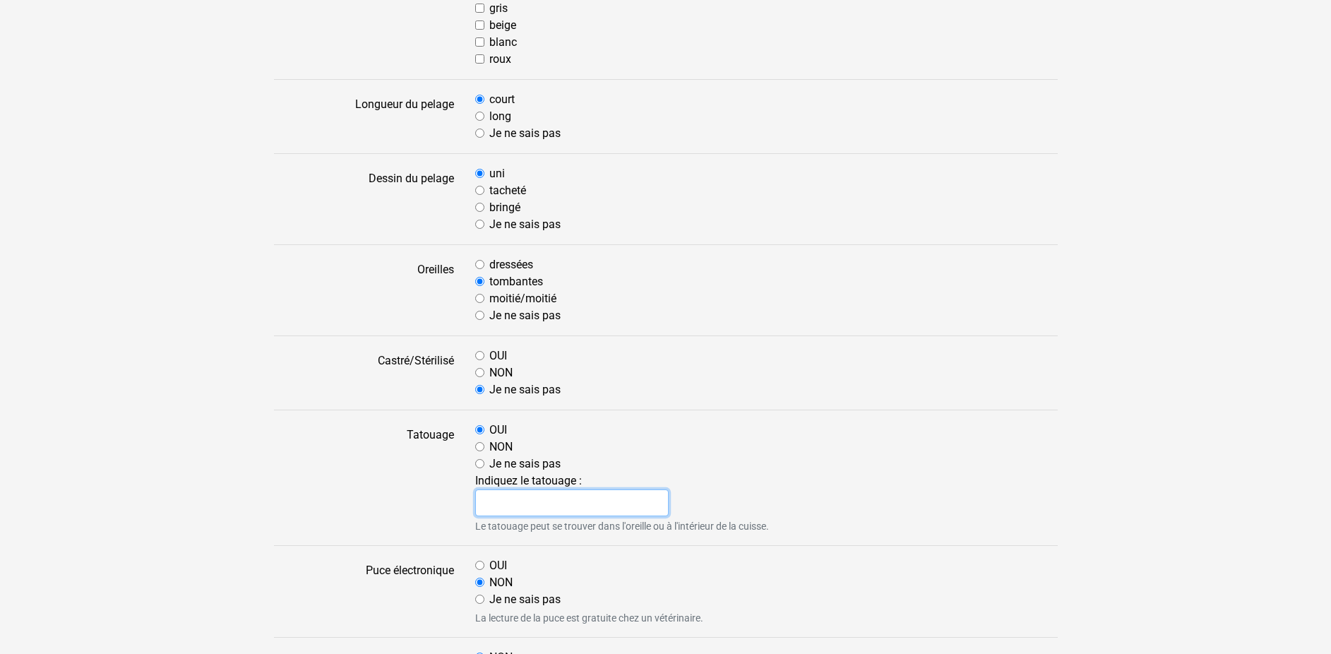
drag, startPoint x: 504, startPoint y: 501, endPoint x: 489, endPoint y: 477, distance: 28.2
click at [503, 501] on input "text" at bounding box center [572, 502] width 194 height 27
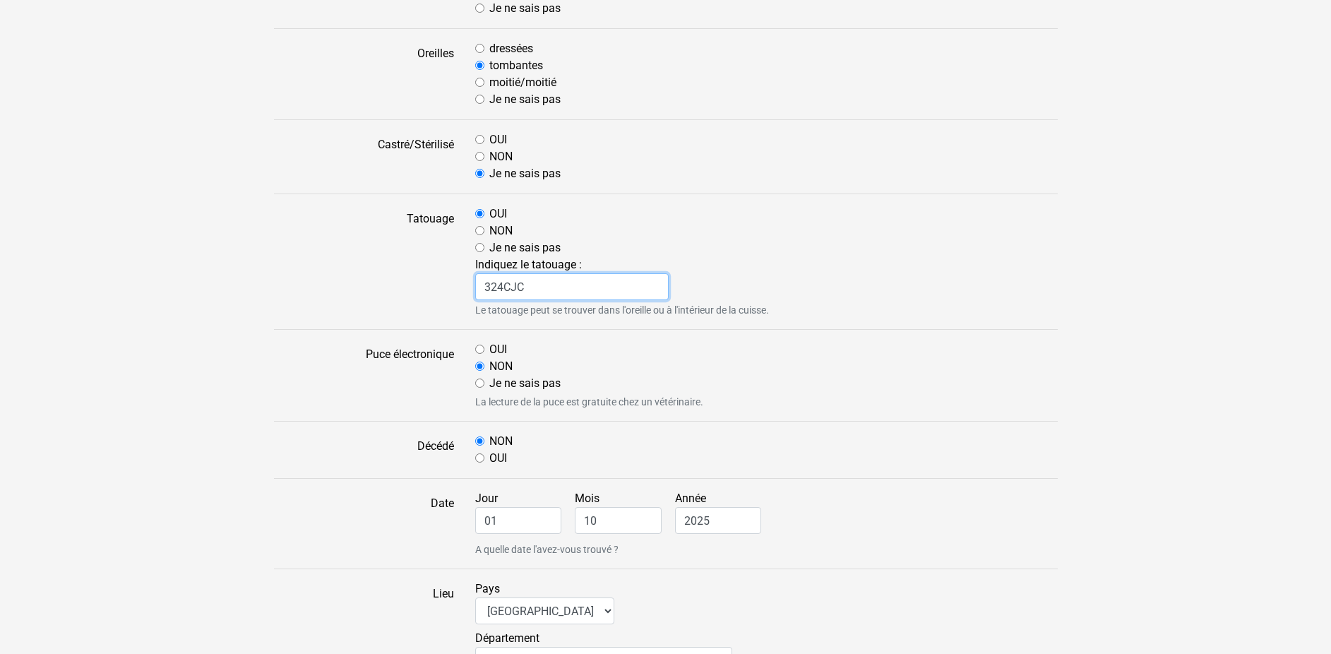
type input "324CJC"
drag, startPoint x: 502, startPoint y: 520, endPoint x: 471, endPoint y: 520, distance: 31.1
click at [475, 520] on input "01" at bounding box center [518, 520] width 87 height 27
type input "28"
drag, startPoint x: 598, startPoint y: 520, endPoint x: 512, endPoint y: 504, distance: 87.5
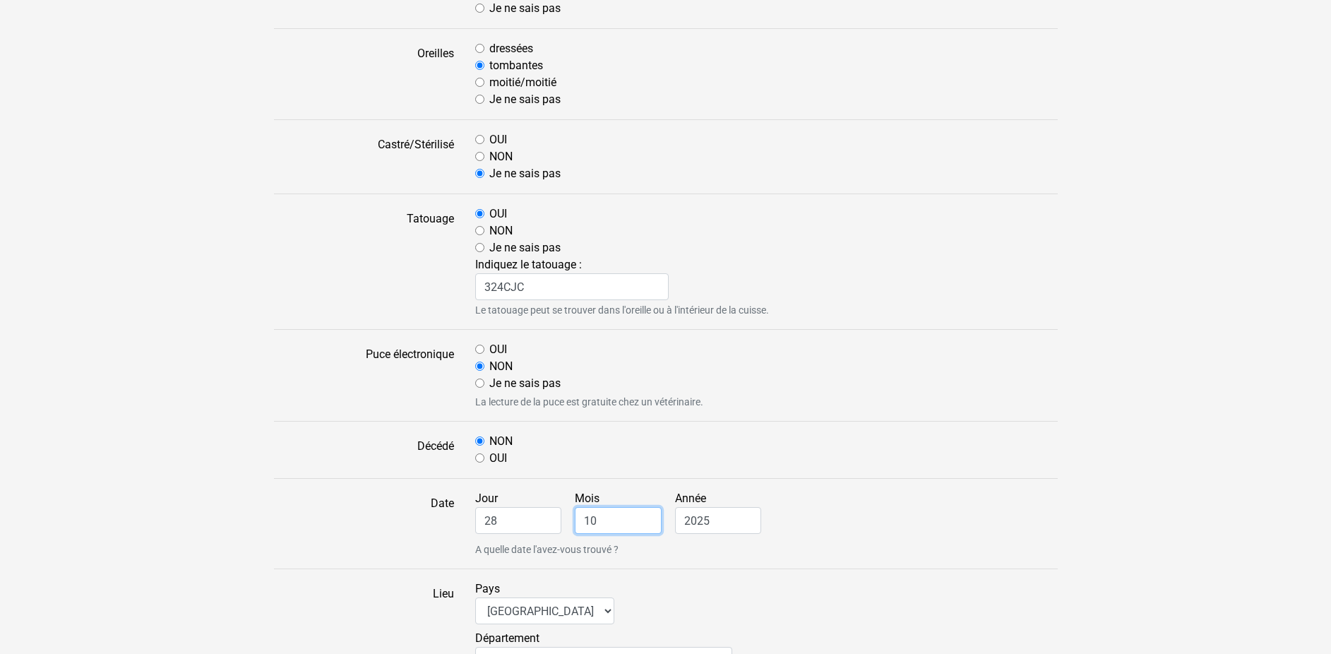
click at [575, 507] on input "10" at bounding box center [618, 520] width 87 height 27
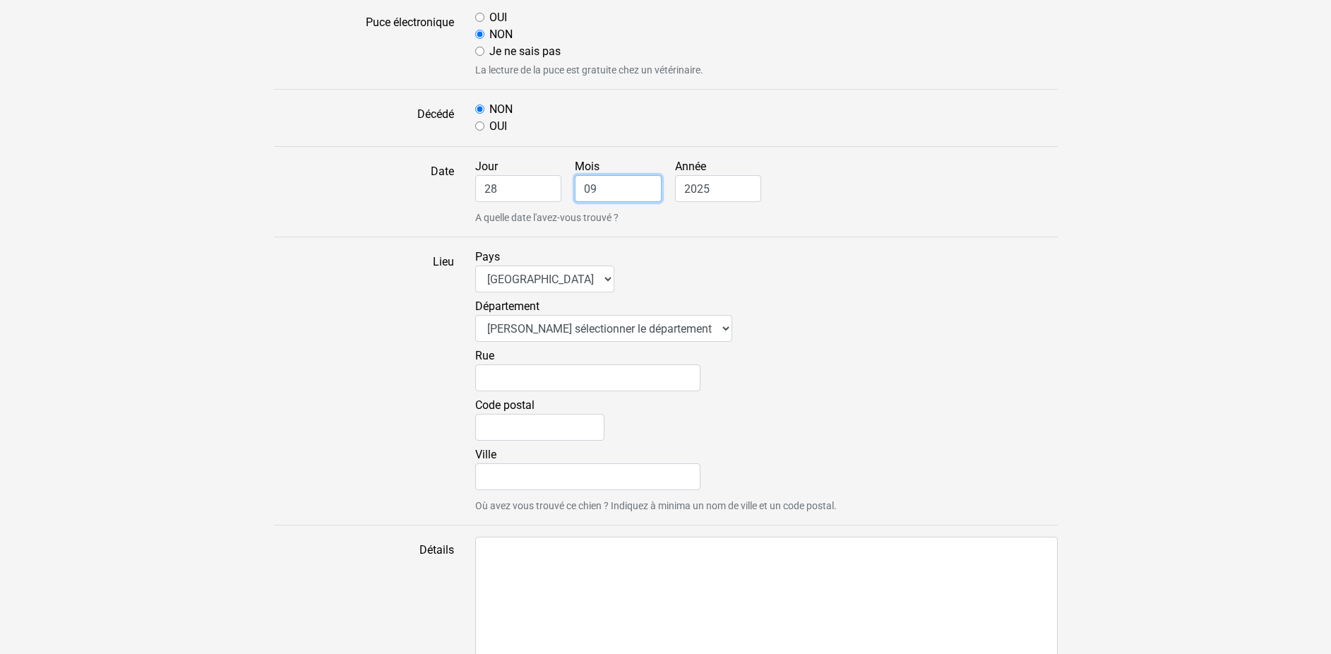
scroll to position [1080, 0]
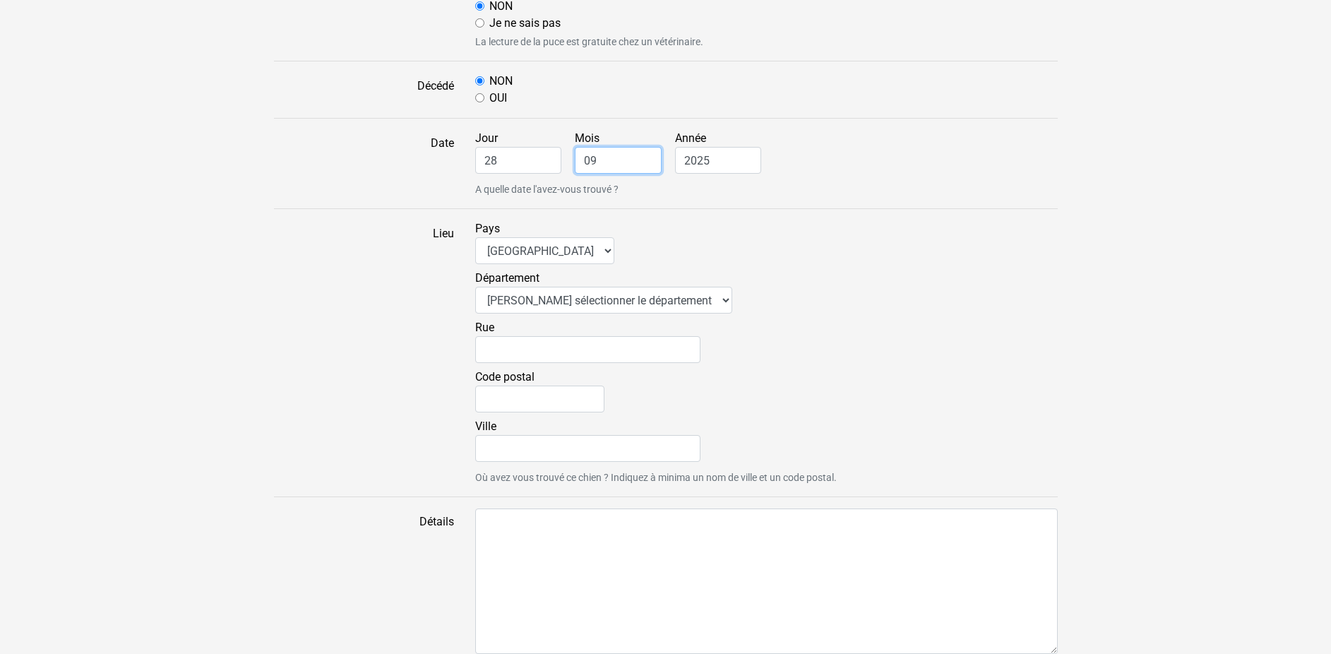
type input "09"
click at [475, 287] on select "Veuillez sélectionner le département 01 - [GEOGRAPHIC_DATA] 02 - [GEOGRAPHIC_DA…" at bounding box center [603, 300] width 257 height 27
select select "79"
click option "79 - [GEOGRAPHIC_DATA]" at bounding box center [0, 0] width 0 height 0
click at [493, 392] on input "Code postal" at bounding box center [539, 398] width 129 height 27
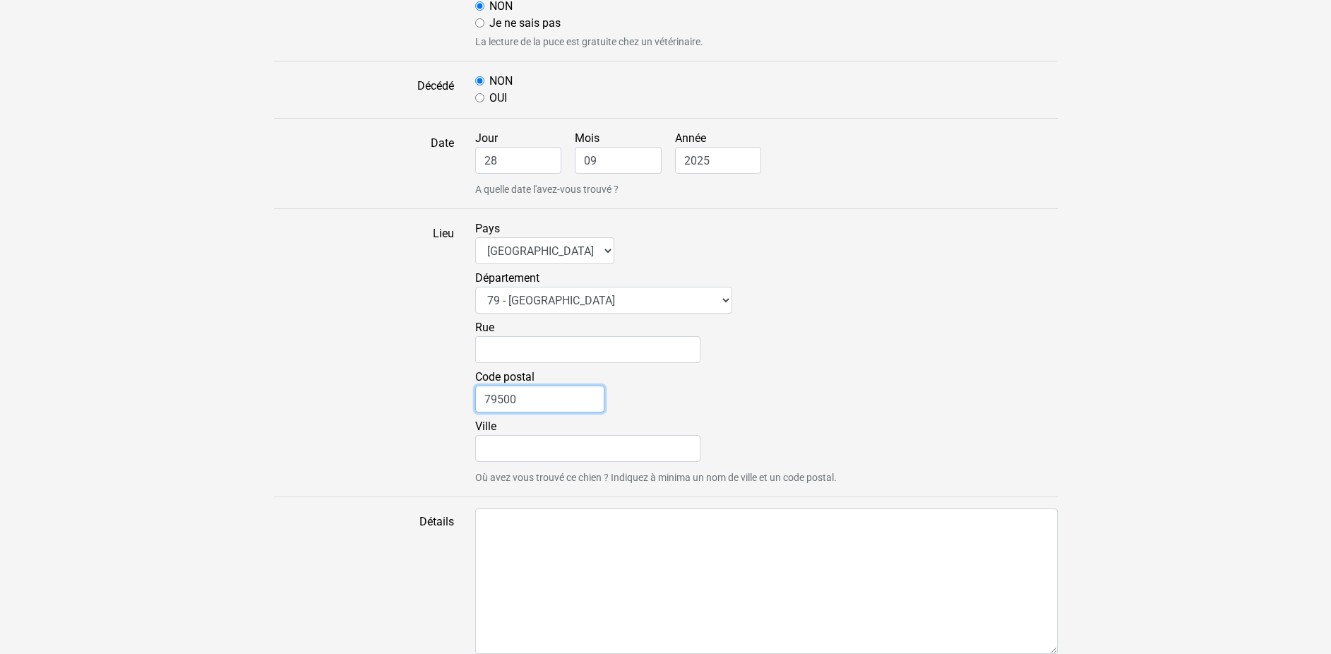
type input "79500"
click at [507, 448] on input "Ville" at bounding box center [587, 448] width 225 height 27
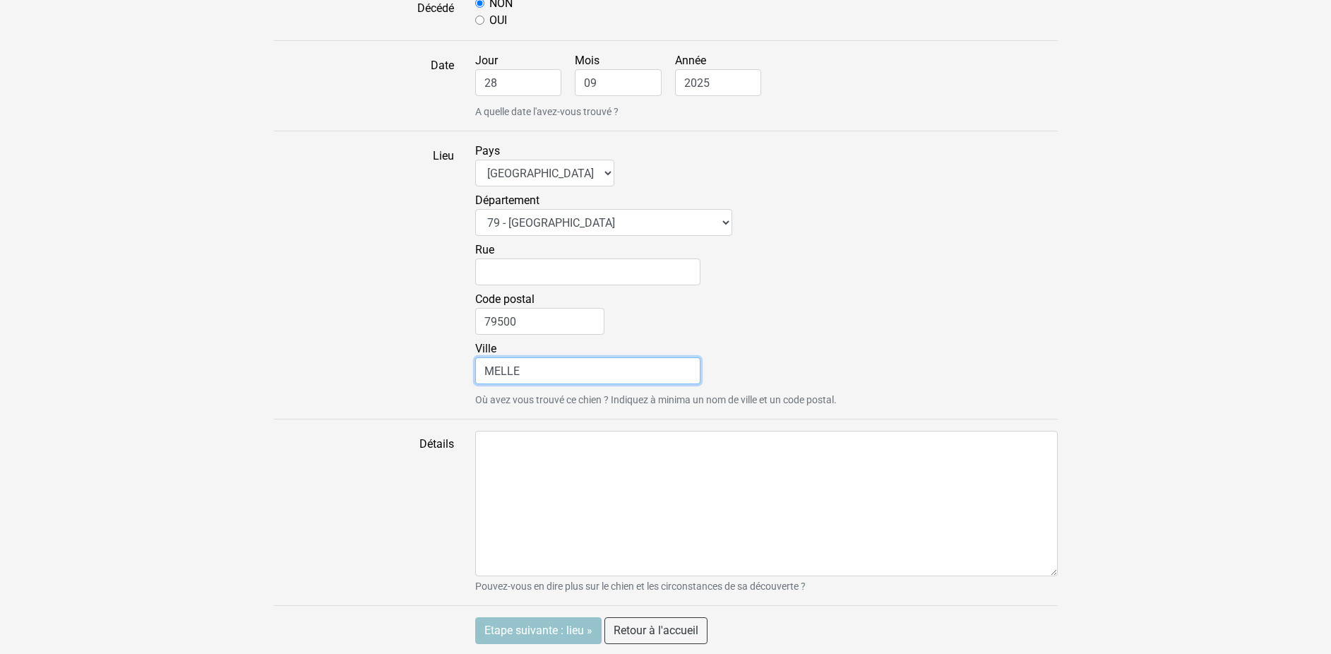
scroll to position [1159, 0]
type input "MELLE"
click at [510, 626] on input "Etape suivante : lieu »" at bounding box center [538, 629] width 126 height 27
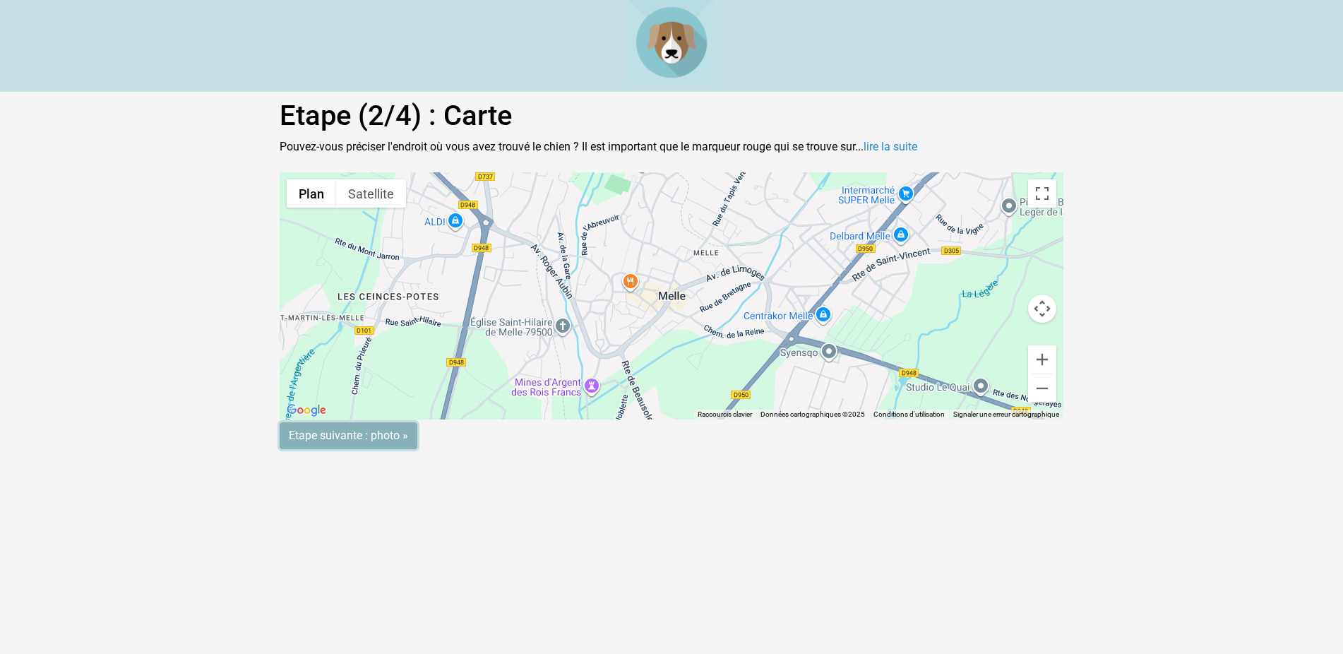
click at [327, 430] on input "Etape suivante : photo »" at bounding box center [349, 435] width 138 height 27
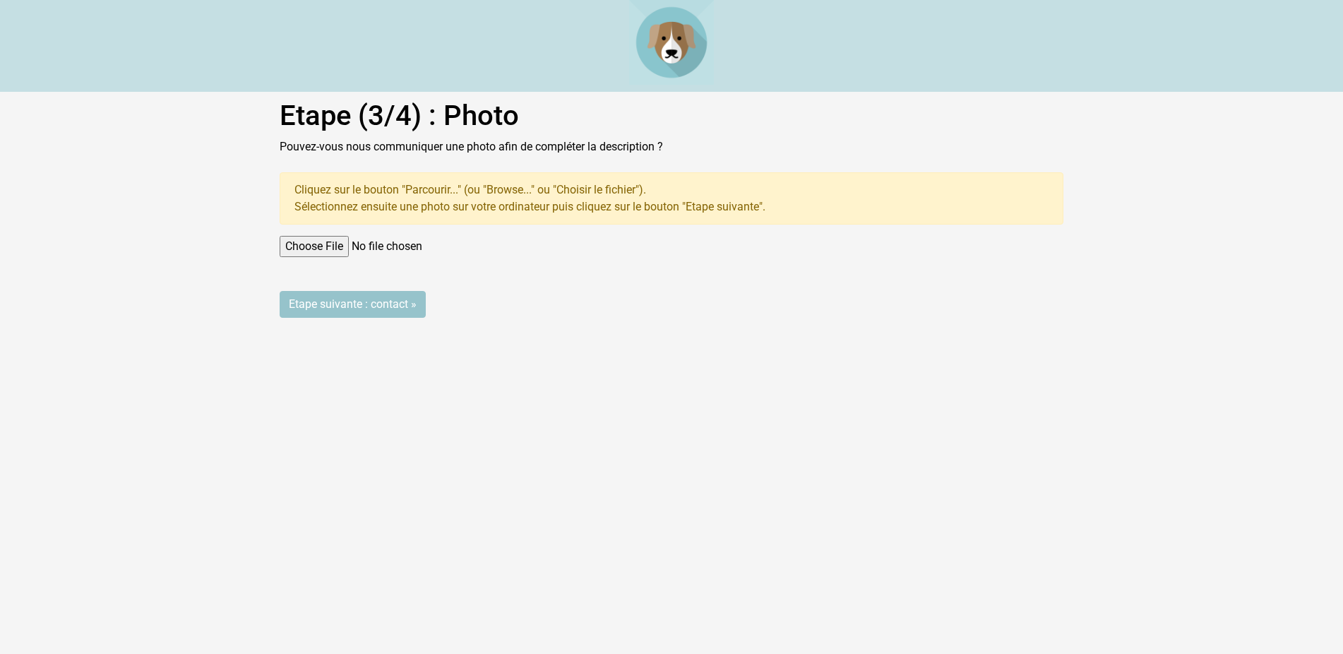
click at [311, 245] on input "file" at bounding box center [672, 246] width 784 height 21
type input "C:\fakepath\IMG_3113.jpg"
click at [360, 296] on input "Etape suivante : contact »" at bounding box center [353, 304] width 146 height 27
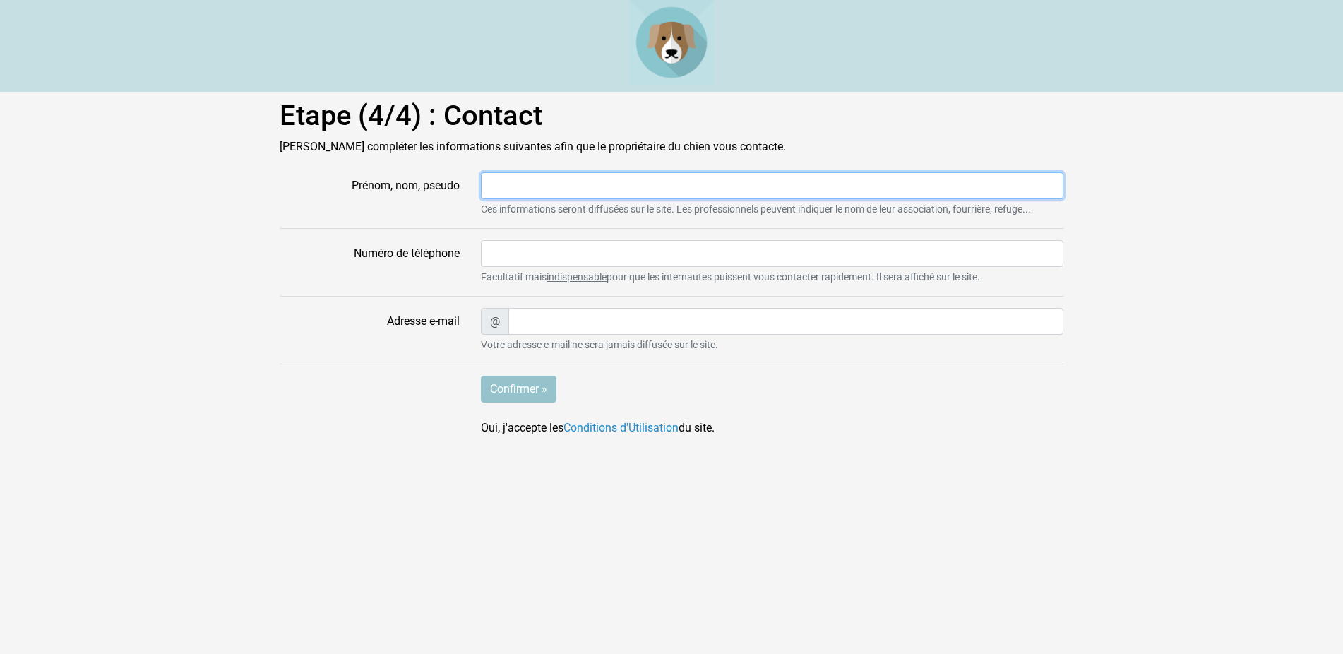
click at [500, 190] on input "Prénom, nom, pseudo" at bounding box center [772, 185] width 582 height 27
type input "LU"
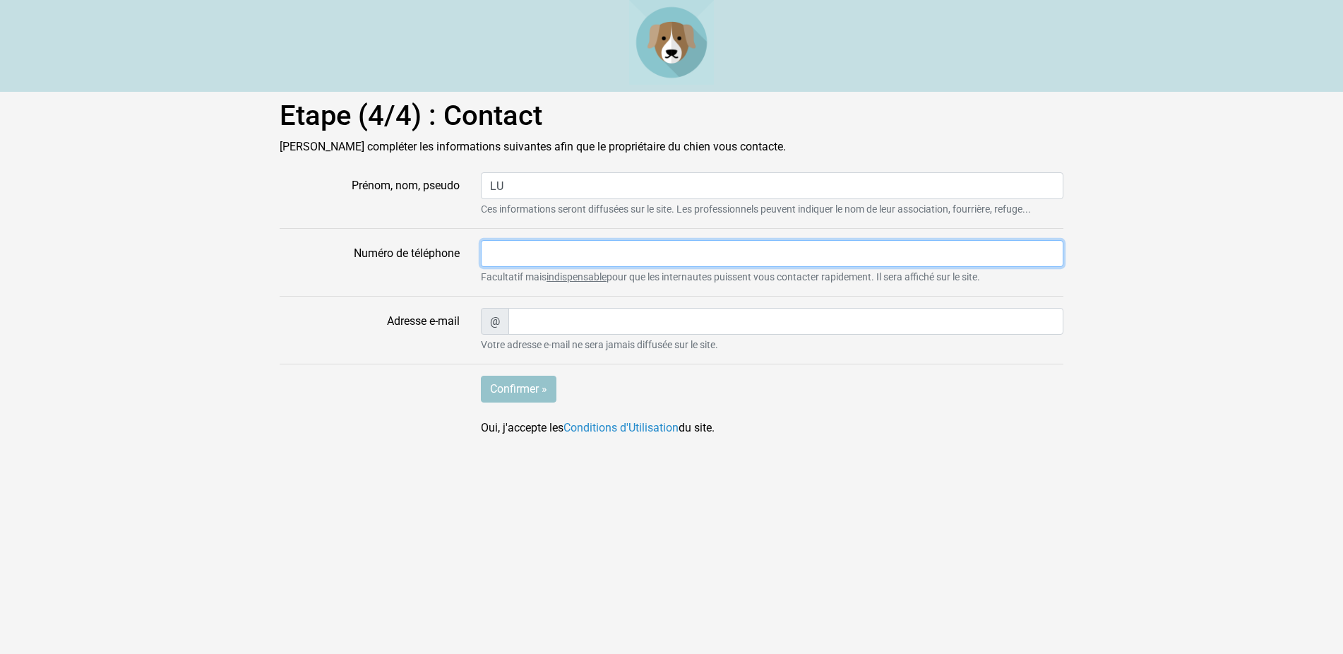
click at [507, 252] on input "Numéro de téléphone" at bounding box center [772, 253] width 582 height 27
type input "0549293801"
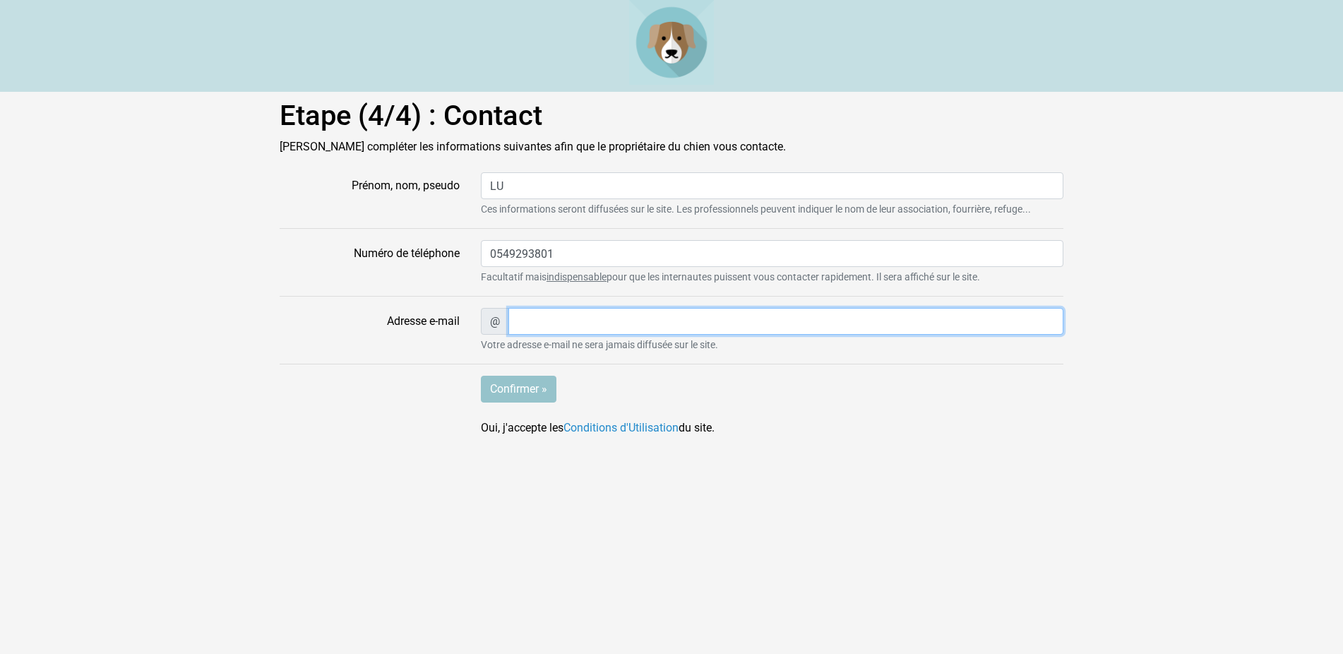
type input "[EMAIL_ADDRESS][DOMAIN_NAME]"
click at [522, 396] on input "Confirmer »" at bounding box center [519, 389] width 76 height 27
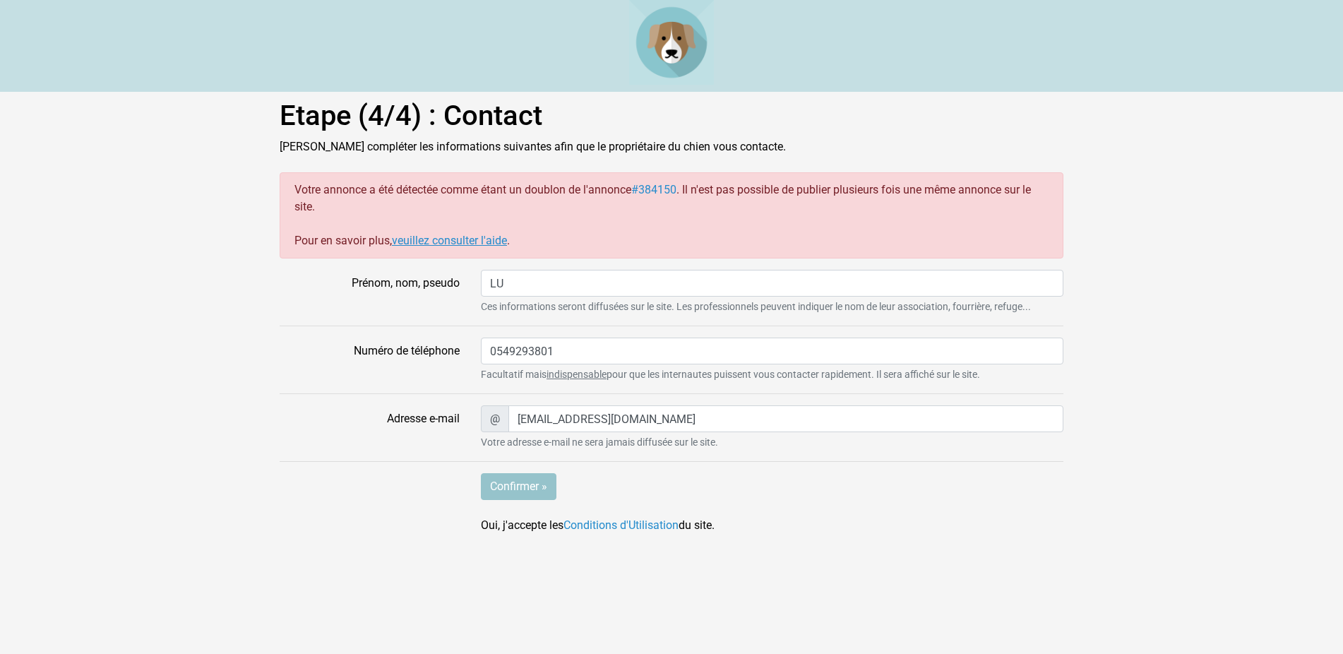
click at [462, 239] on link "veuillez consulter l'aide" at bounding box center [449, 240] width 115 height 13
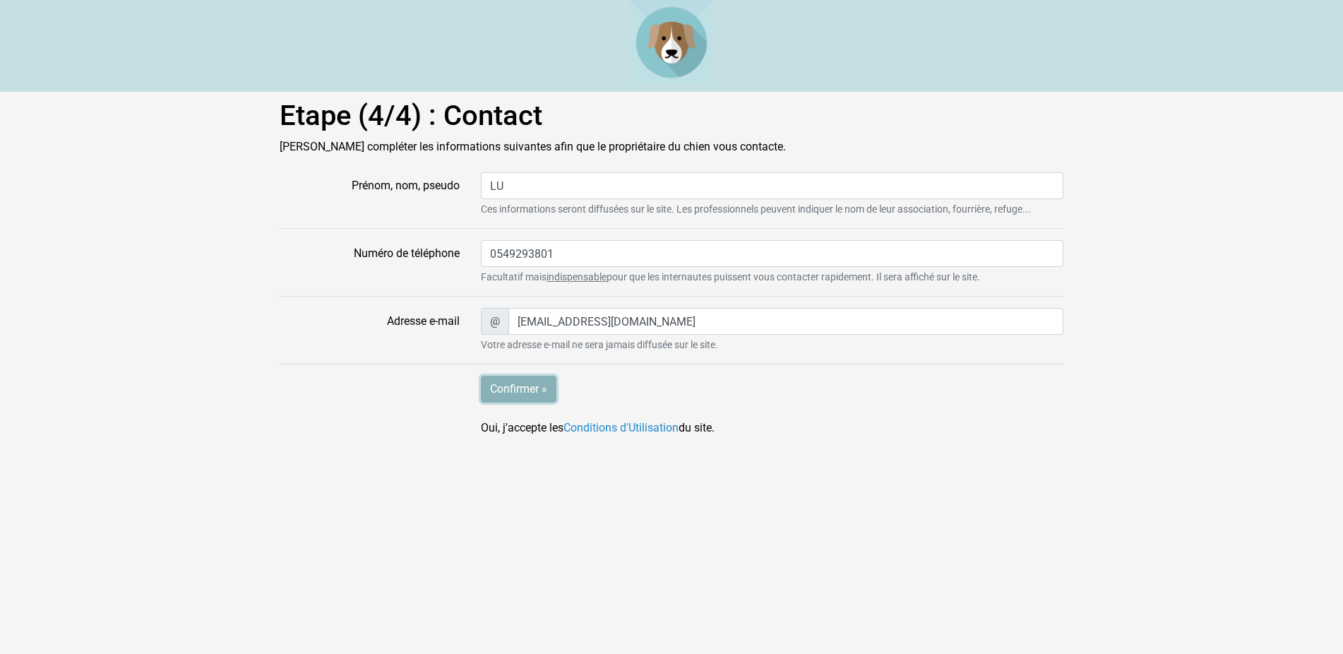
click at [512, 388] on input "Confirmer »" at bounding box center [519, 389] width 76 height 27
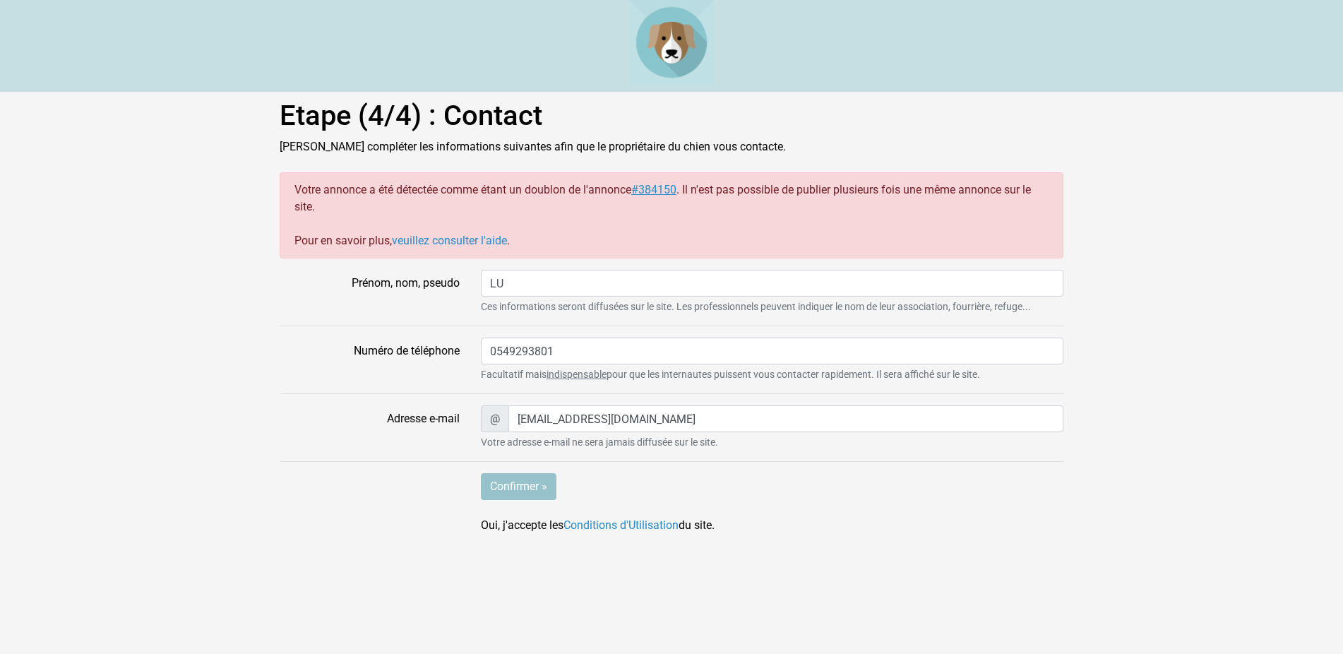
click at [661, 186] on link "#384150" at bounding box center [653, 189] width 45 height 13
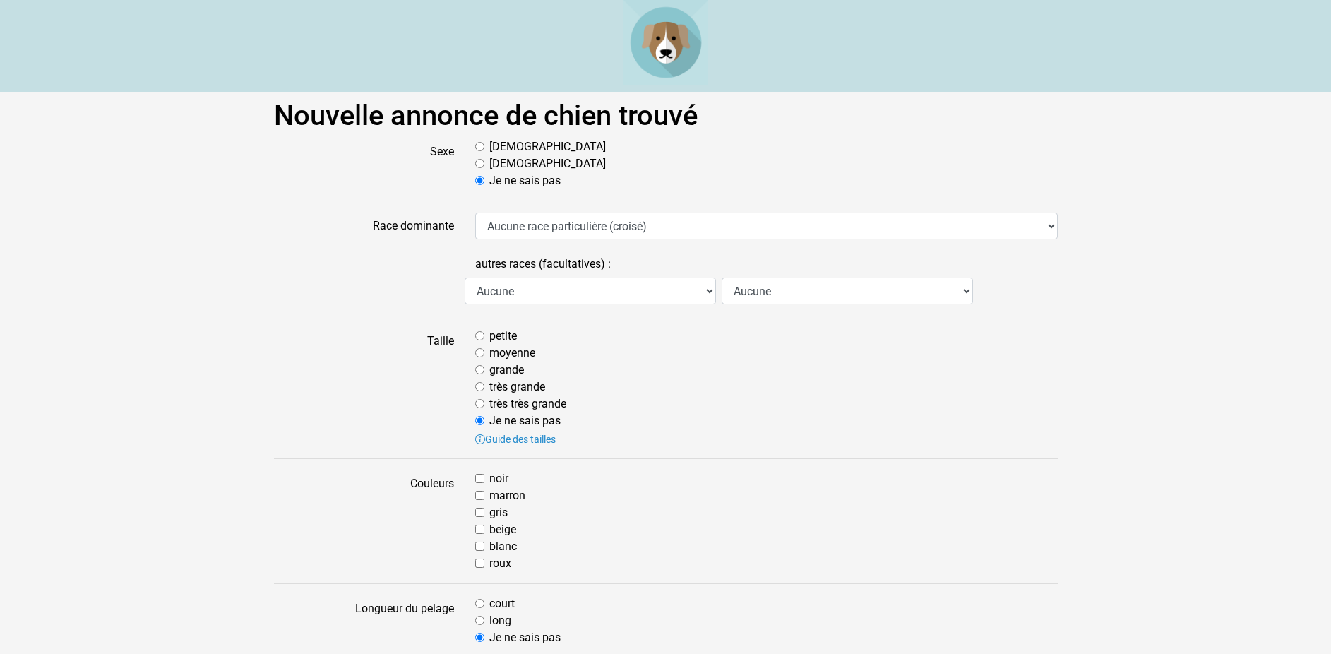
click at [482, 146] on input "[DEMOGRAPHIC_DATA]" at bounding box center [479, 146] width 9 height 9
radio input "true"
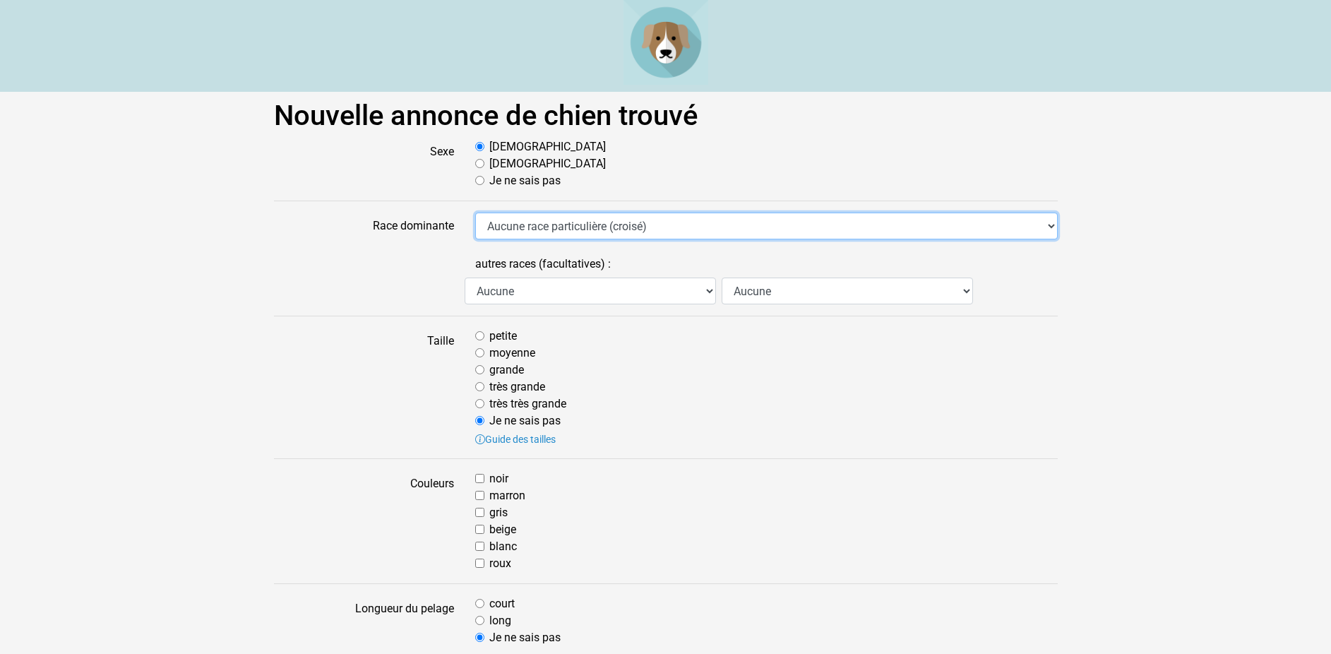
click at [475, 212] on select "Aucune race particulière (croisé) Affenpinscher Airedale Terrier Akita Akita Am…" at bounding box center [766, 225] width 582 height 27
select select "306"
click option "Labrador - Retriever du Labrador" at bounding box center [0, 0] width 0 height 0
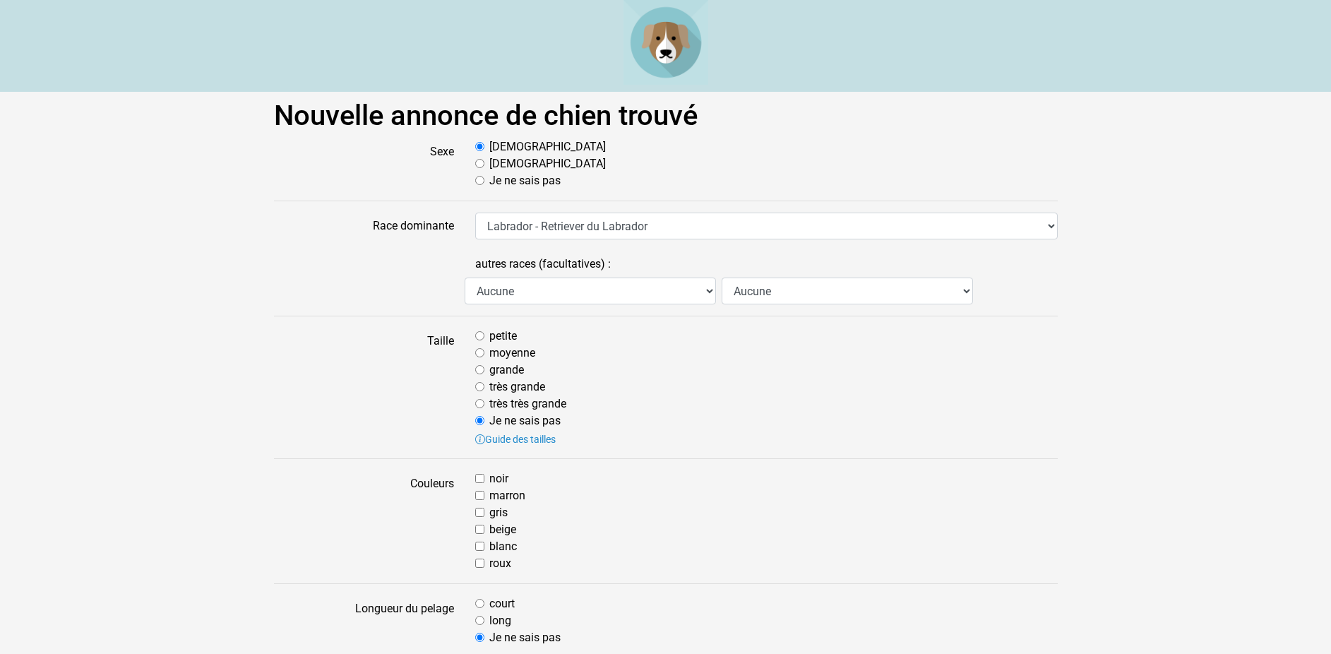
click at [483, 354] on input "moyenne" at bounding box center [479, 352] width 9 height 9
radio input "true"
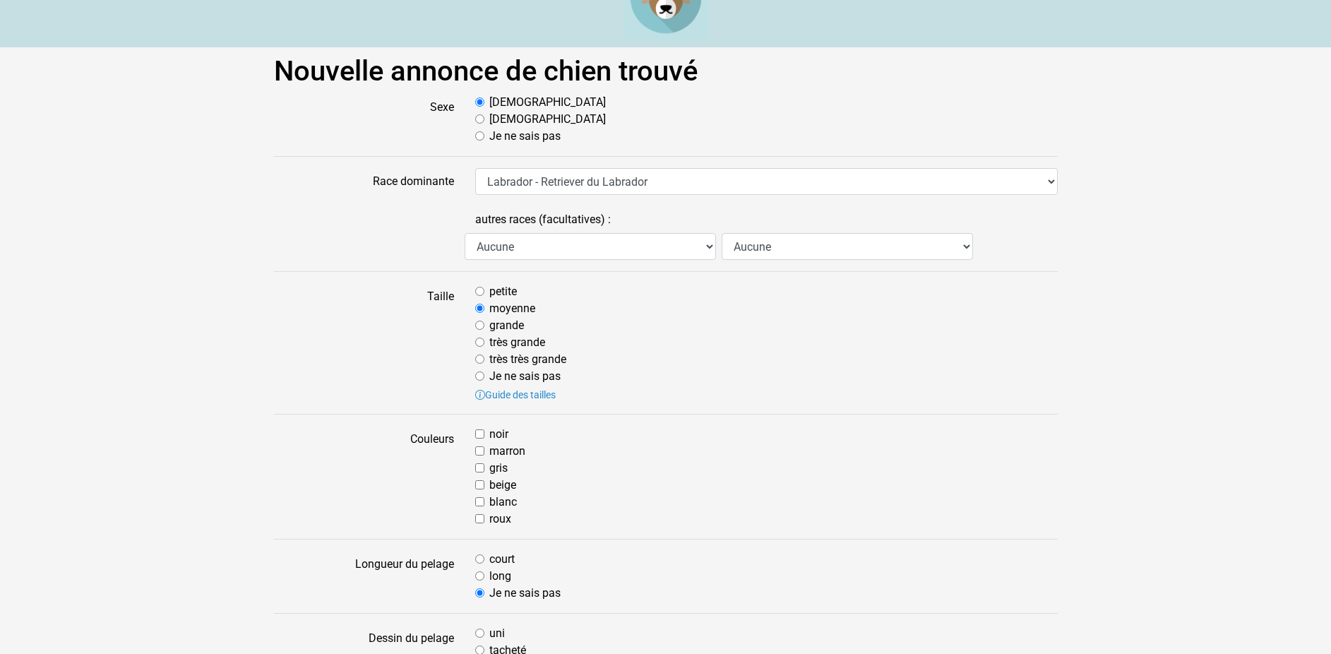
scroll to position [72, 0]
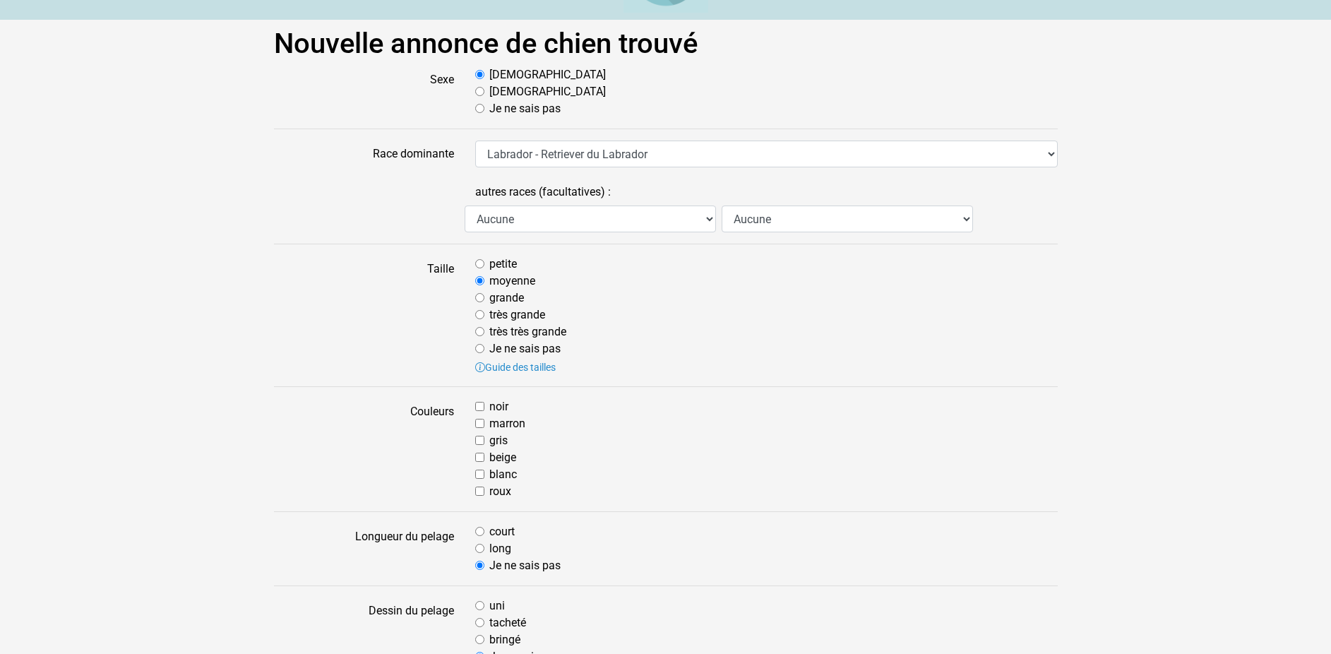
click at [480, 426] on input "marron" at bounding box center [479, 423] width 9 height 9
checkbox input "true"
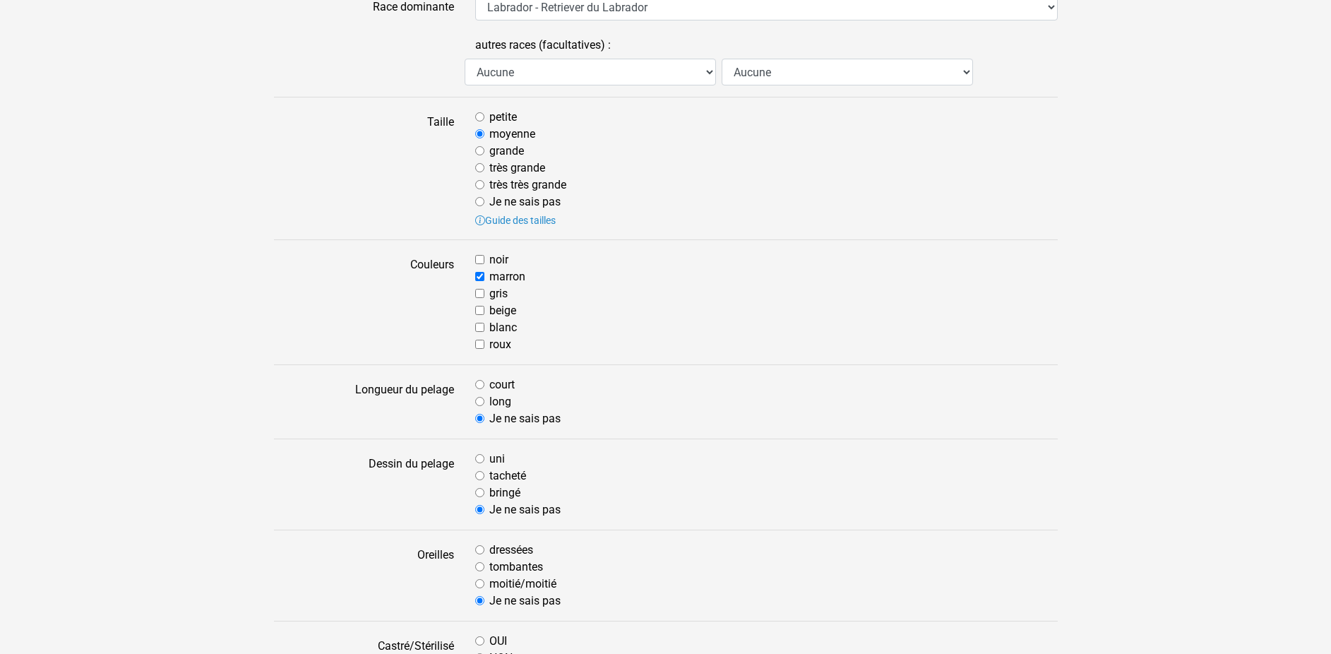
scroll to position [288, 0]
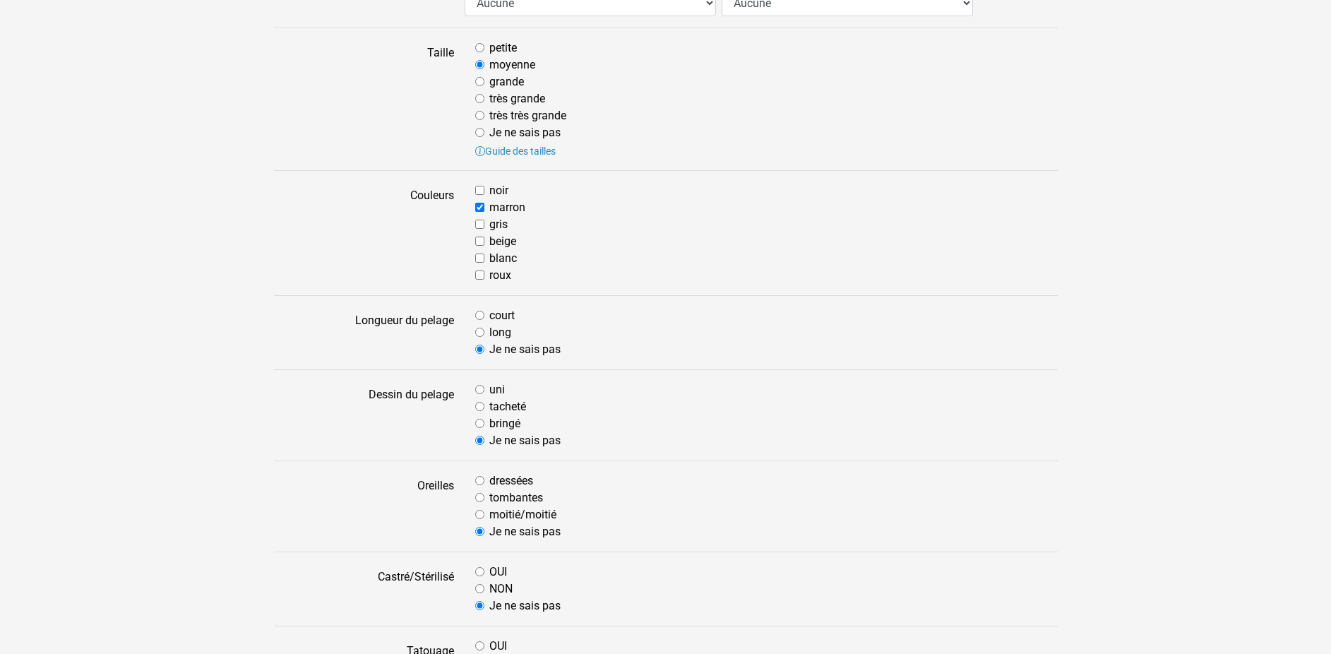
click at [478, 313] on input "court" at bounding box center [479, 315] width 9 height 9
radio input "true"
click at [481, 390] on input "uni" at bounding box center [479, 389] width 9 height 9
radio input "true"
click at [481, 498] on input "tombantes" at bounding box center [479, 497] width 9 height 9
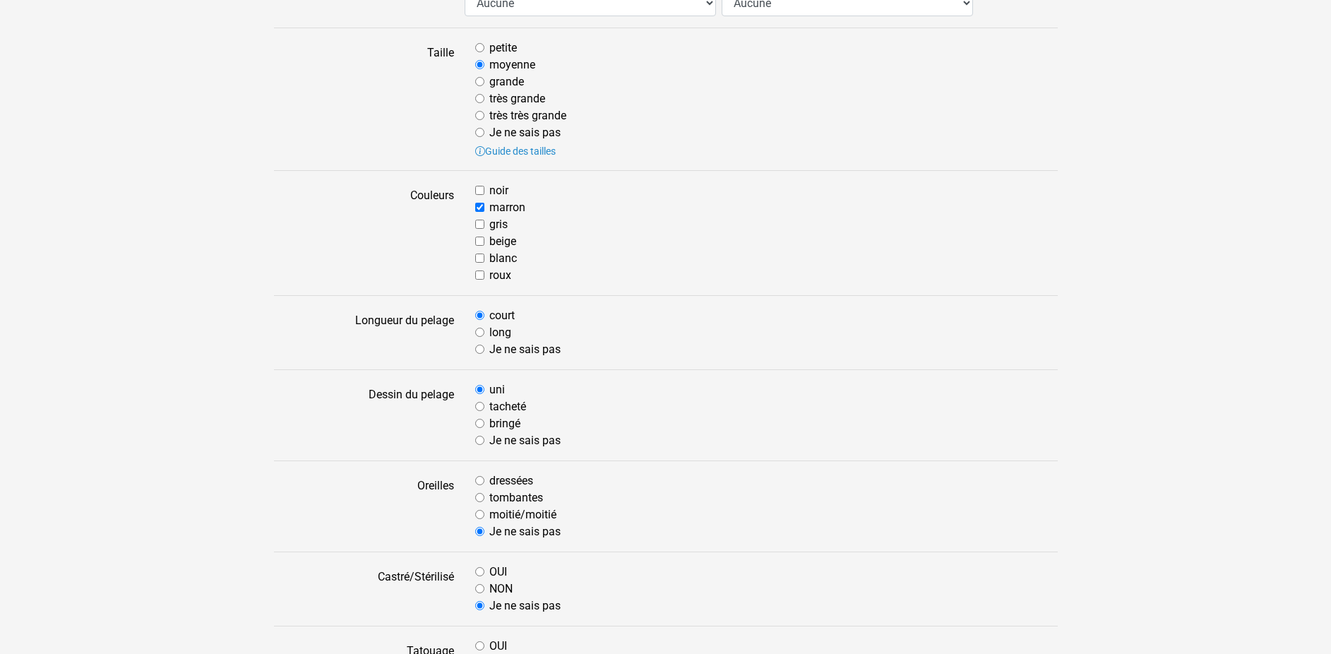
radio input "true"
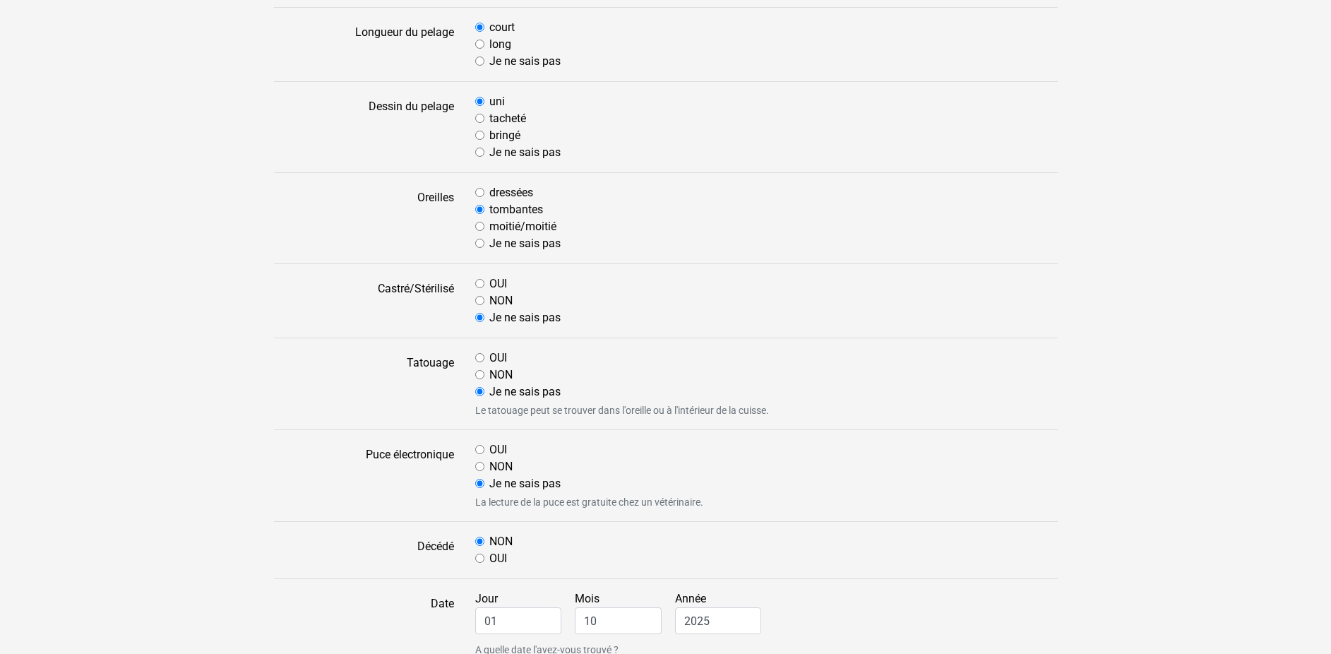
click at [480, 356] on input "OUI" at bounding box center [479, 357] width 9 height 9
radio input "true"
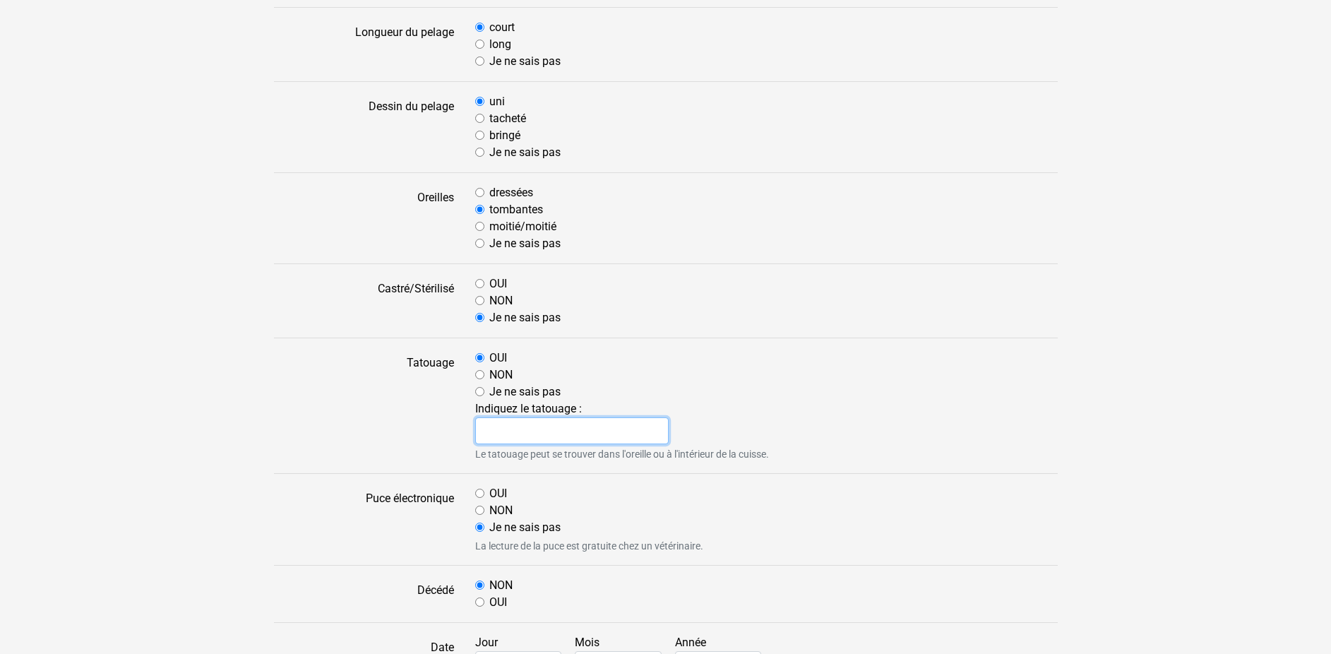
click at [496, 426] on input "text" at bounding box center [572, 430] width 194 height 27
type input "324CJC"
click at [482, 508] on input "NON" at bounding box center [479, 509] width 9 height 9
radio input "true"
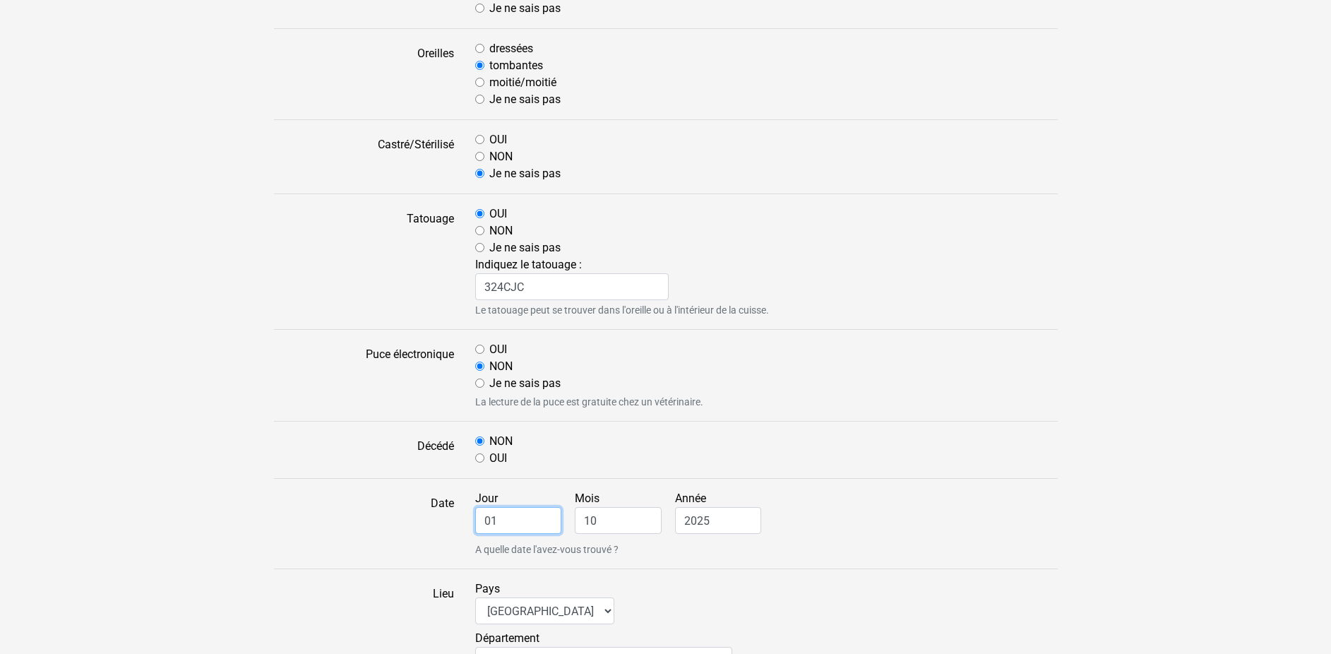
drag, startPoint x: 498, startPoint y: 517, endPoint x: 431, endPoint y: 506, distance: 67.2
click at [475, 507] on input "01" at bounding box center [518, 520] width 87 height 27
type input "29"
drag, startPoint x: 598, startPoint y: 518, endPoint x: 567, endPoint y: 517, distance: 31.1
click at [575, 517] on input "10" at bounding box center [618, 520] width 87 height 27
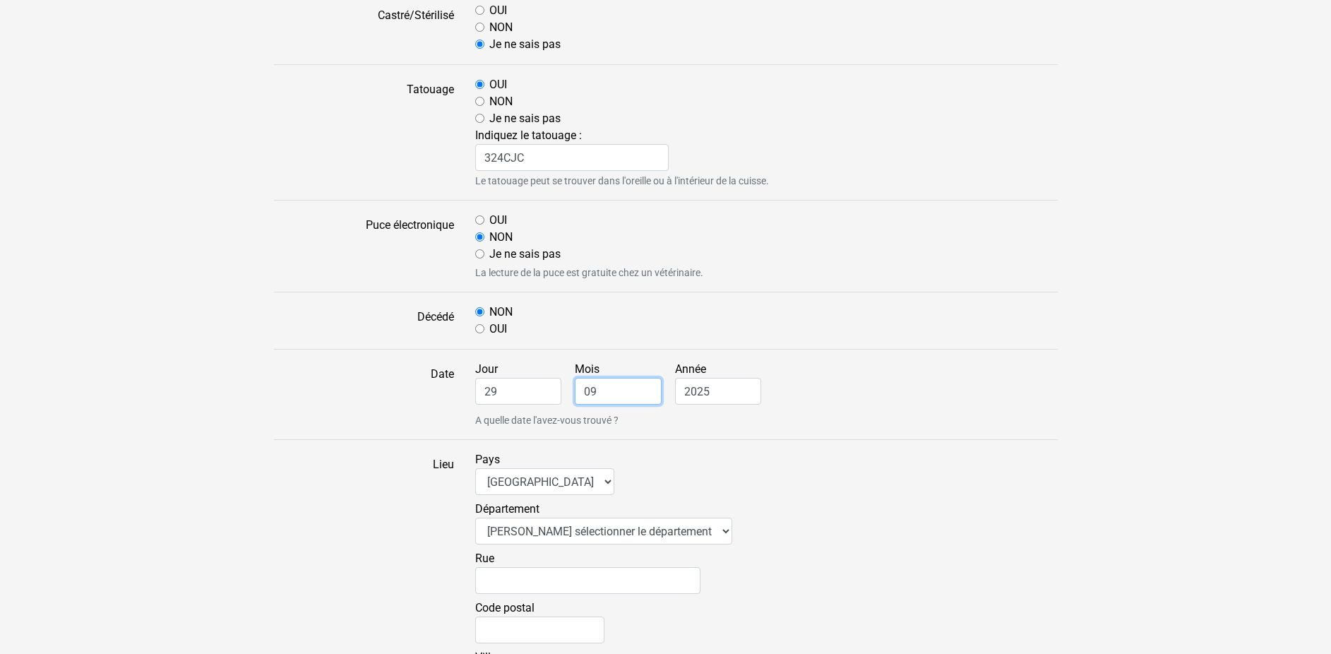
scroll to position [936, 0]
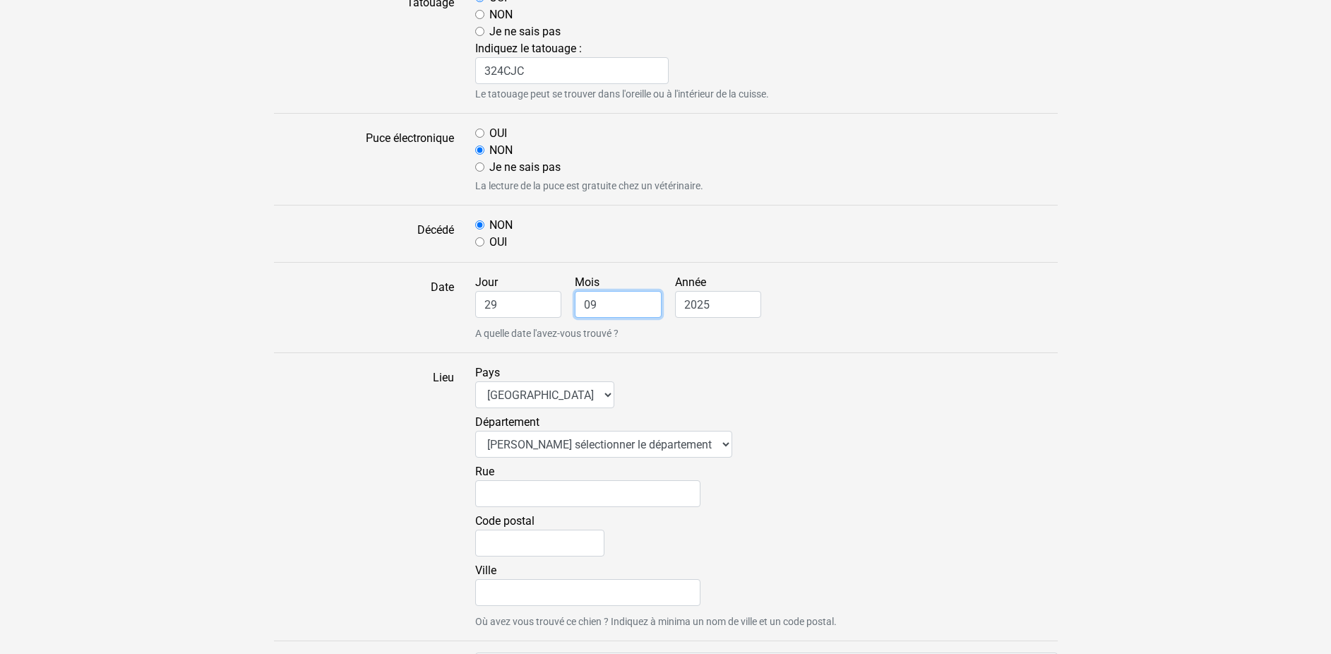
type input "09"
click at [475, 431] on select "Veuillez sélectionner le département 01 - Ain 02 - Aisne 03 - Allier 04 - Alpes…" at bounding box center [603, 444] width 257 height 27
select select "79"
click option "79 - Deux-Sèvres" at bounding box center [0, 0] width 0 height 0
click at [512, 545] on input "Code postal" at bounding box center [539, 542] width 129 height 27
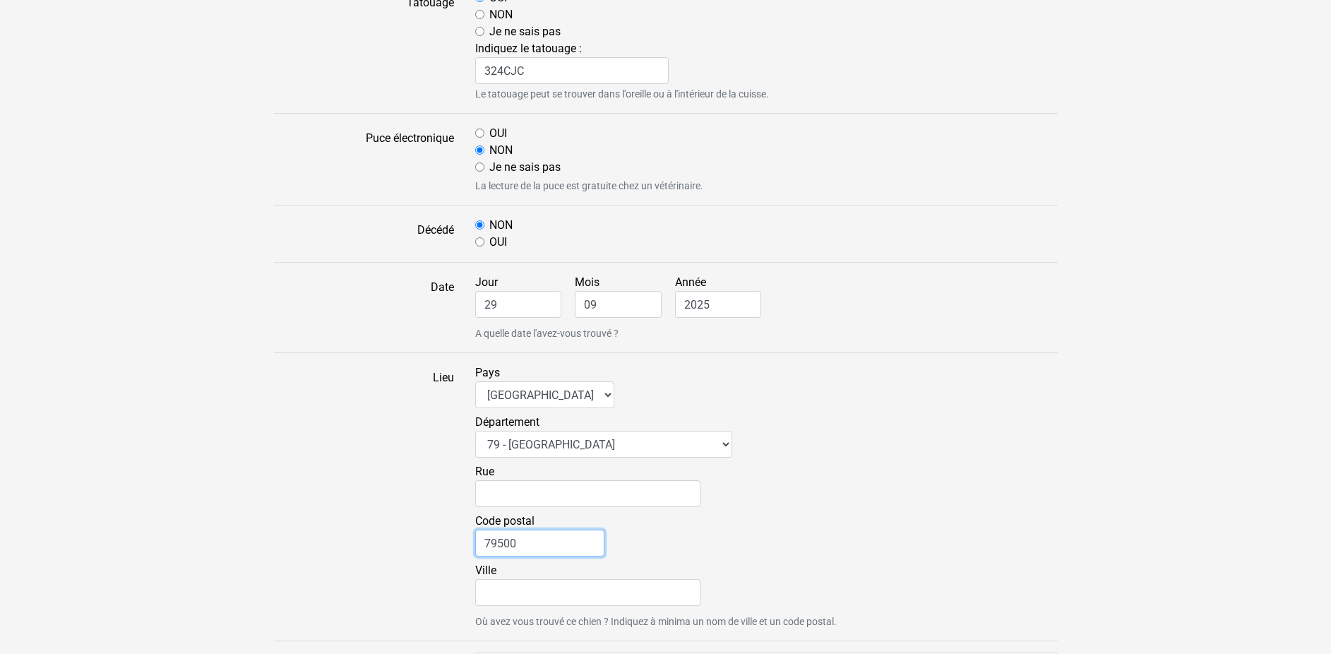
type input "79500"
click at [507, 592] on input "Ville" at bounding box center [587, 592] width 225 height 27
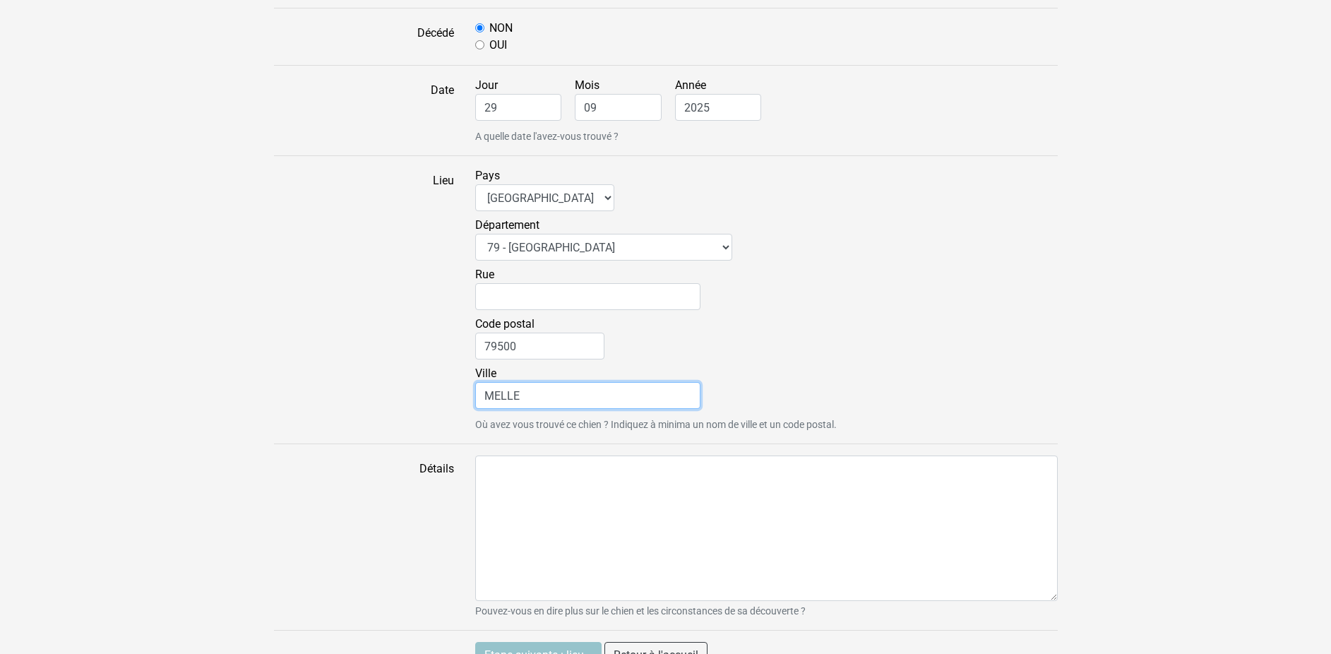
scroll to position [1159, 0]
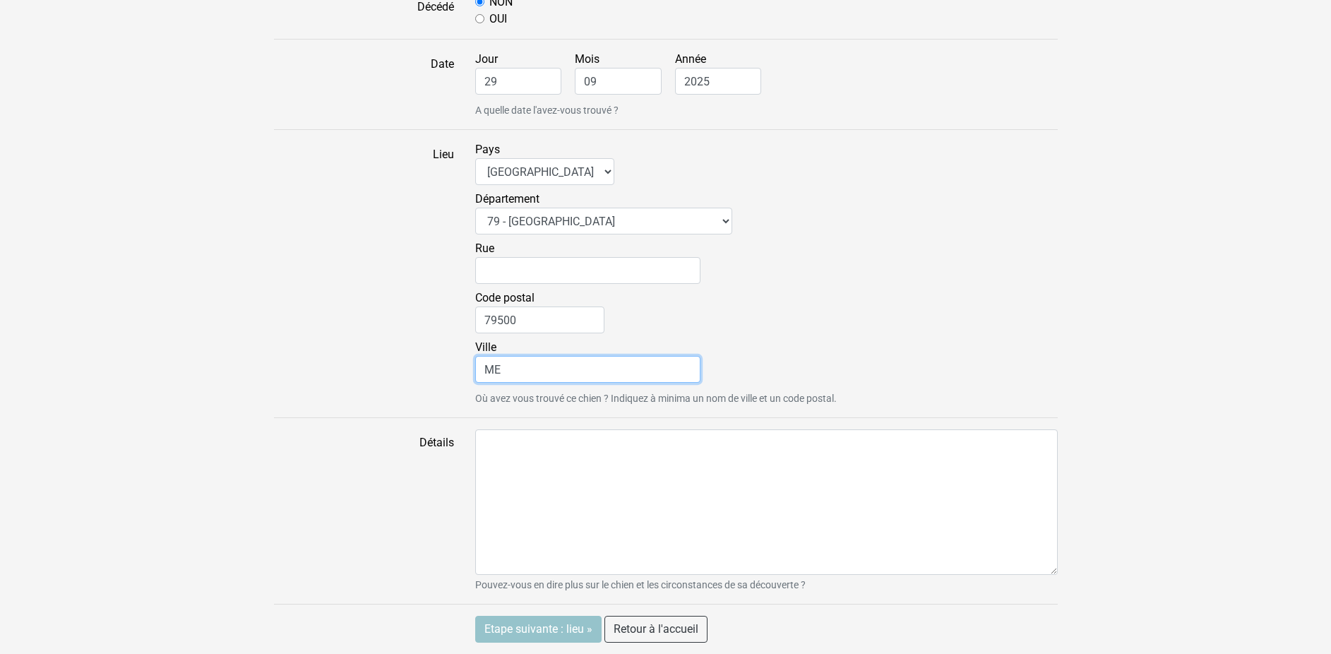
type input "M"
type input "ST LEGER"
click at [531, 622] on input "Etape suivante : lieu »" at bounding box center [538, 629] width 126 height 27
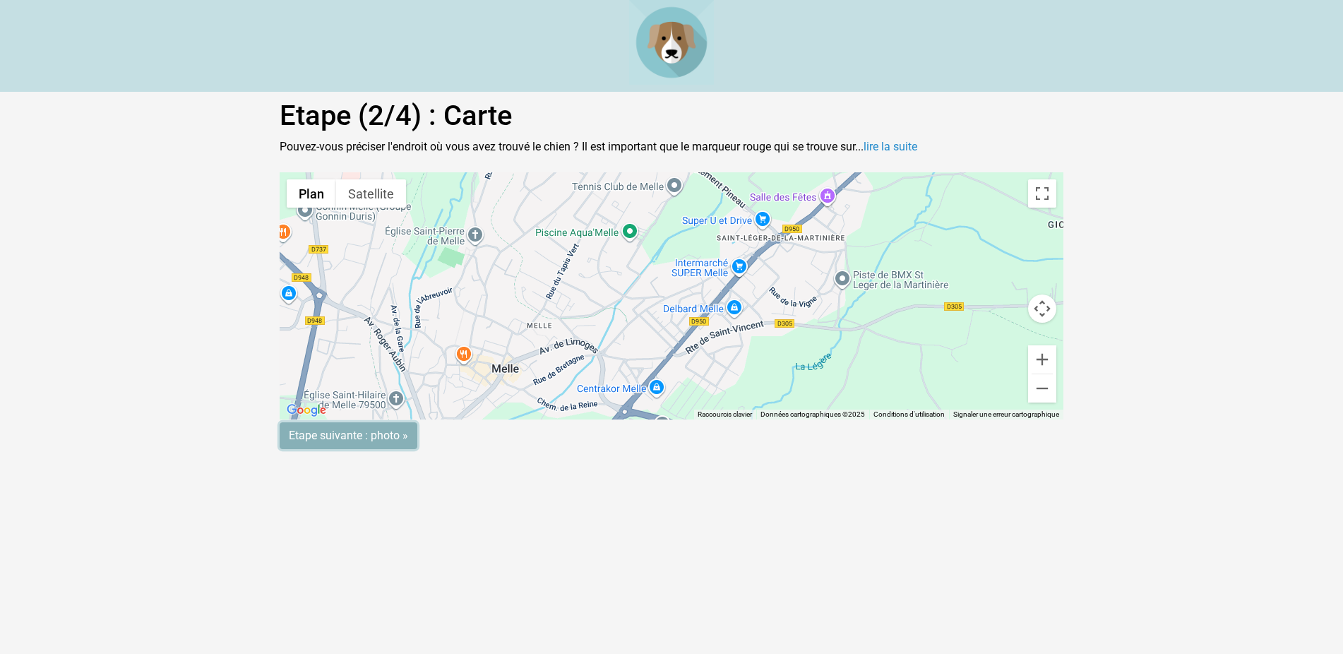
click at [370, 439] on input "Etape suivante : photo »" at bounding box center [349, 435] width 138 height 27
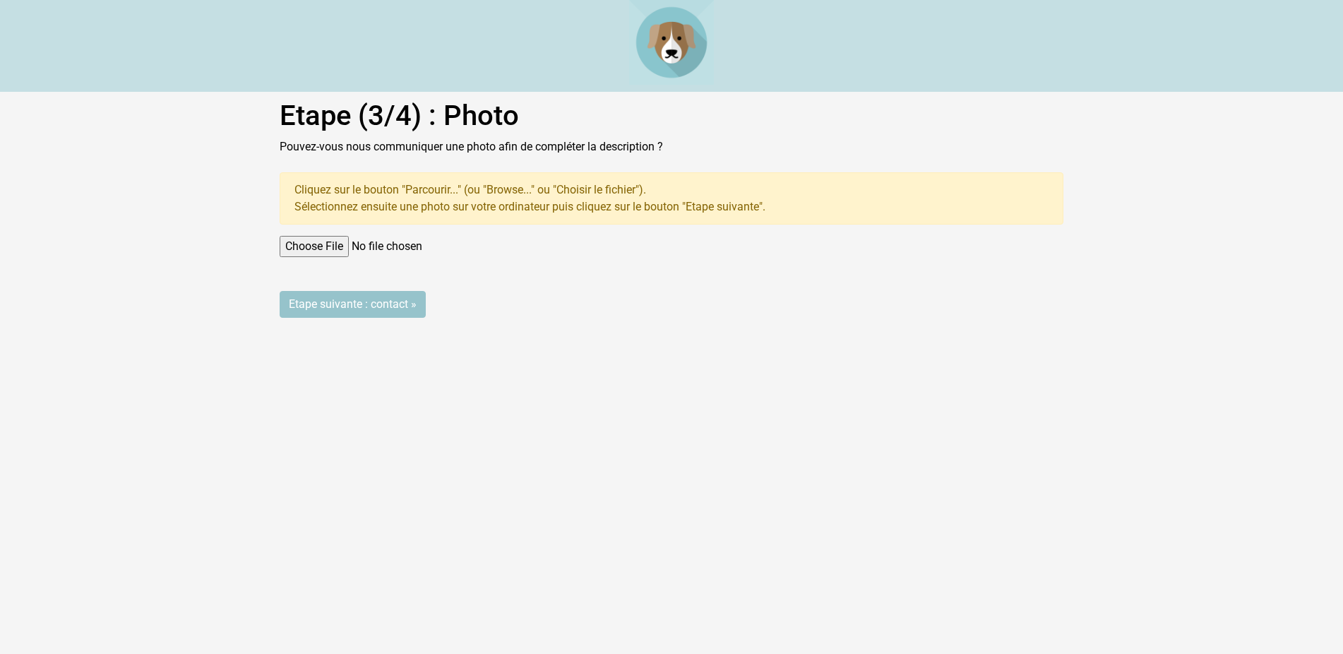
click at [310, 244] on input "file" at bounding box center [672, 246] width 784 height 21
type input "C:\fakepath\IMG_3113.jpg"
click at [331, 297] on input "Etape suivante : contact »" at bounding box center [353, 304] width 146 height 27
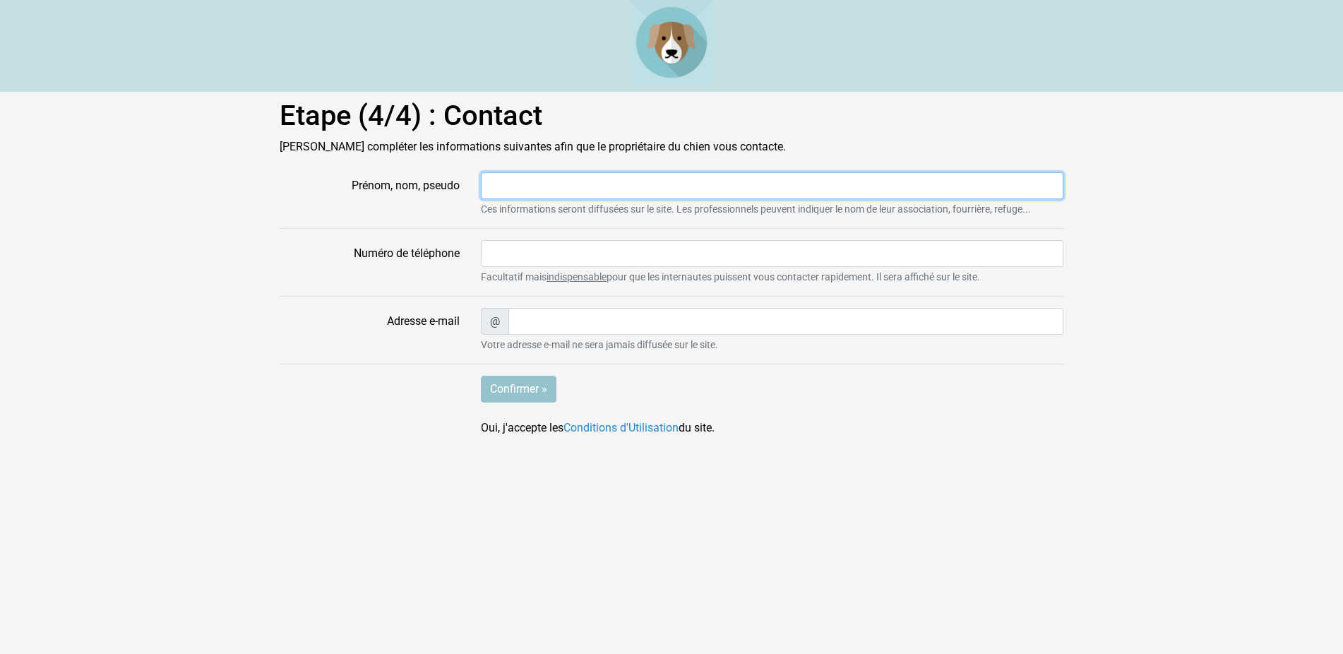
click at [501, 182] on input "Prénom, nom, pseudo" at bounding box center [772, 185] width 582 height 27
type input "LU"
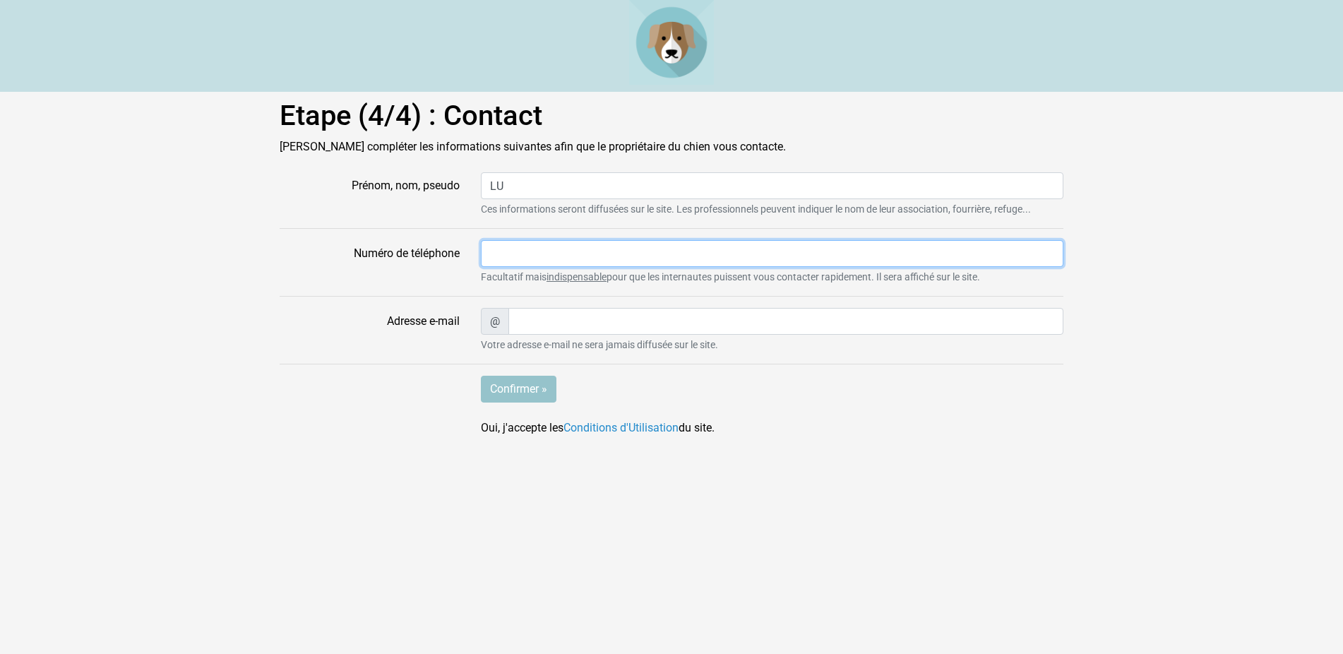
click at [501, 251] on input "Numéro de téléphone" at bounding box center [772, 253] width 582 height 27
type input "0549293801"
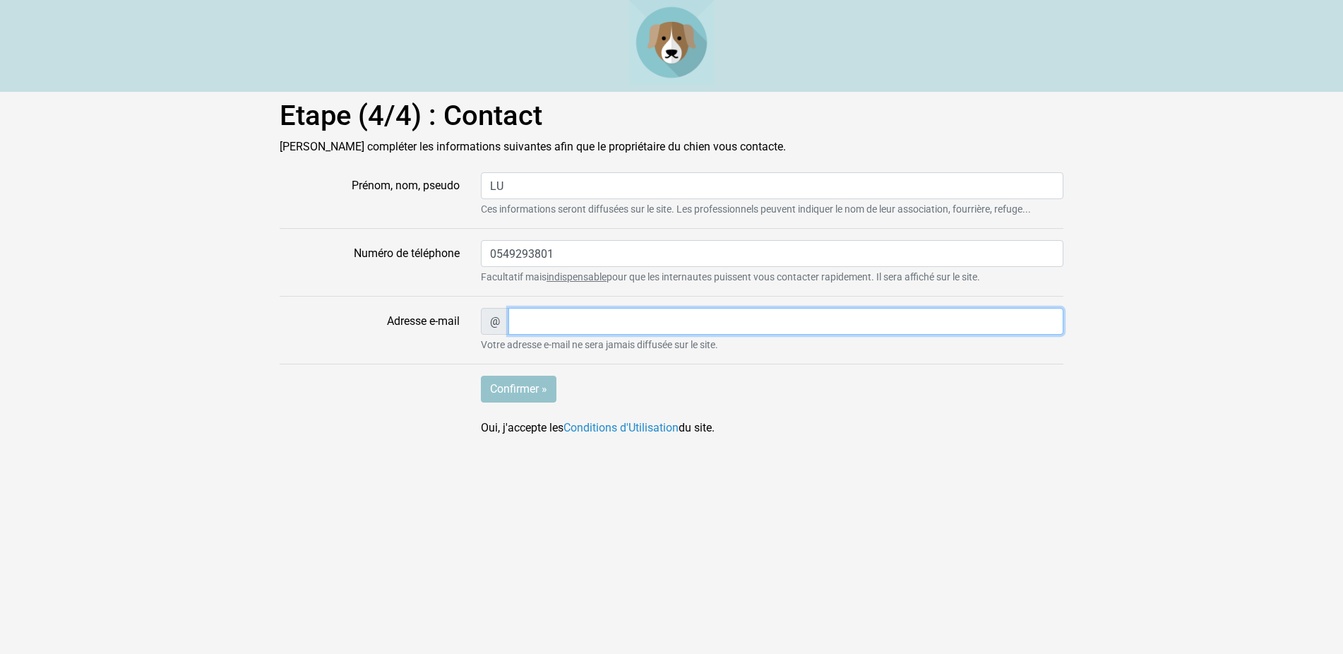
type input "[EMAIL_ADDRESS][DOMAIN_NAME]"
click at [512, 388] on input "Confirmer »" at bounding box center [519, 389] width 76 height 27
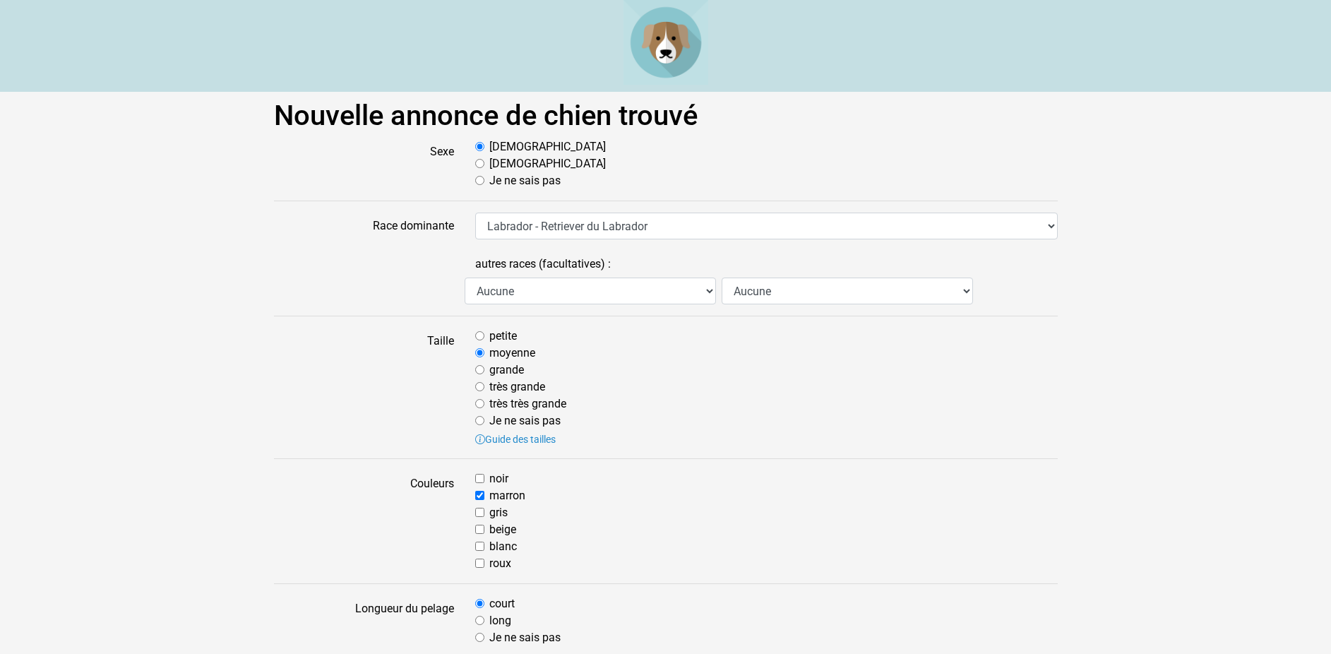
select select "306"
select select "79"
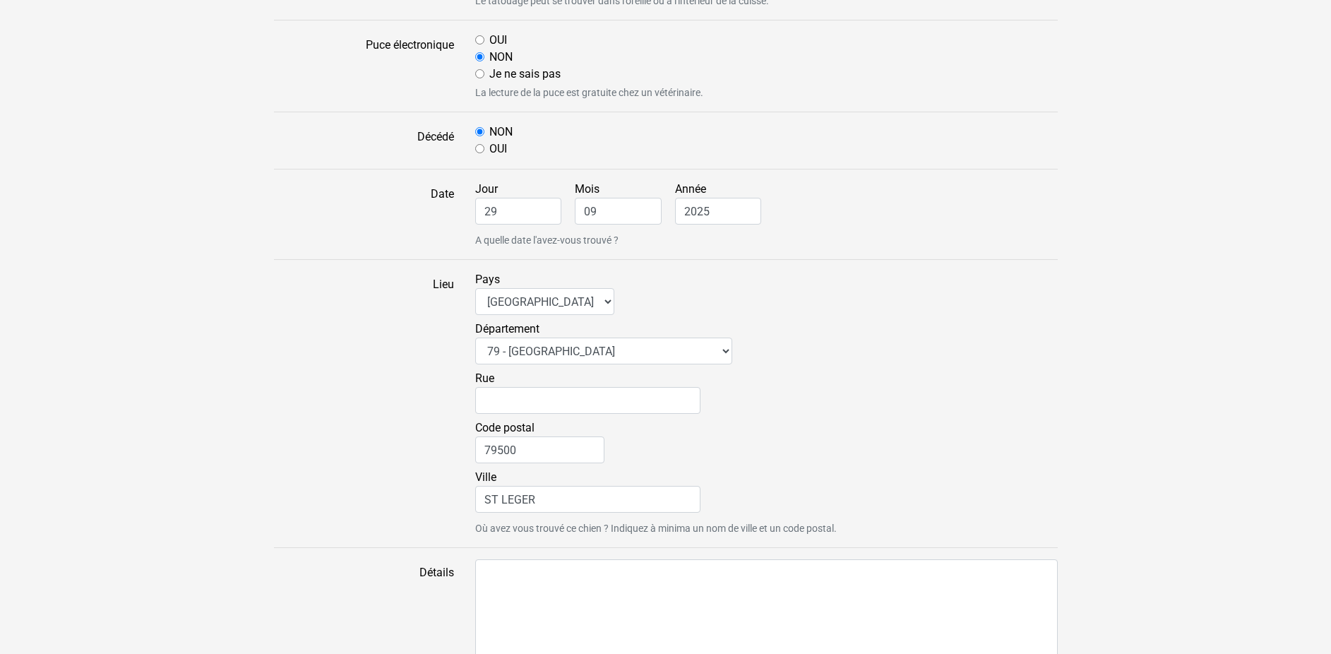
scroll to position [827, 0]
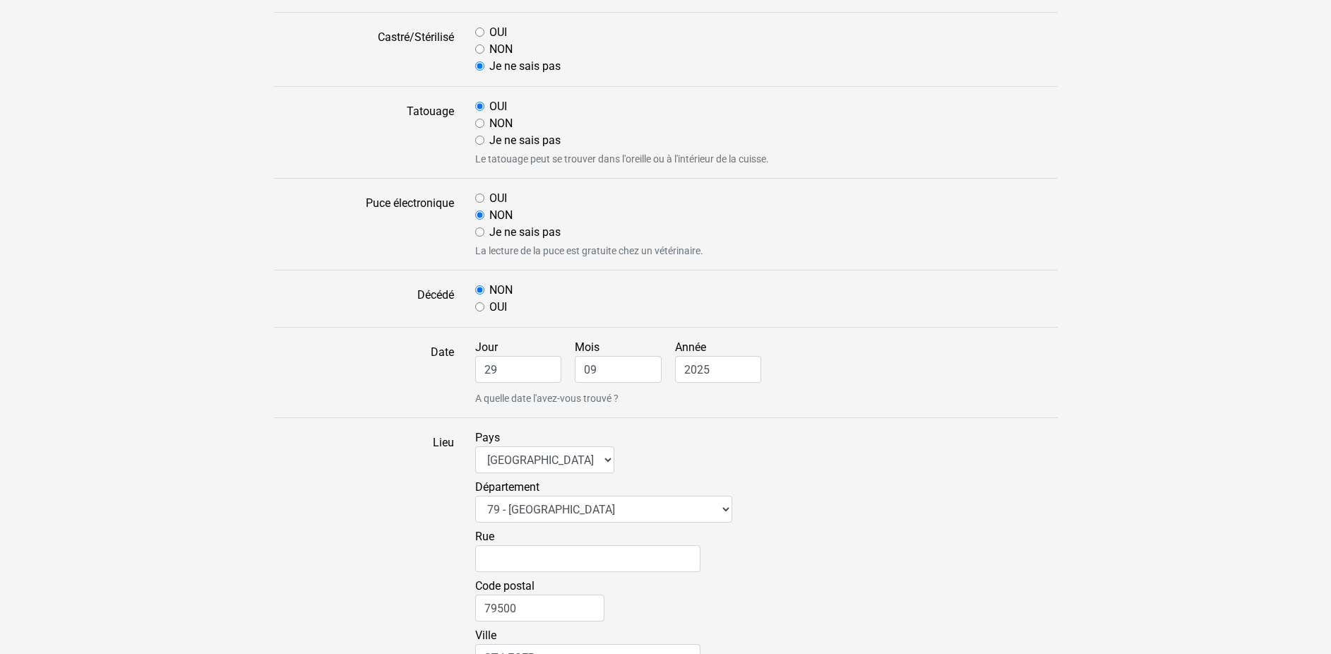
click at [479, 123] on input "NON" at bounding box center [479, 123] width 9 height 9
radio input "true"
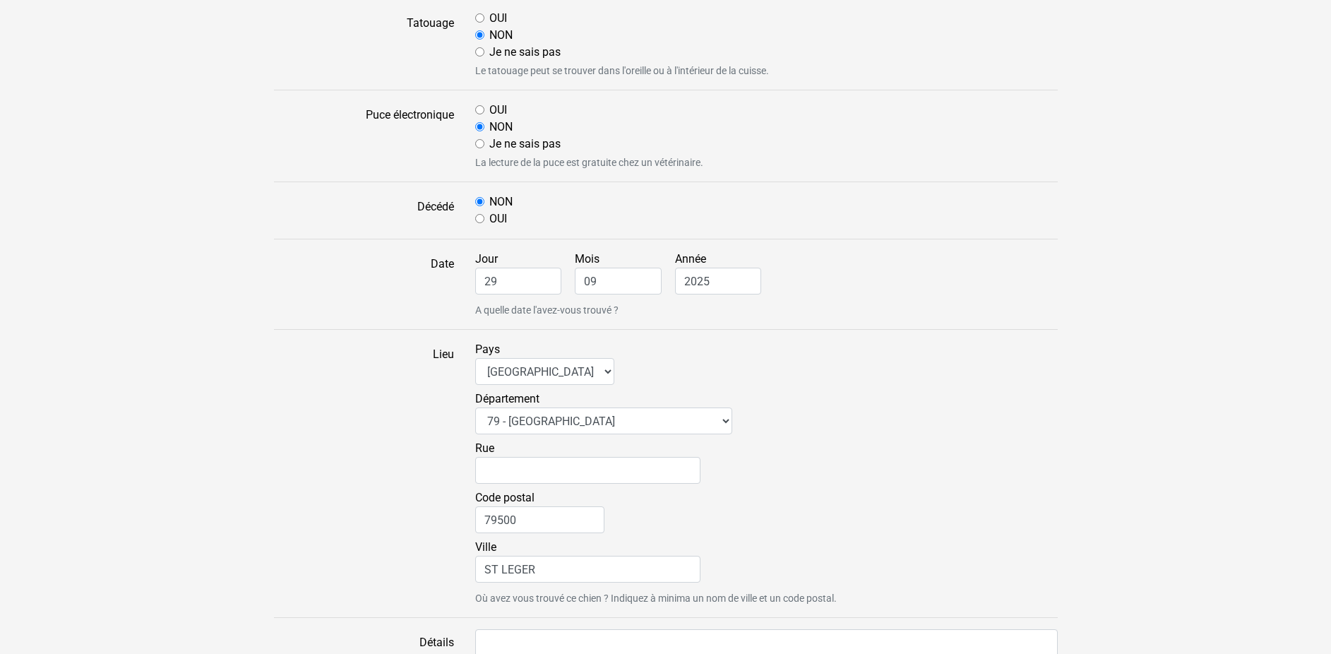
scroll to position [1115, 0]
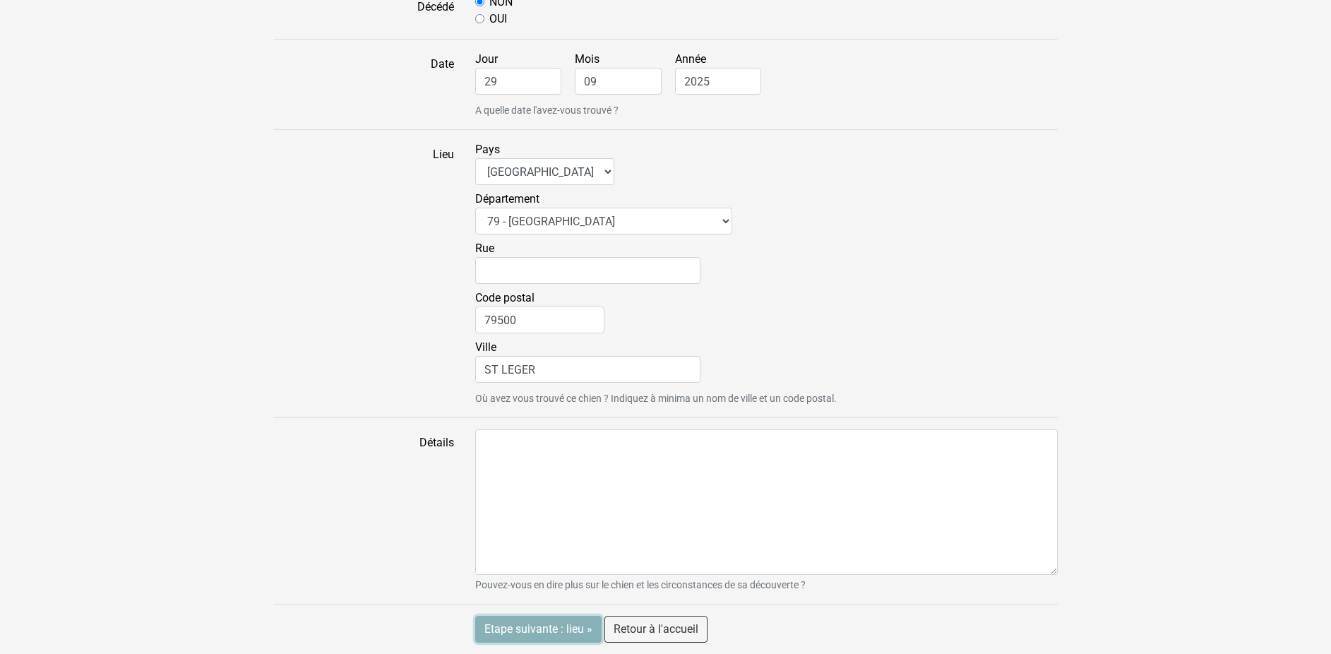
click at [538, 624] on input "Etape suivante : lieu »" at bounding box center [538, 629] width 126 height 27
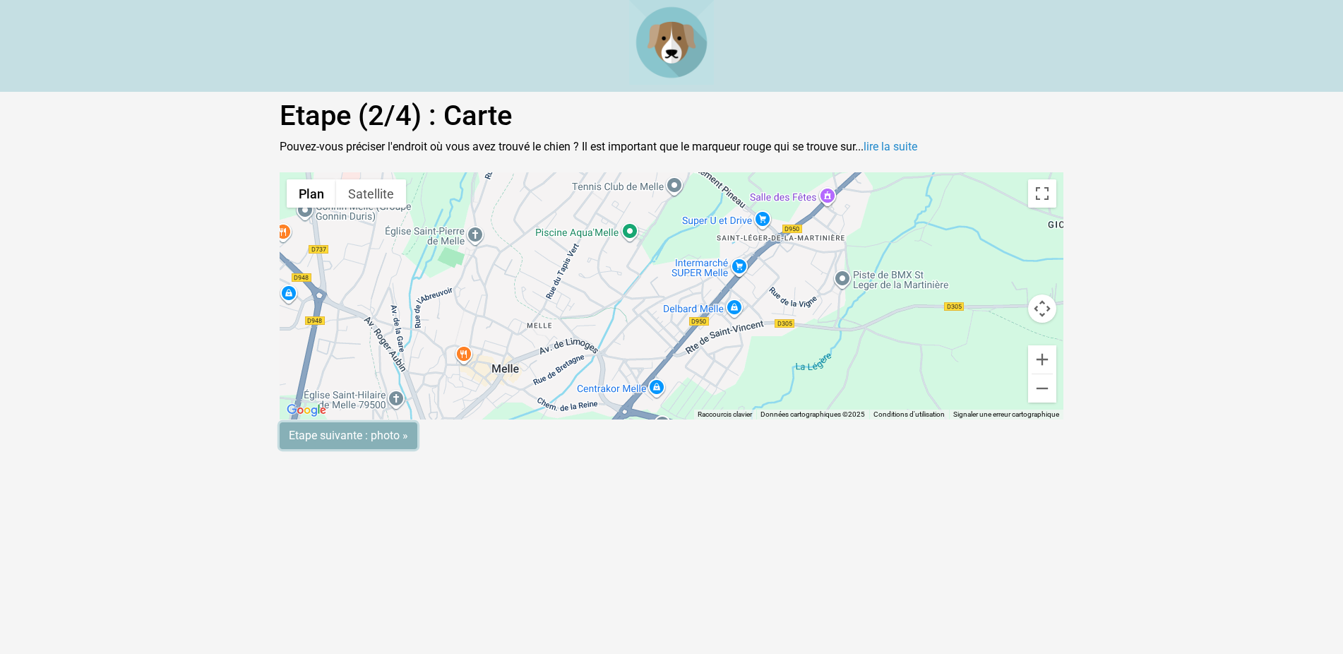
click at [356, 439] on input "Etape suivante : photo »" at bounding box center [349, 435] width 138 height 27
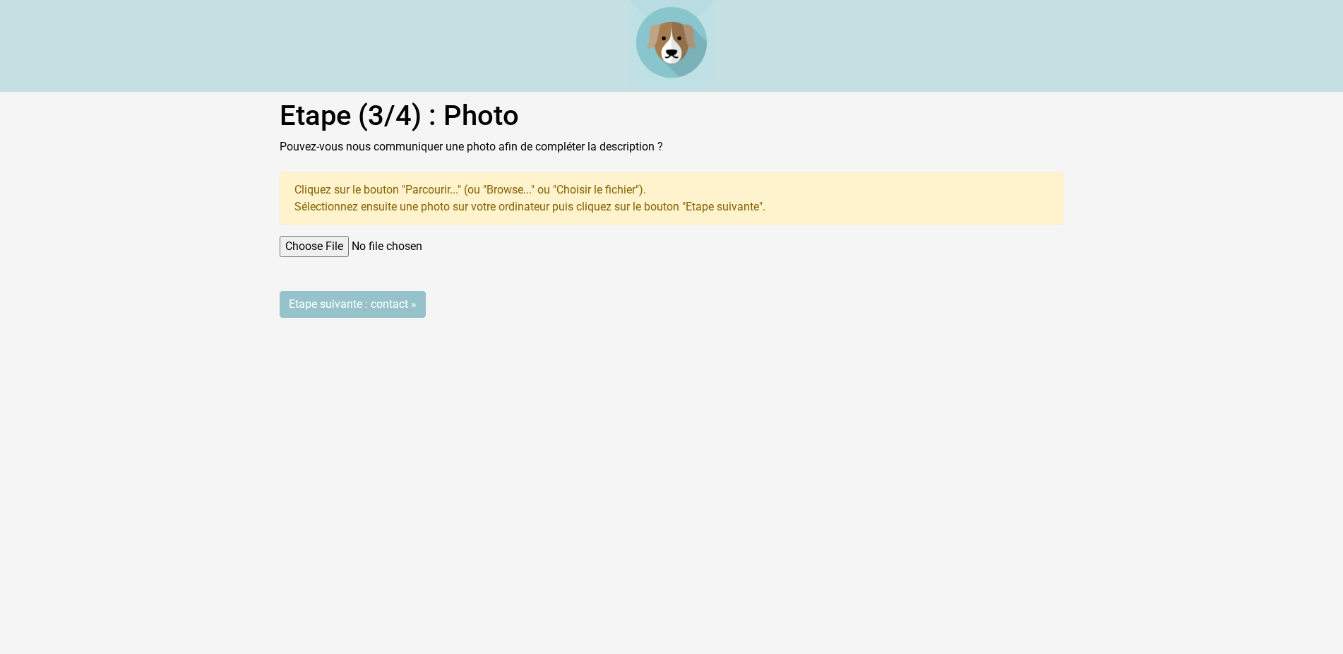
click at [318, 246] on input "file" at bounding box center [672, 246] width 784 height 21
type input "C:\fakepath\IMG_3113.jpg"
click at [317, 297] on input "Etape suivante : contact »" at bounding box center [353, 304] width 146 height 27
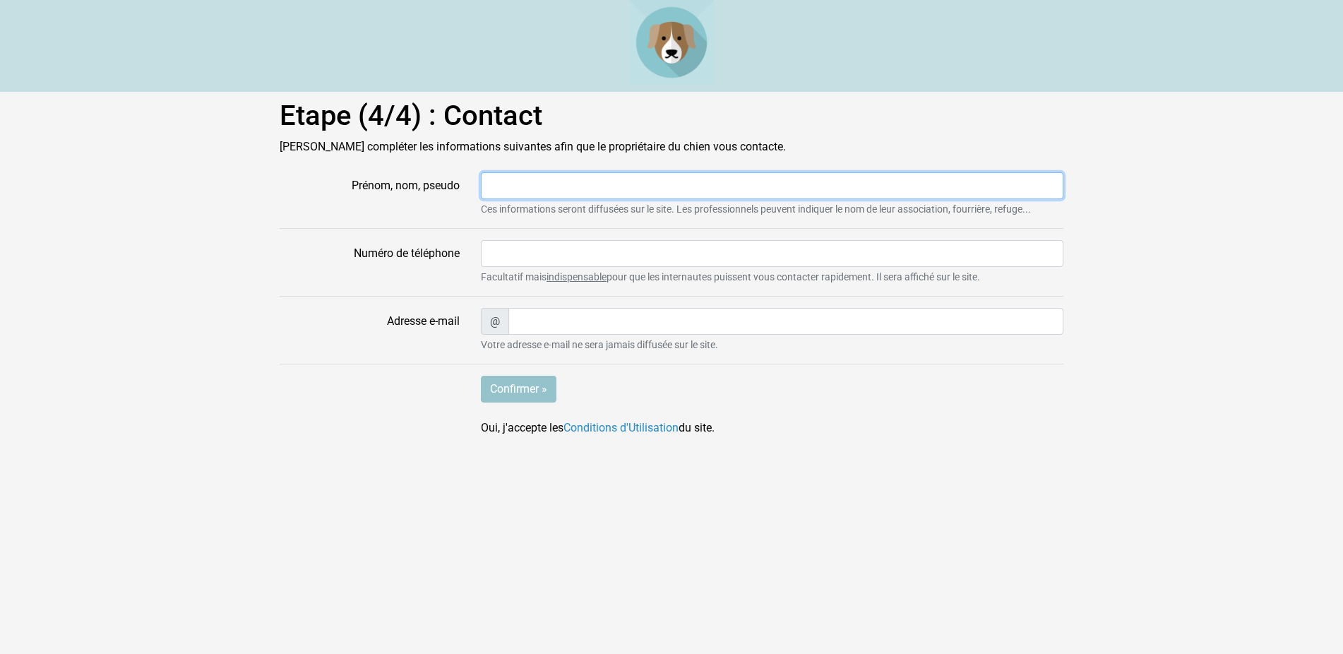
click at [496, 185] on input "Prénom, nom, pseudo" at bounding box center [772, 185] width 582 height 27
type input "LU"
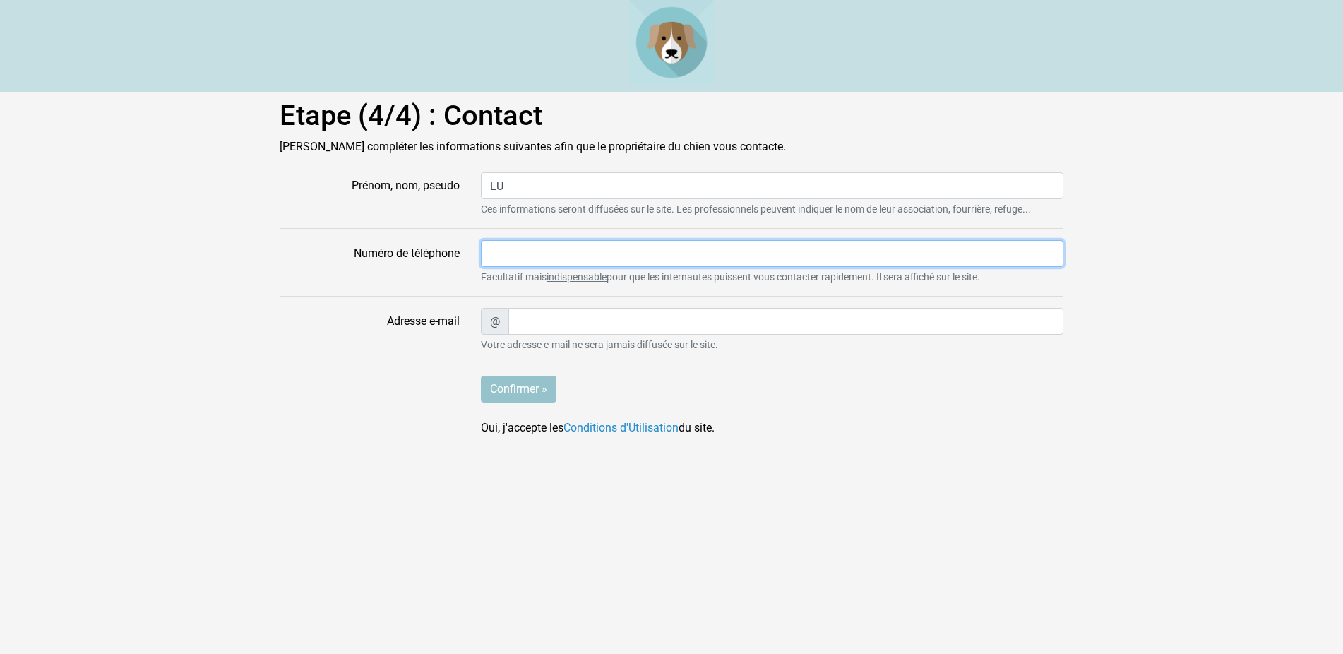
click at [507, 245] on input "Numéro de téléphone" at bounding box center [772, 253] width 582 height 27
click at [508, 244] on input "Numéro de téléphone" at bounding box center [772, 253] width 582 height 27
type input "0549293801"
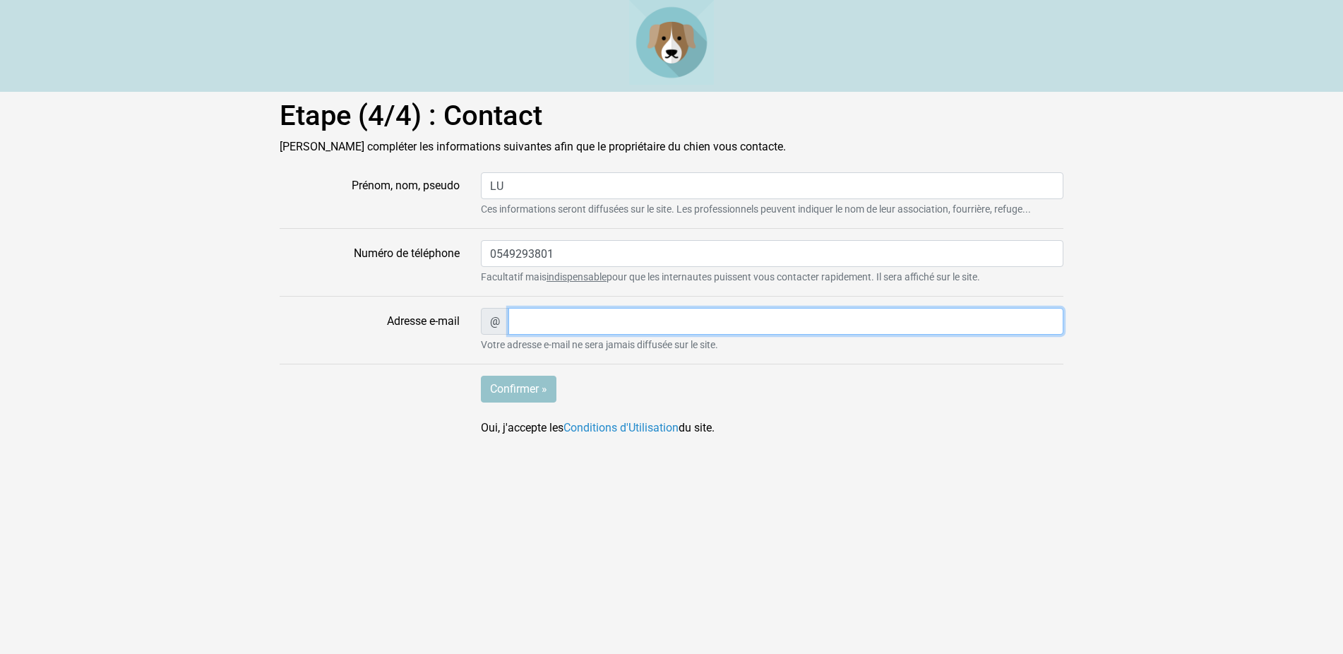
type input "[EMAIL_ADDRESS][DOMAIN_NAME]"
click at [521, 389] on input "Confirmer »" at bounding box center [519, 389] width 76 height 27
